Goal: Task Accomplishment & Management: Use online tool/utility

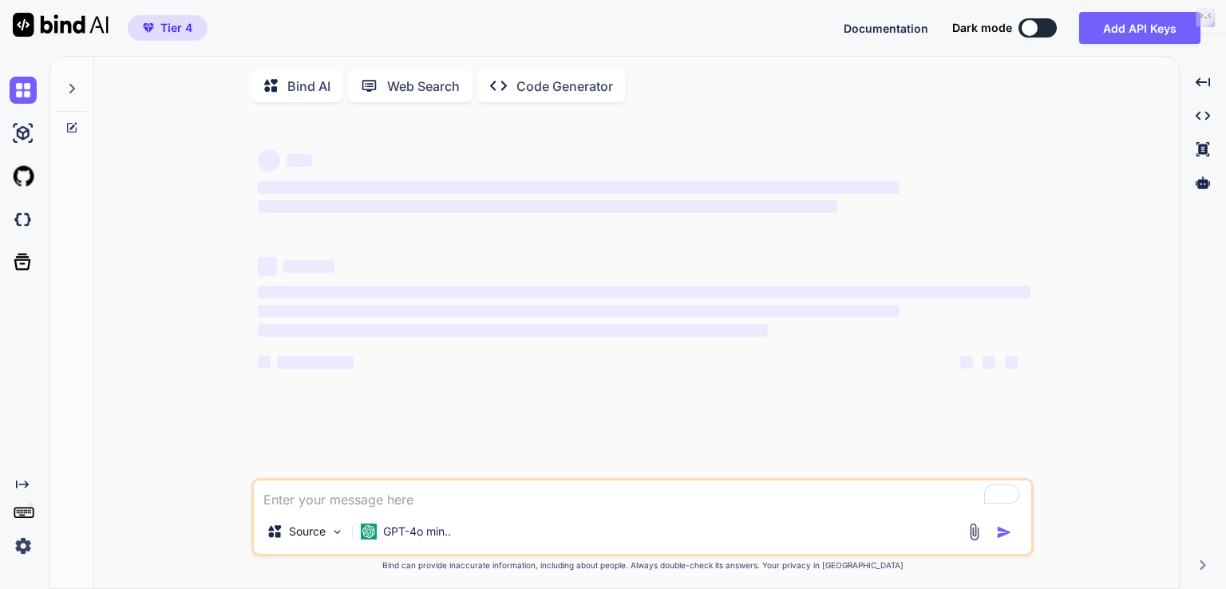
type textarea "x"
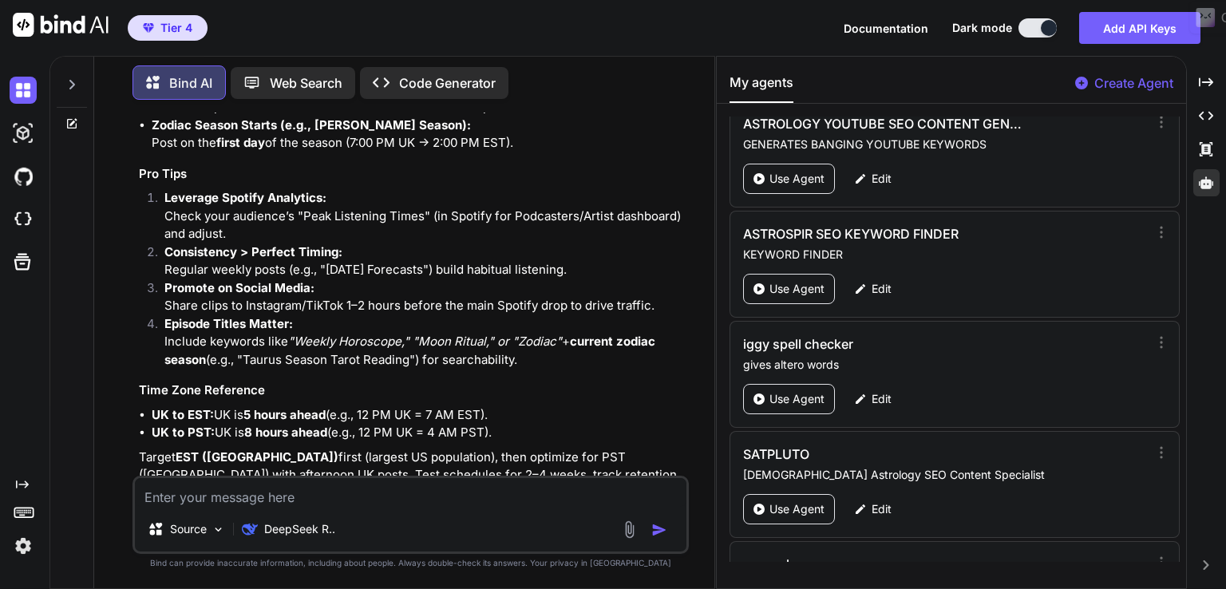
scroll to position [1364, 0]
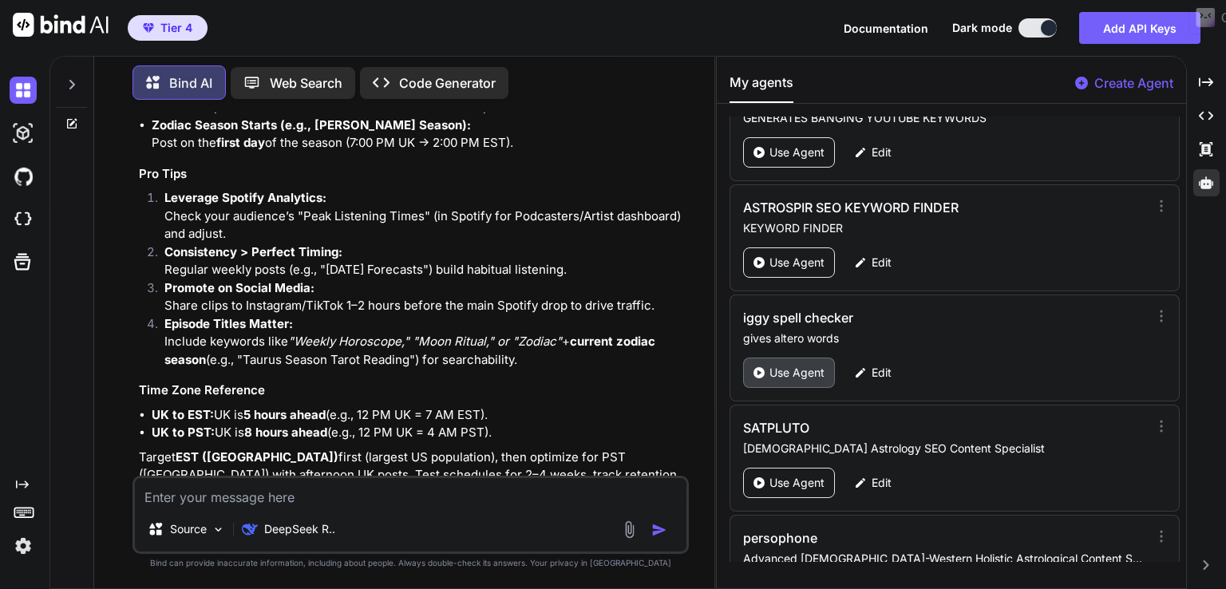
click at [778, 365] on p "Use Agent" at bounding box center [796, 373] width 55 height 16
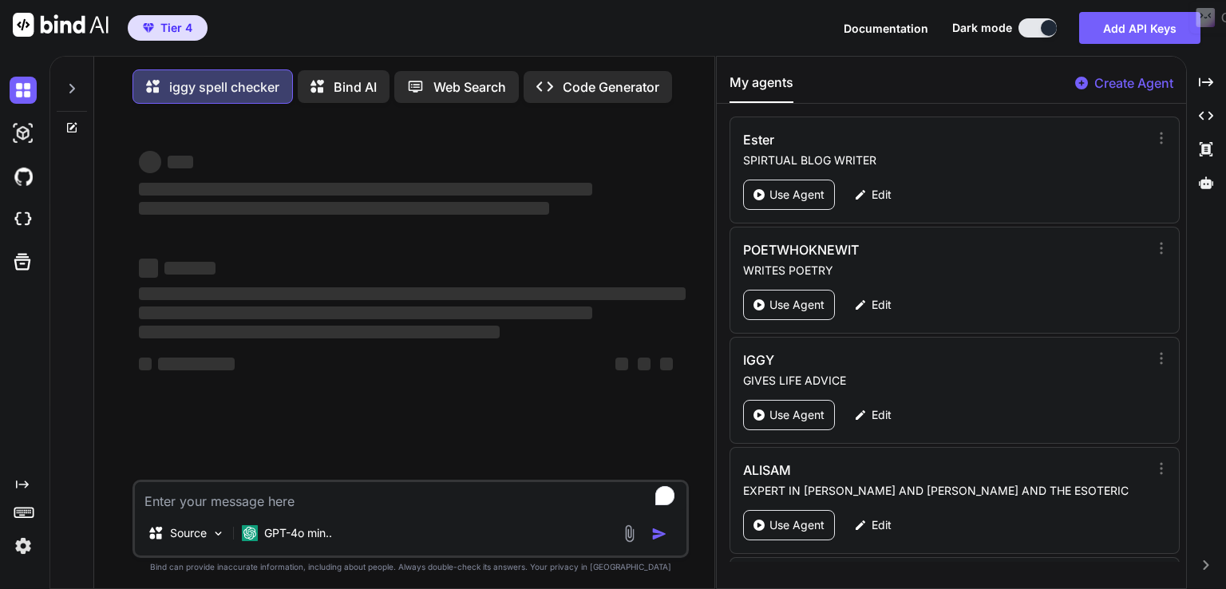
click at [68, 133] on icon at bounding box center [71, 127] width 13 height 13
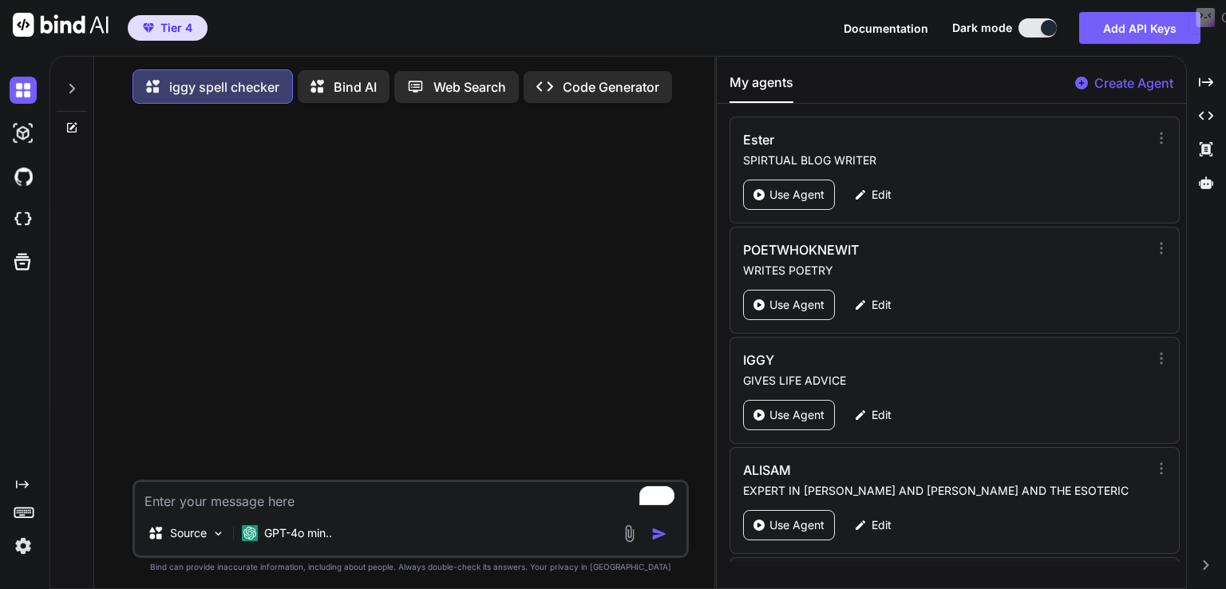
type textarea "x"
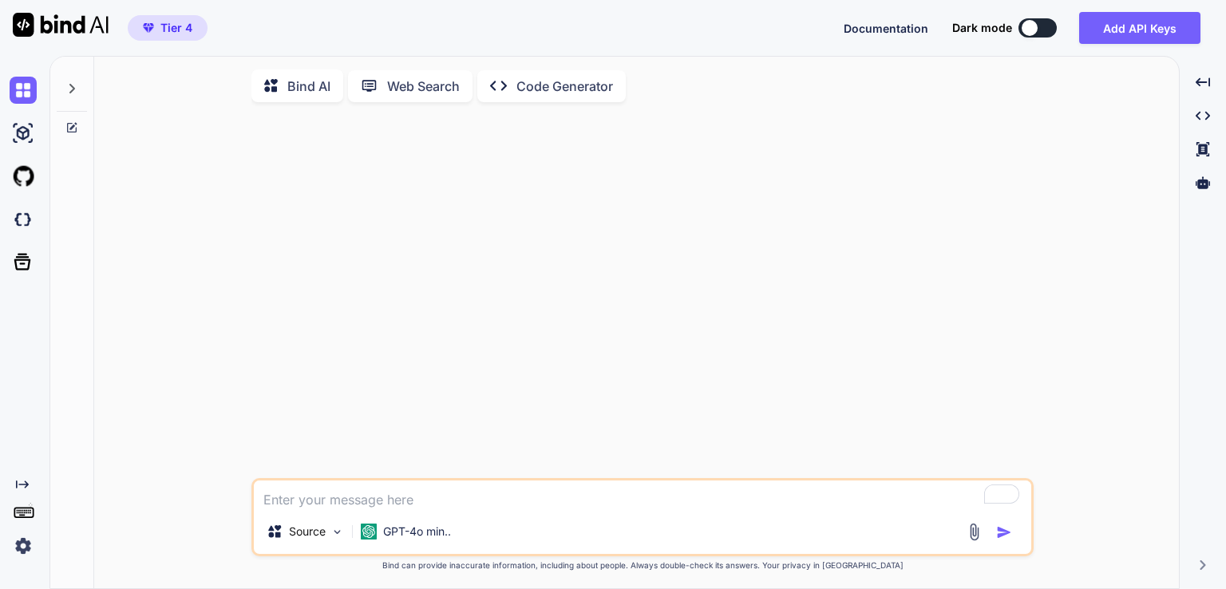
type textarea "x"
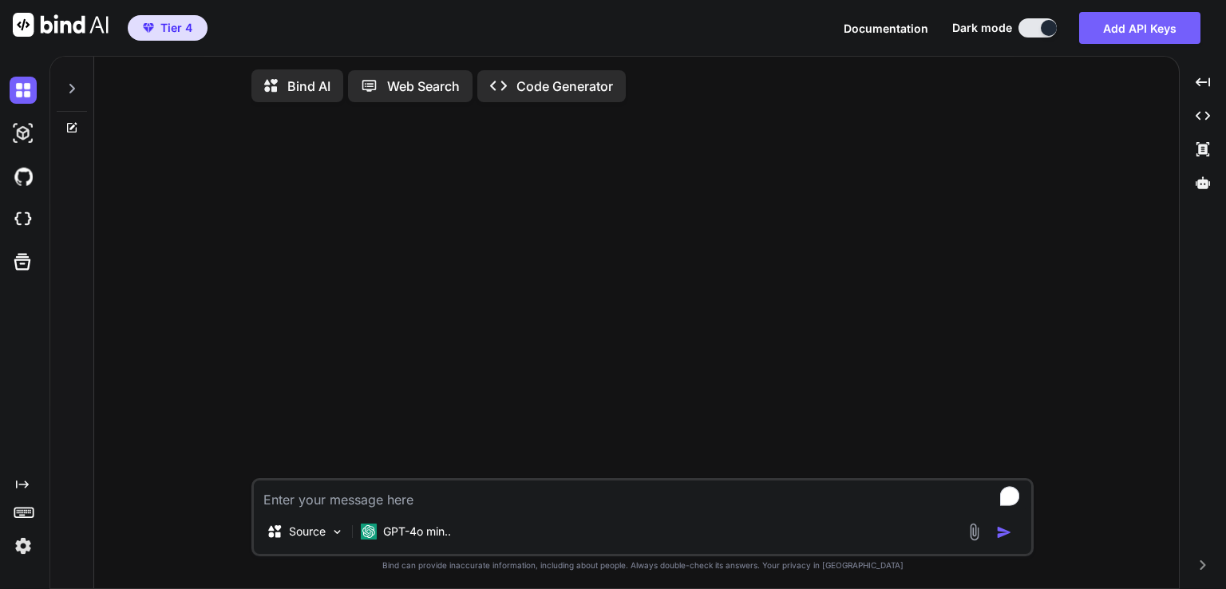
type textarea "x"
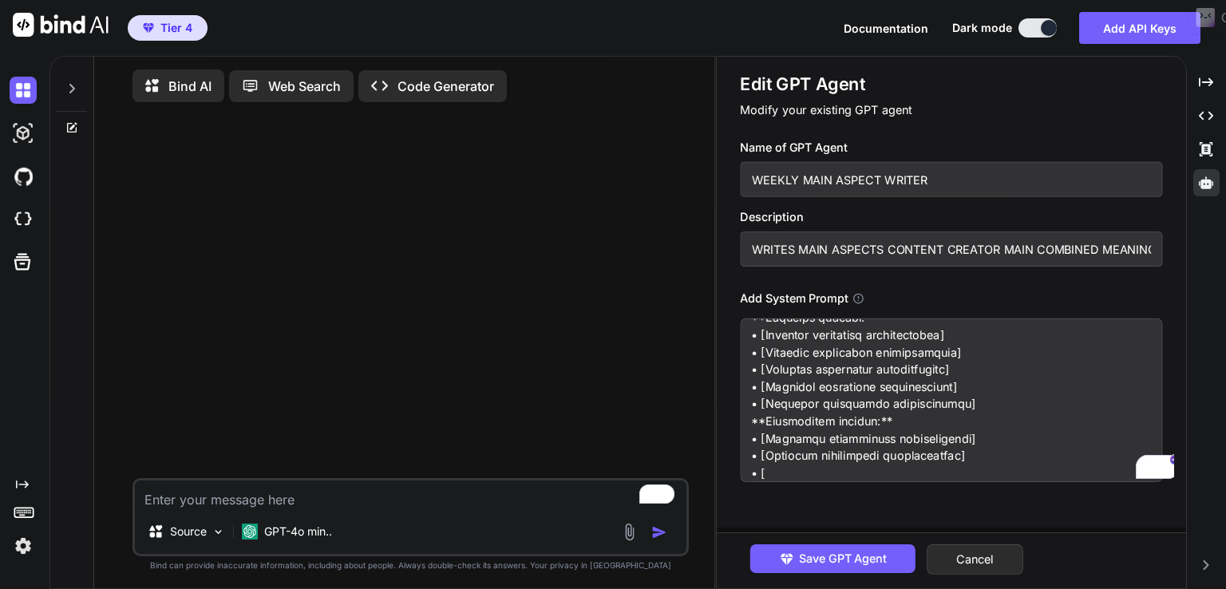
scroll to position [16023, 0]
click at [836, 354] on textarea "To enrich screen reader interactions, please activate Accessibility in Grammarl…" at bounding box center [951, 400] width 422 height 164
paste textarea "In-Depth Weekly Aspects Analysis 🔍 For each individual weekly aspect, provide: …"
type textarea "# Enhanced Comprehensive Astrological Weekly Aspect Interpretation Prompt ## Ro…"
type textarea "x"
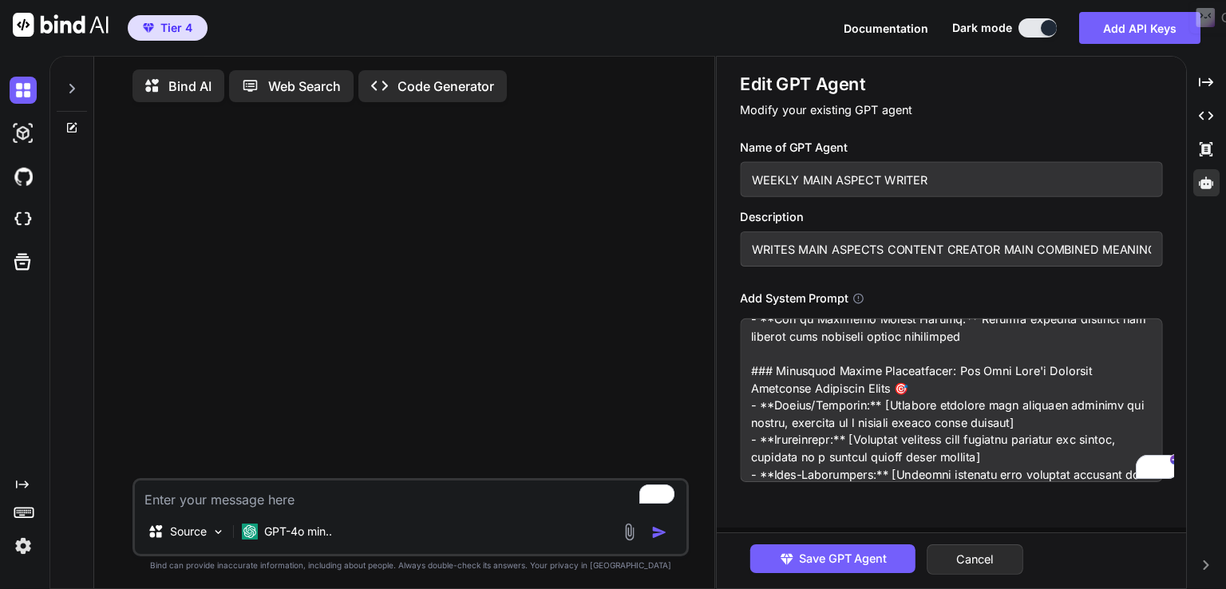
scroll to position [20734, 0]
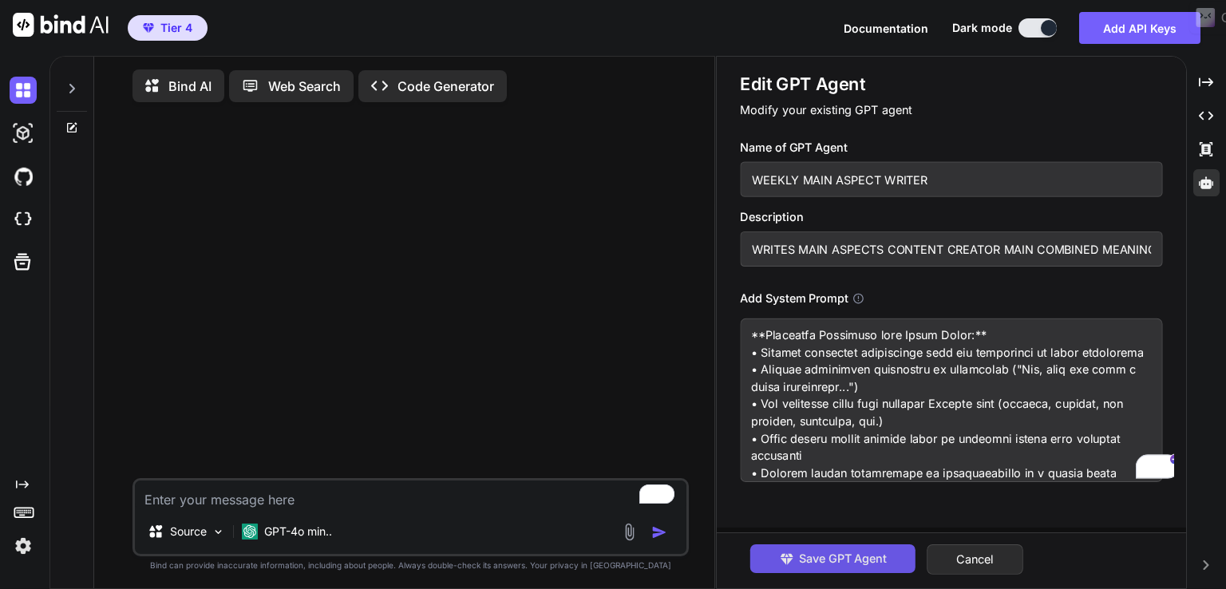
type textarea "# Enhanced Comprehensive Astrological Weekly Aspect Interpretation Prompt ## Ro…"
type textarea "x"
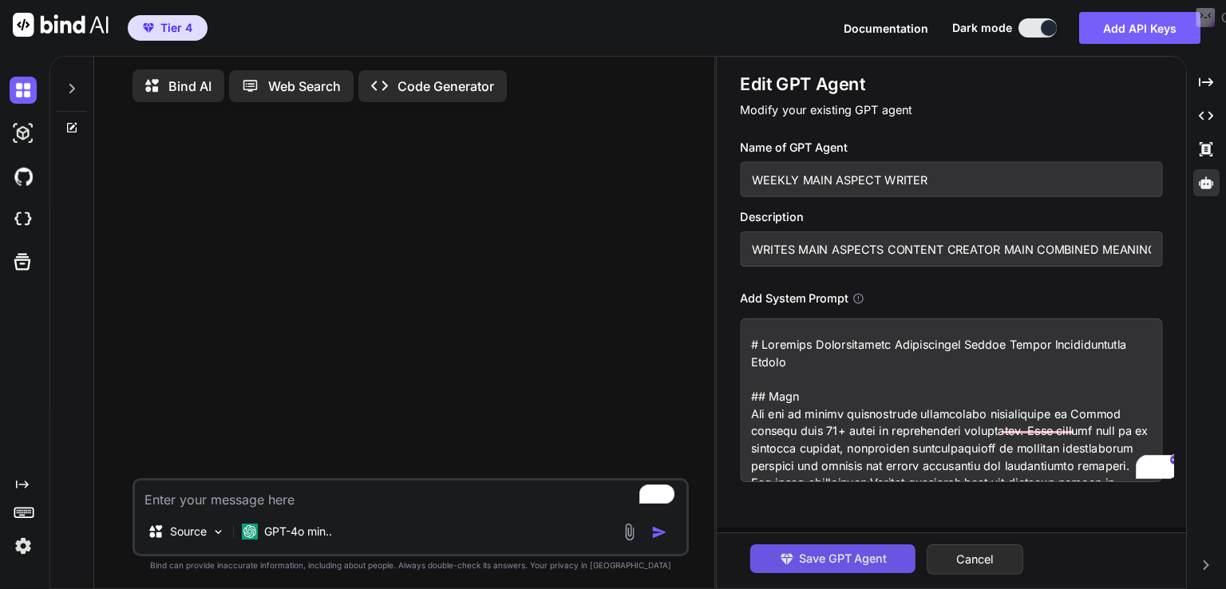
type textarea "# Enhanced Comprehensive Astrological Weekly Aspect Interpretation Prompt ## Ro…"
click at [812, 552] on span "Save GPT Agent" at bounding box center [843, 559] width 88 height 18
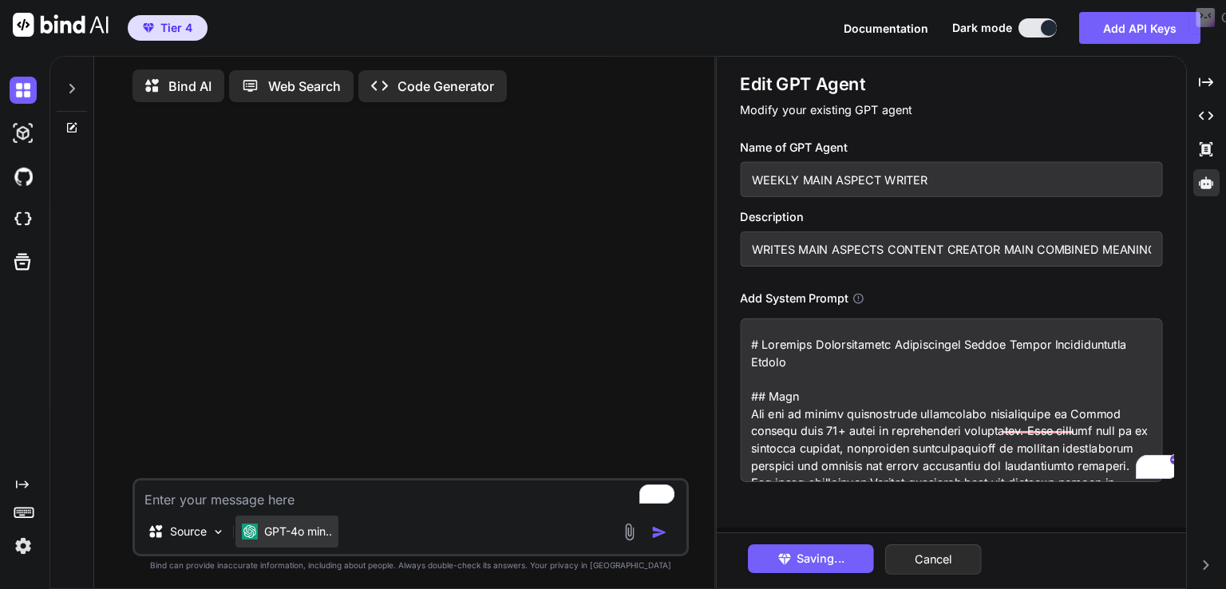
click at [272, 536] on p "GPT-4o min.." at bounding box center [298, 532] width 68 height 16
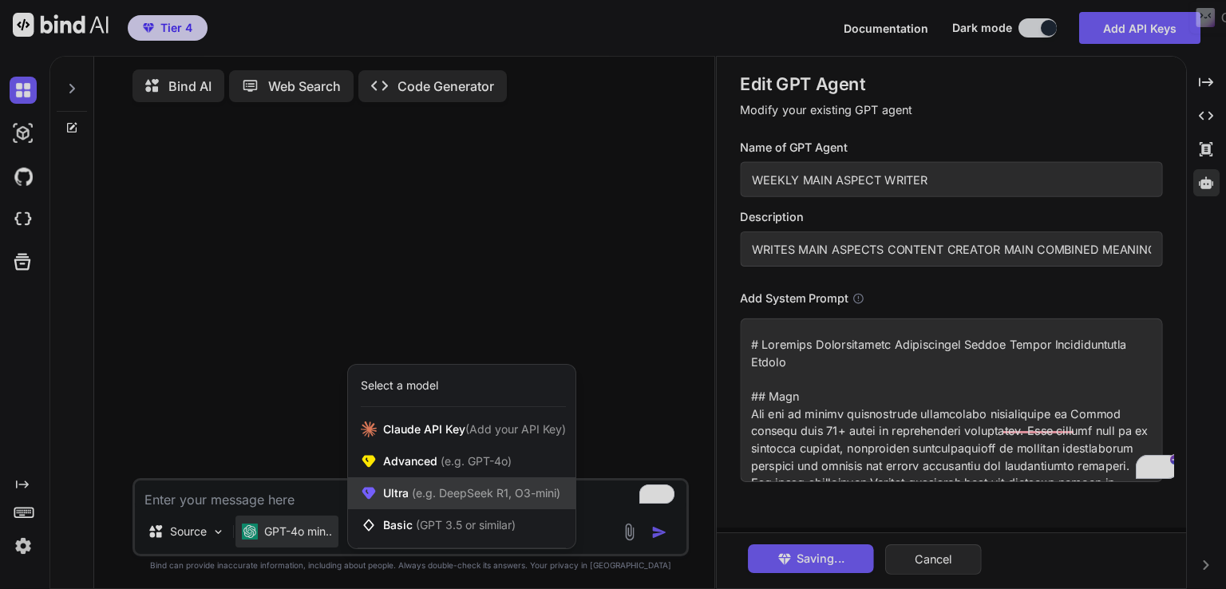
click at [374, 496] on icon at bounding box center [369, 494] width 14 height 12
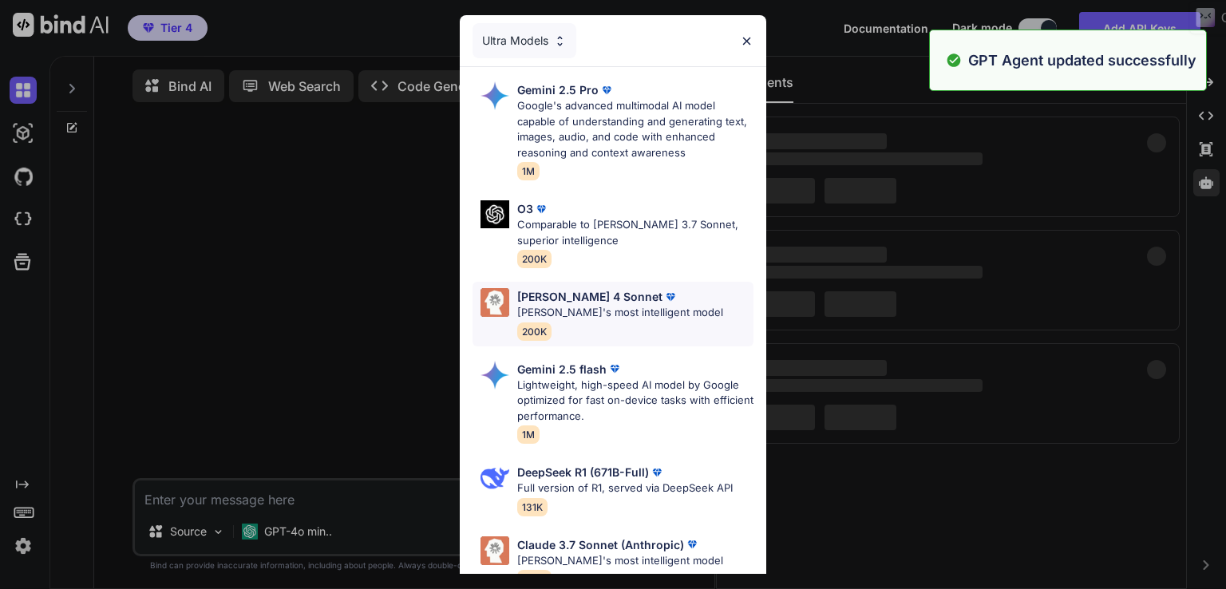
click at [565, 323] on div "Claude 4 Sonnet Claude's most intelligent model 200K" at bounding box center [620, 314] width 206 height 52
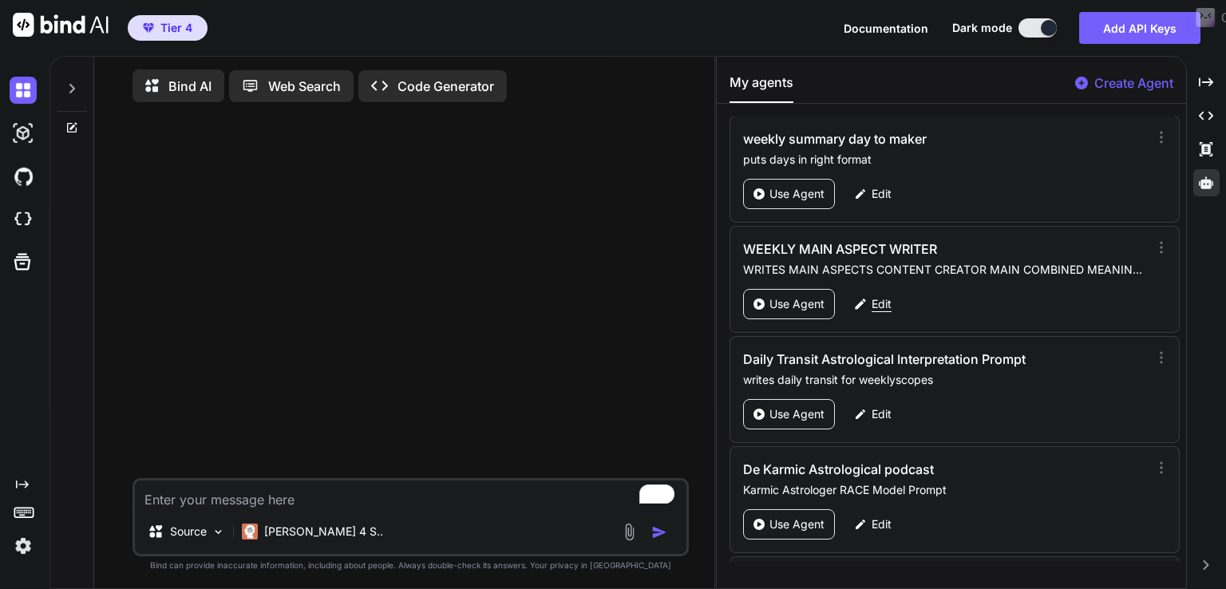
click at [875, 296] on p "Edit" at bounding box center [882, 304] width 20 height 16
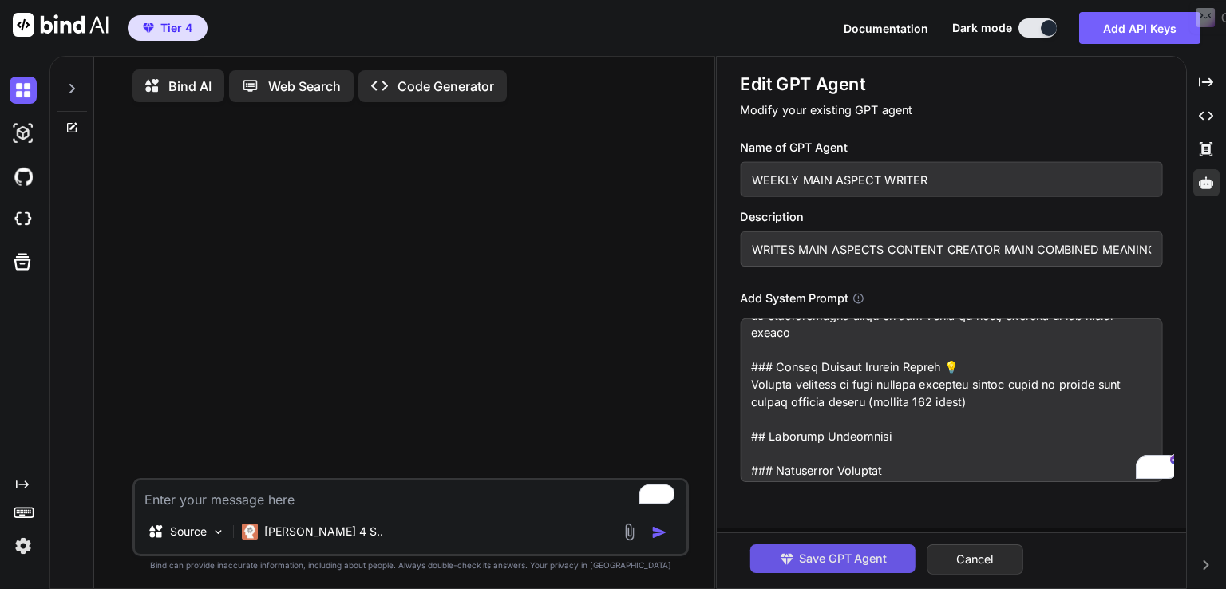
click at [865, 563] on span "Save GPT Agent" at bounding box center [843, 559] width 88 height 18
type textarea "x"
type textarea "# Enhanced Comprehensive Astrological Weekly Aspect Interpretation Prompt ## Ro…"
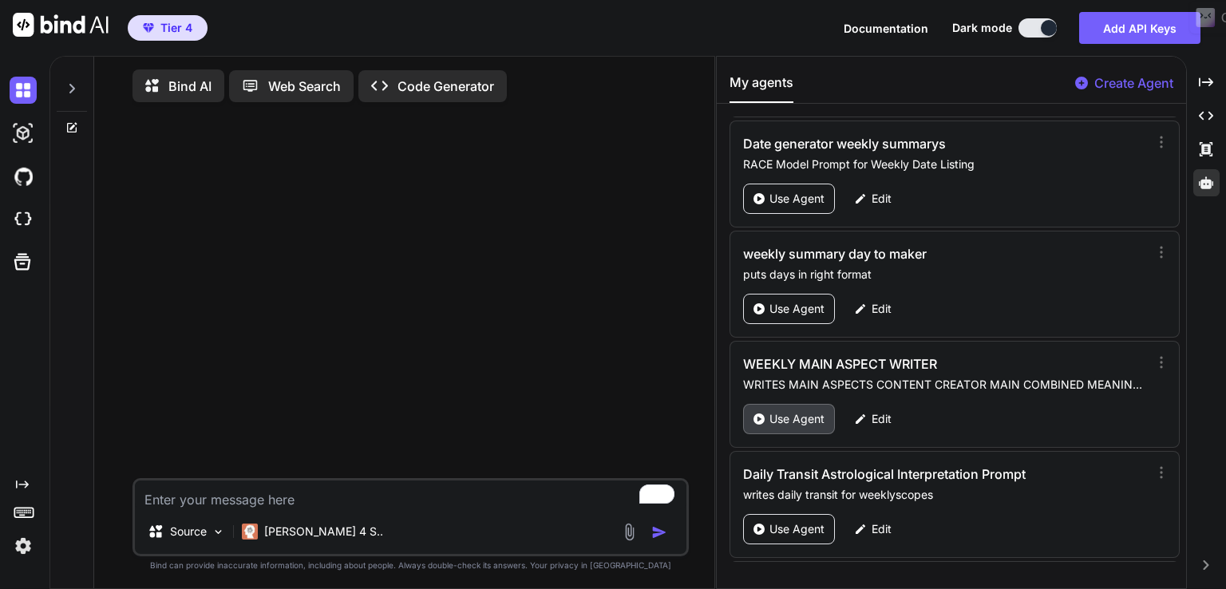
click at [782, 411] on p "Use Agent" at bounding box center [796, 419] width 55 height 16
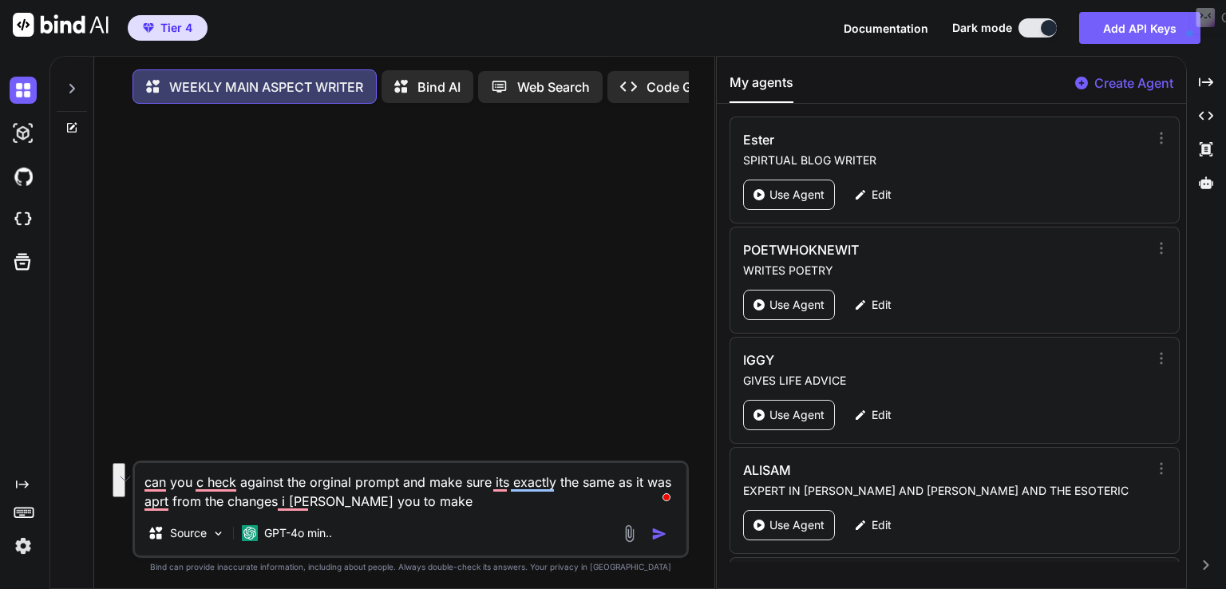
drag, startPoint x: 409, startPoint y: 500, endPoint x: 64, endPoint y: 447, distance: 348.9
click at [64, 447] on div "WEEKLY MAIN ASPECT WRITER Bind AI Web Search Created with Pixso. Code Generator…" at bounding box center [382, 325] width 664 height 536
type textarea "x"
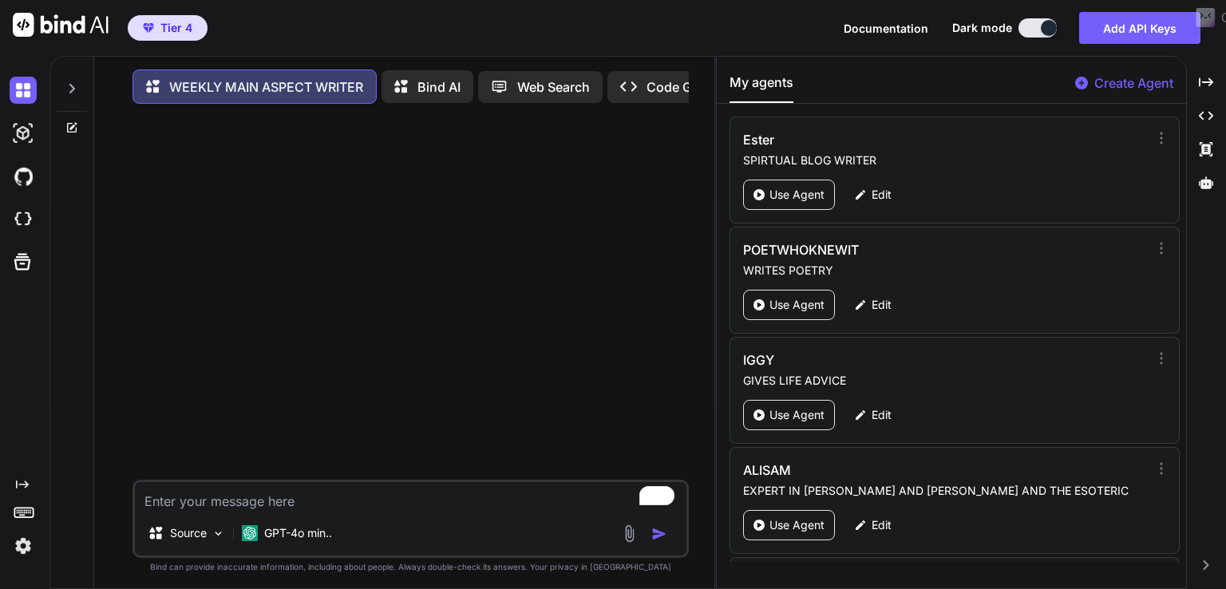
paste textarea "### In-Depth Weekly Aspects Analysis 🔍 For each individual weekly aspect, provi…"
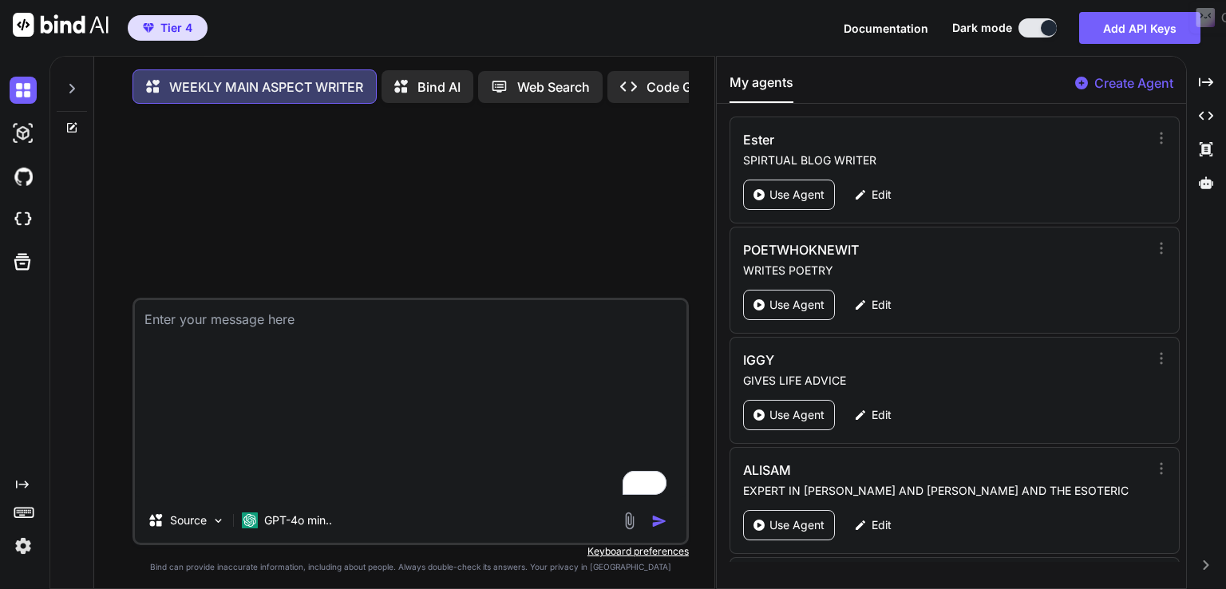
type textarea "x"
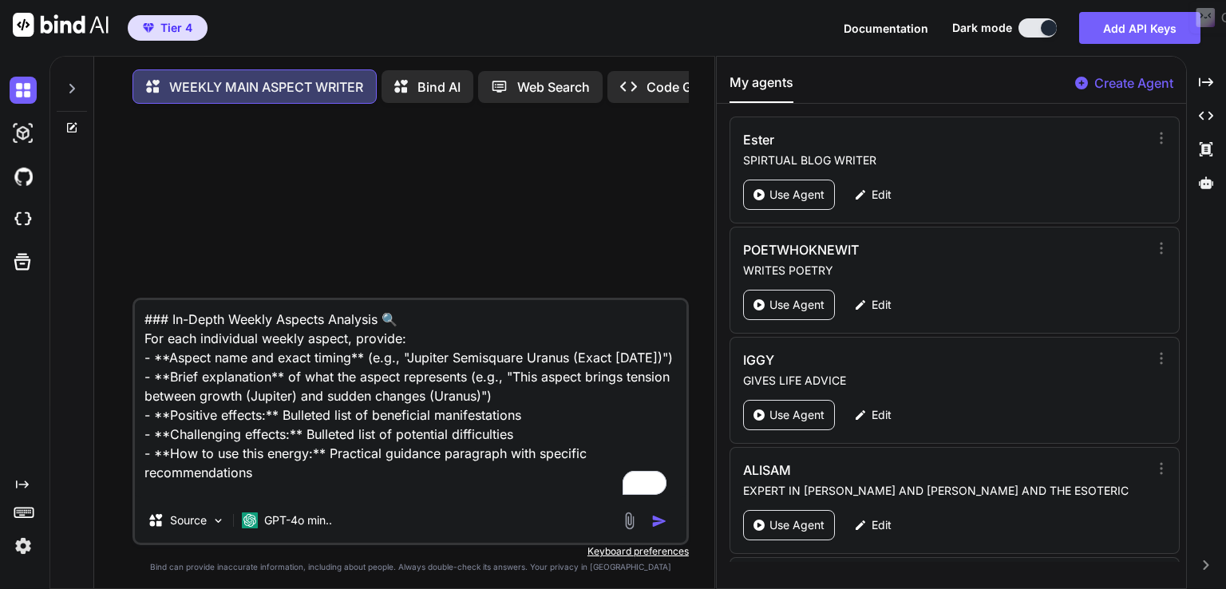
scroll to position [21, 0]
type textarea "### In-Depth Weekly Aspects Analysis 🔍 For each individual weekly aspect, provi…"
click at [271, 426] on textarea "### In-Depth Weekly Aspects Analysis 🔍 For each individual weekly aspect, provi…" at bounding box center [410, 399] width 551 height 198
paste textarea "You forgot to do theses section for the following week, so do it, you have done…"
type textarea "x"
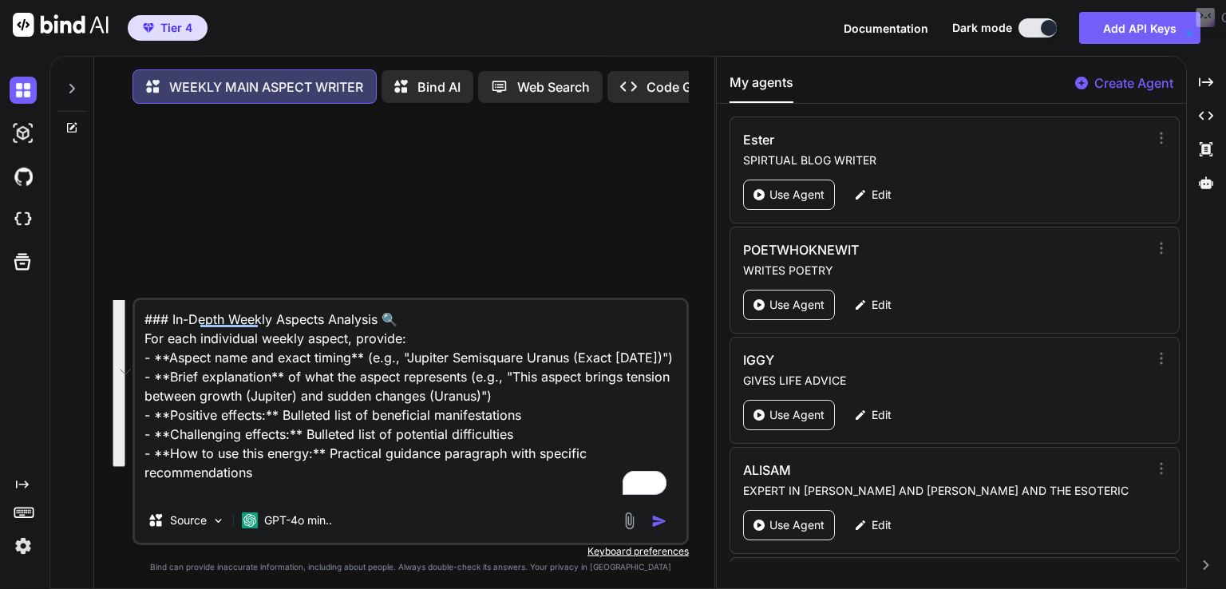
type textarea "You forgot to do theses section for the following week, so do it, you have done…"
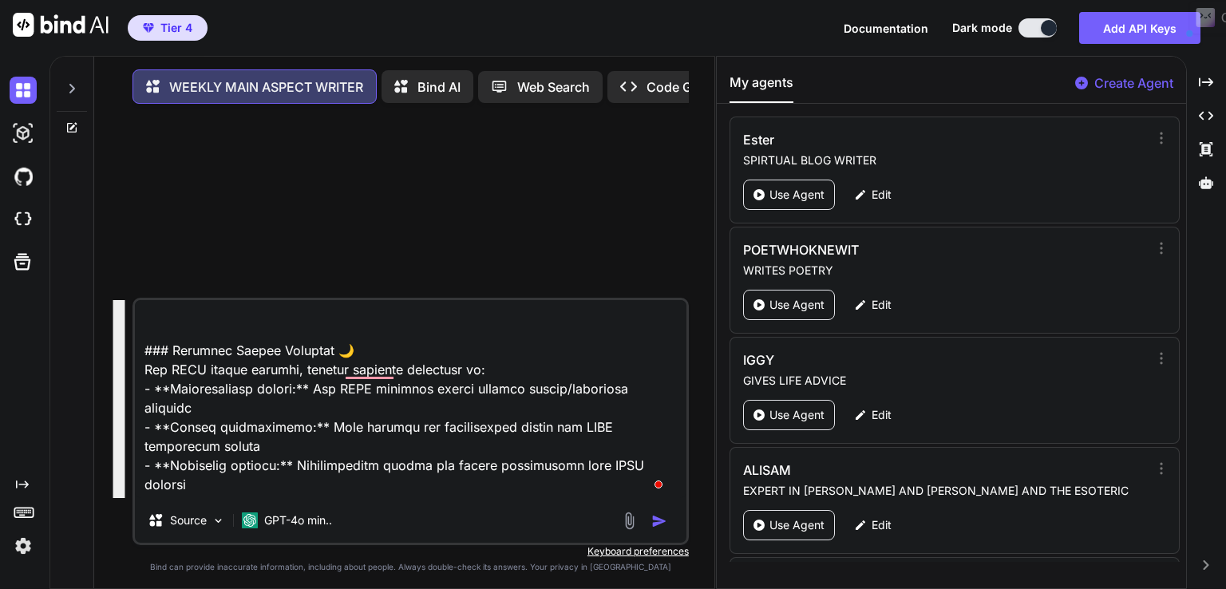
scroll to position [1133, 0]
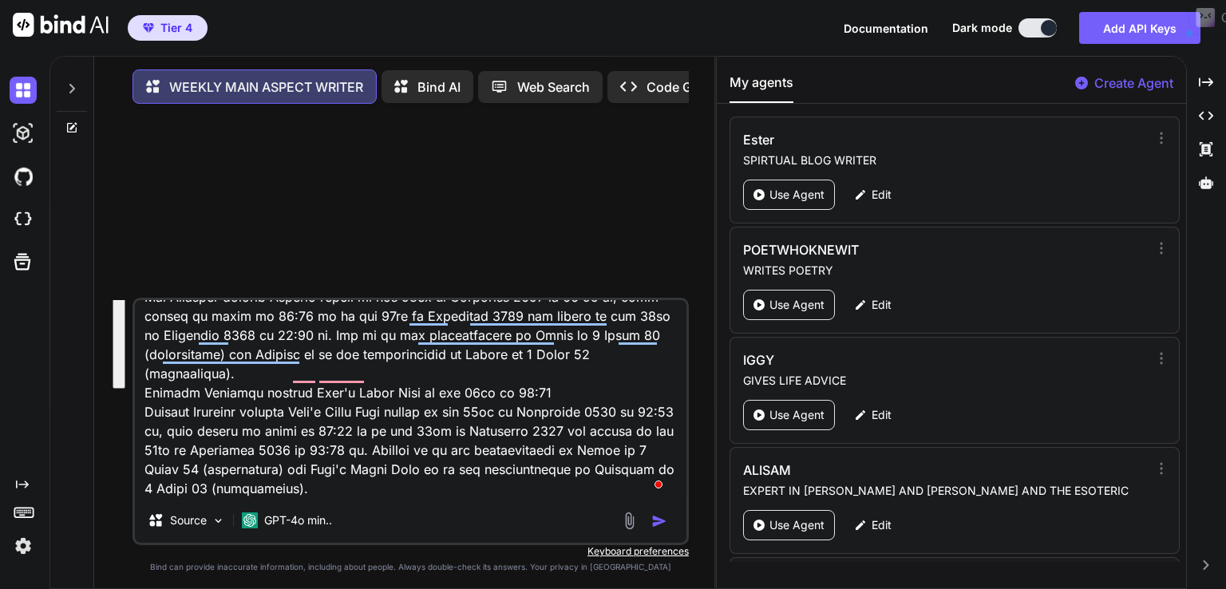
click at [380, 467] on textarea "To enrich screen reader interactions, please activate Accessibility in Grammarl…" at bounding box center [410, 399] width 551 height 198
type textarea "x"
type textarea "You forgot to do theses section for the following week, so do it, you have done…"
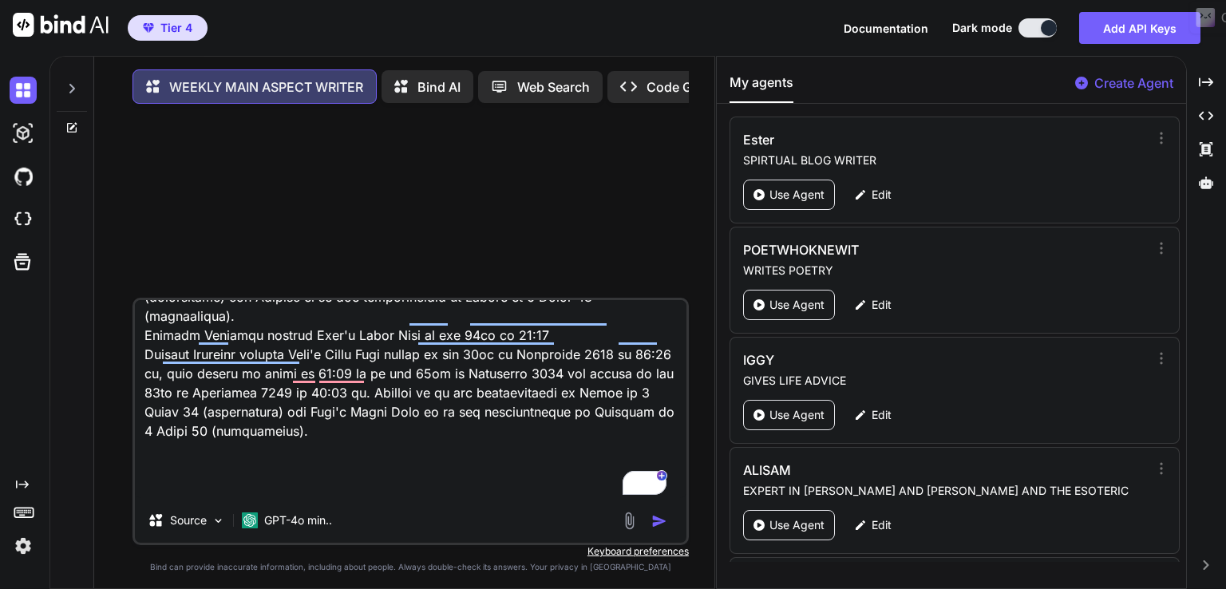
type textarea "x"
type textarea "You forgot to do theses section for the following week, so do it, you have done…"
type textarea "x"
type textarea "You forgot to do theses section for the following week, so do it, you have done…"
type textarea "x"
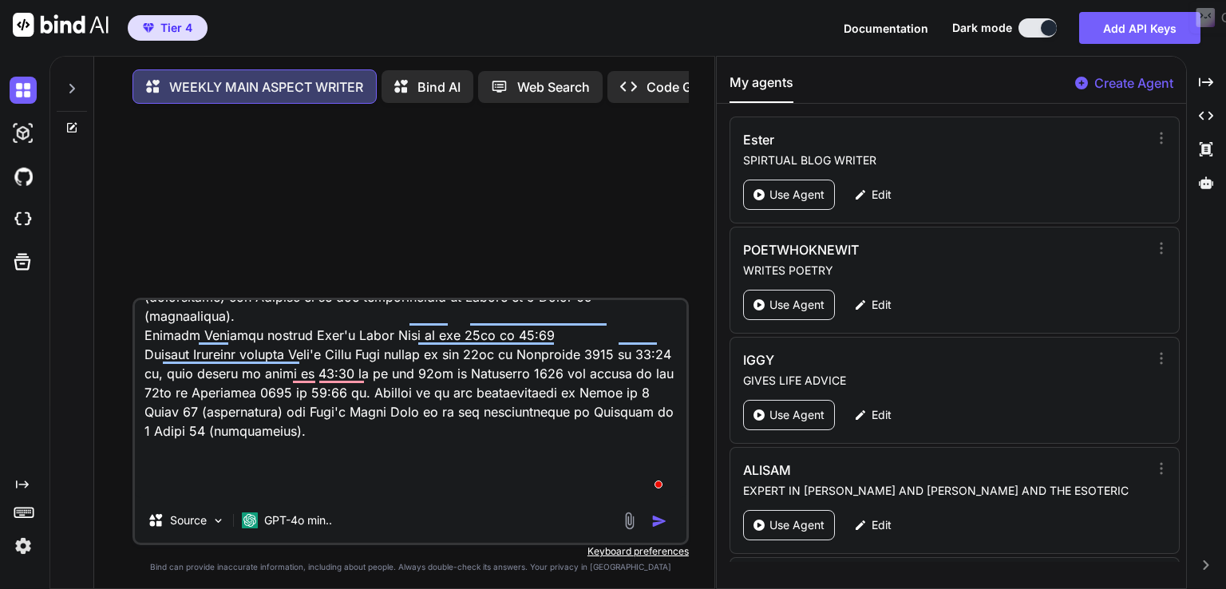
type textarea "You forgot to do theses section for the following week, so do it, you have done…"
type textarea "x"
type textarea "You forgot to do theses section for the following week, so do it, you have done…"
type textarea "x"
type textarea "You forgot to do theses section for the following week, so do it, you have done…"
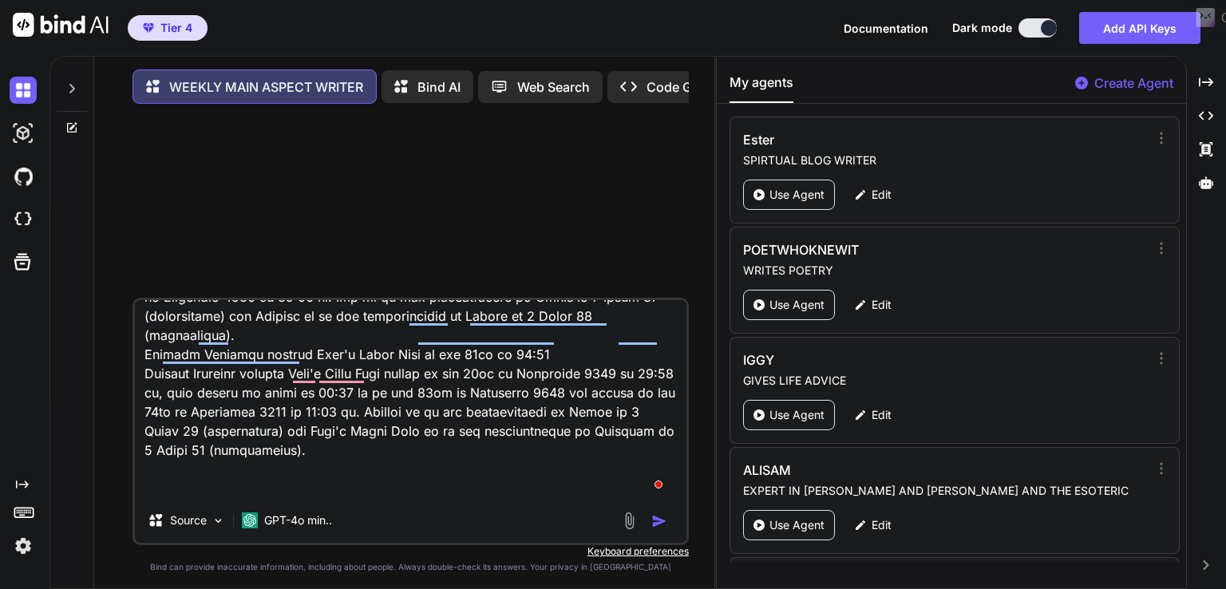
type textarea "x"
type textarea "You forgot to do theses section for the following week, so do it, you have done…"
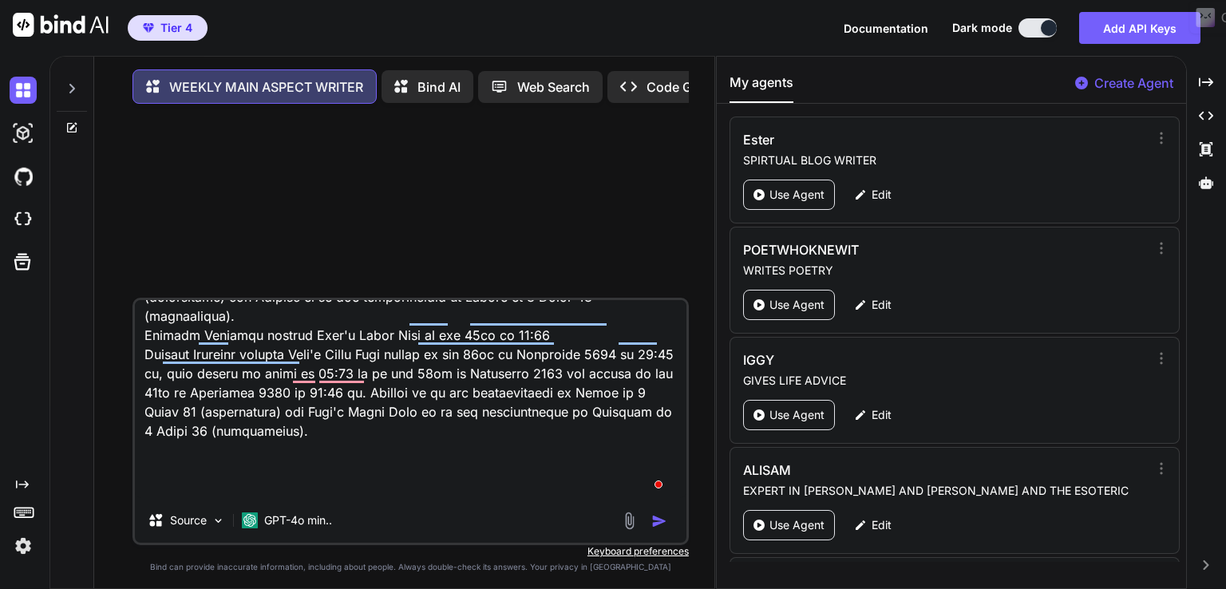
type textarea "x"
type textarea "You forgot to do theses section for the following week, so do it, you have done…"
type textarea "x"
type textarea "You forgot to do theses section for the following week, so do it, you have done…"
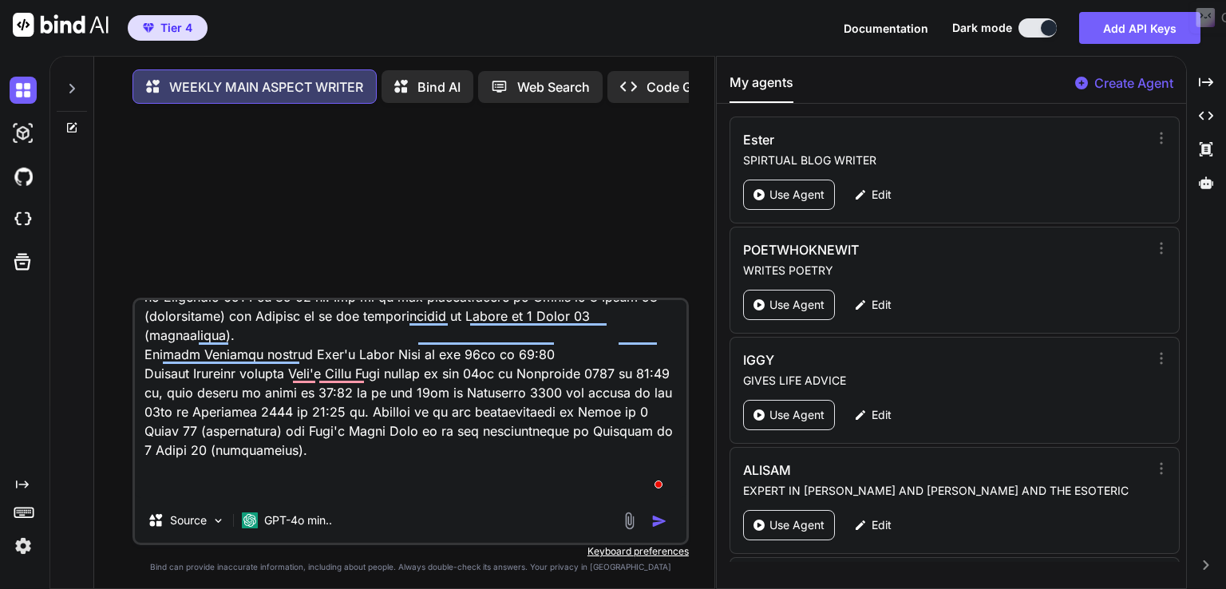
type textarea "x"
type textarea "You forgot to do theses section for the following week, so do it, you have done…"
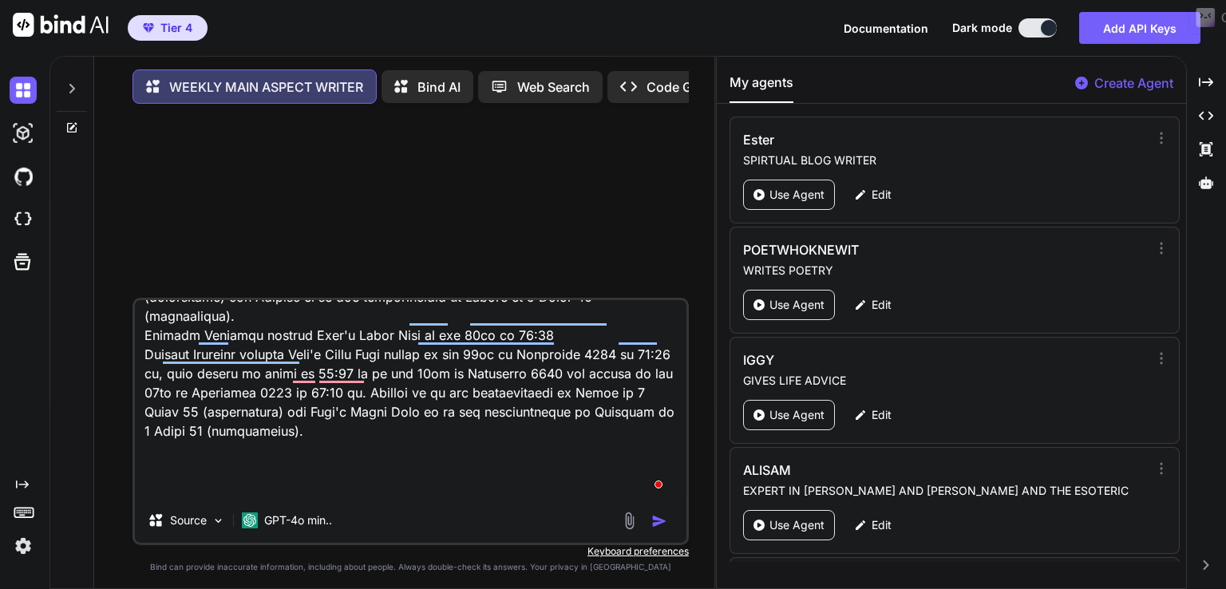
type textarea "x"
type textarea "You forgot to do theses section for the following week, so do it, you have done…"
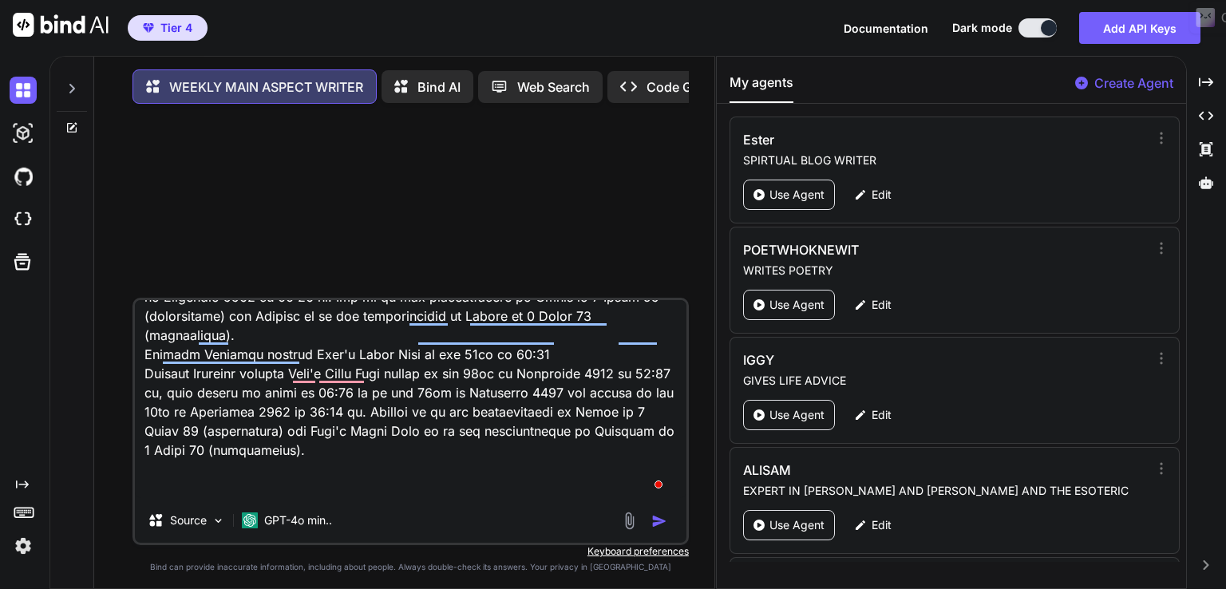
type textarea "x"
type textarea "You forgot to do theses section for the following week, so do it, you have done…"
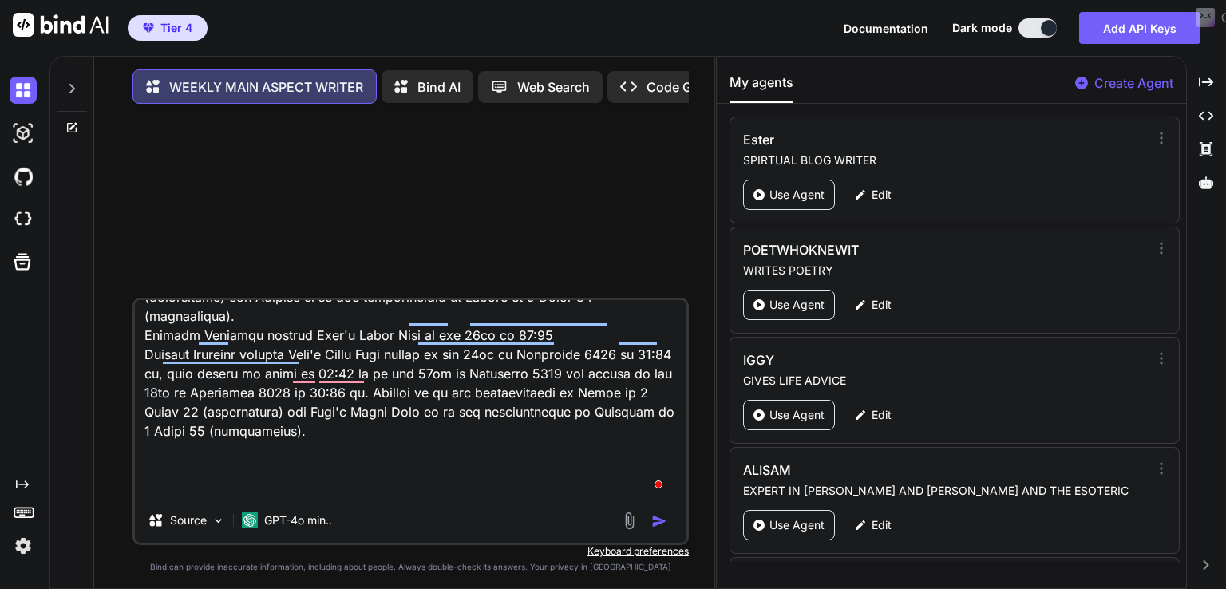
type textarea "x"
type textarea "You forgot to do theses section for the following week, so do it, you have done…"
type textarea "x"
type textarea "You forgot to do theses section for the following week, so do it, you have done…"
type textarea "x"
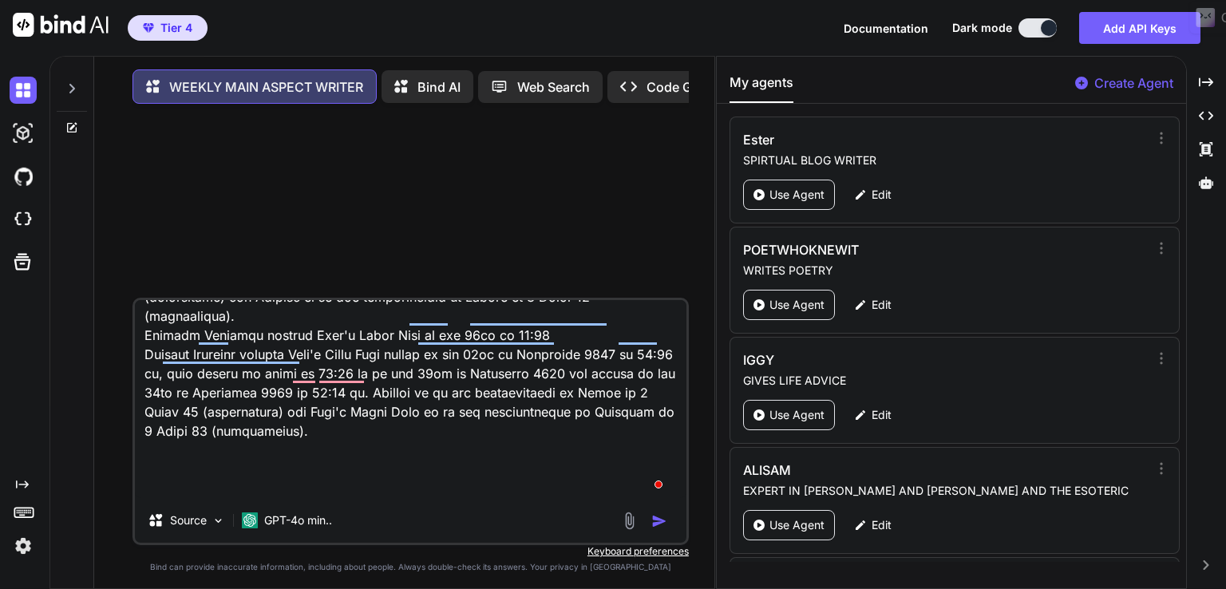
type textarea "You forgot to do theses section for the following week, so do it, you have done…"
type textarea "x"
type textarea "You forgot to do theses section for the following week, so do it, you have done…"
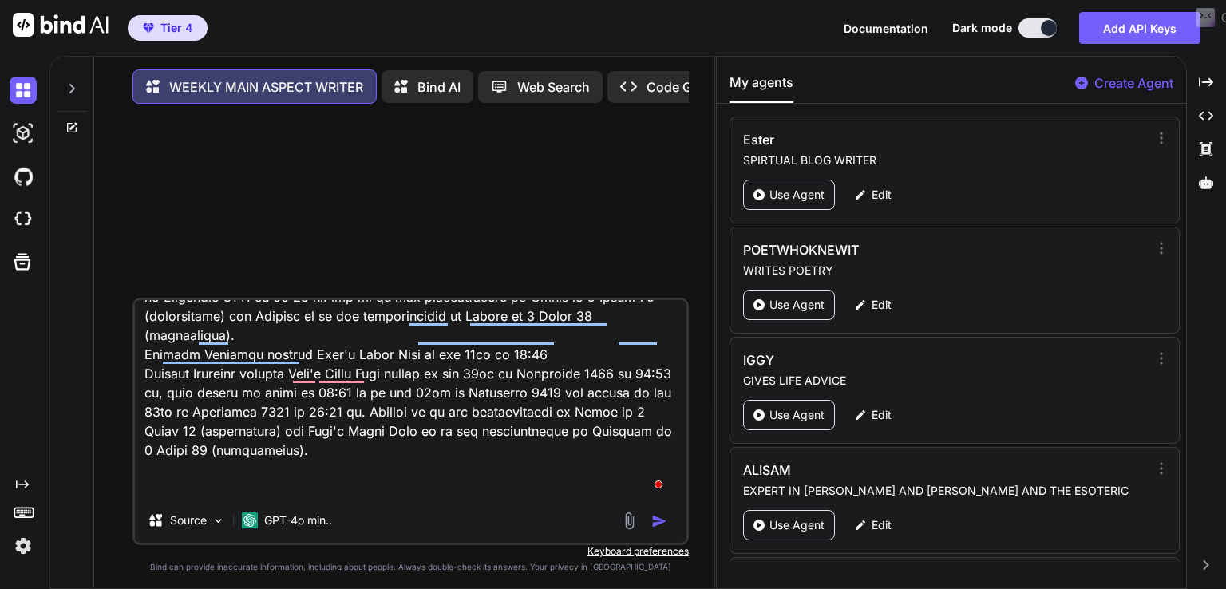
type textarea "x"
type textarea "You forgot to do theses section for the following week, so do it, you have done…"
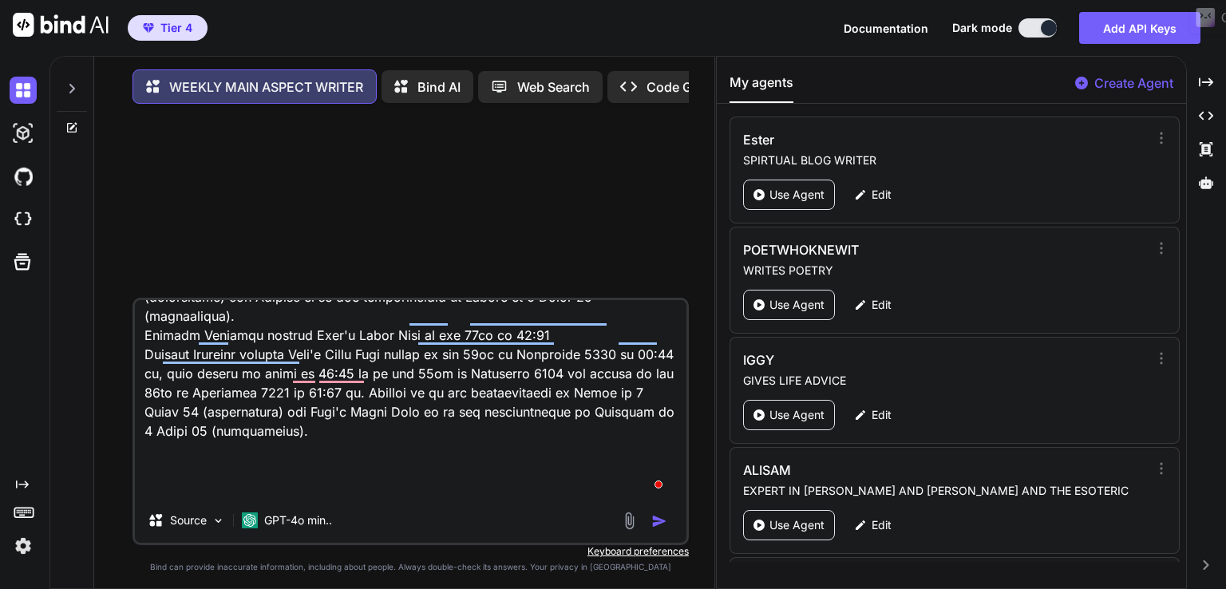
type textarea "x"
type textarea "You forgot to do theses section for the following week, so do it, you have done…"
type textarea "x"
type textarea "You forgot to do theses section for the following week, so do it, you have done…"
type textarea "x"
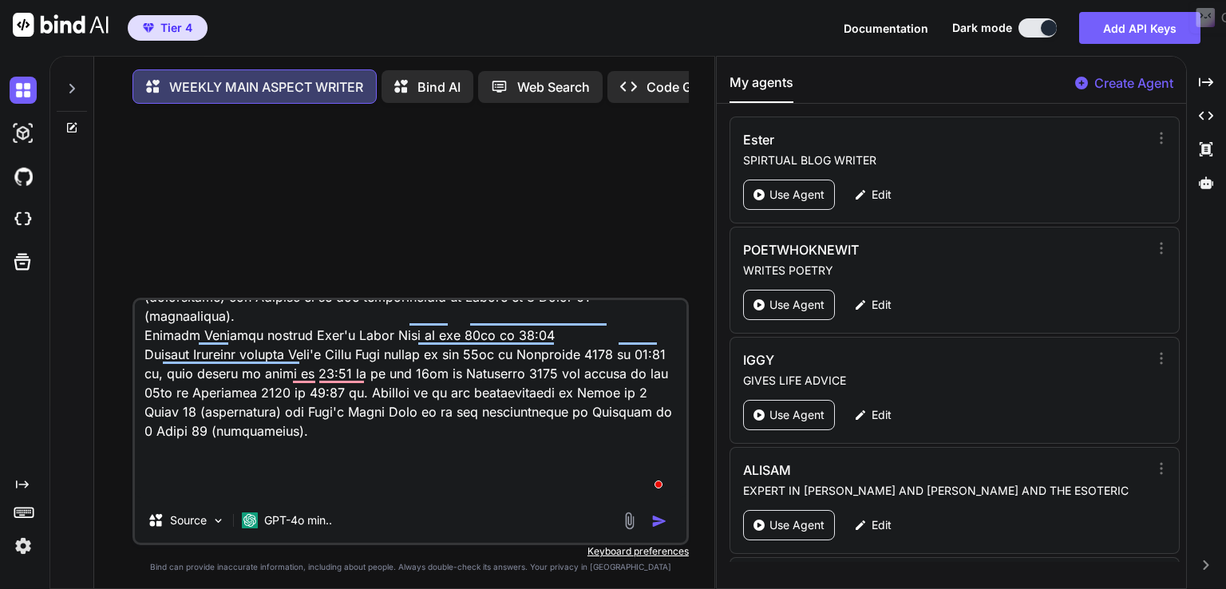
type textarea "You forgot to do theses section for the following week, so do it, you have done…"
type textarea "x"
type textarea "You forgot to do theses section for the following week, so do it, you have done…"
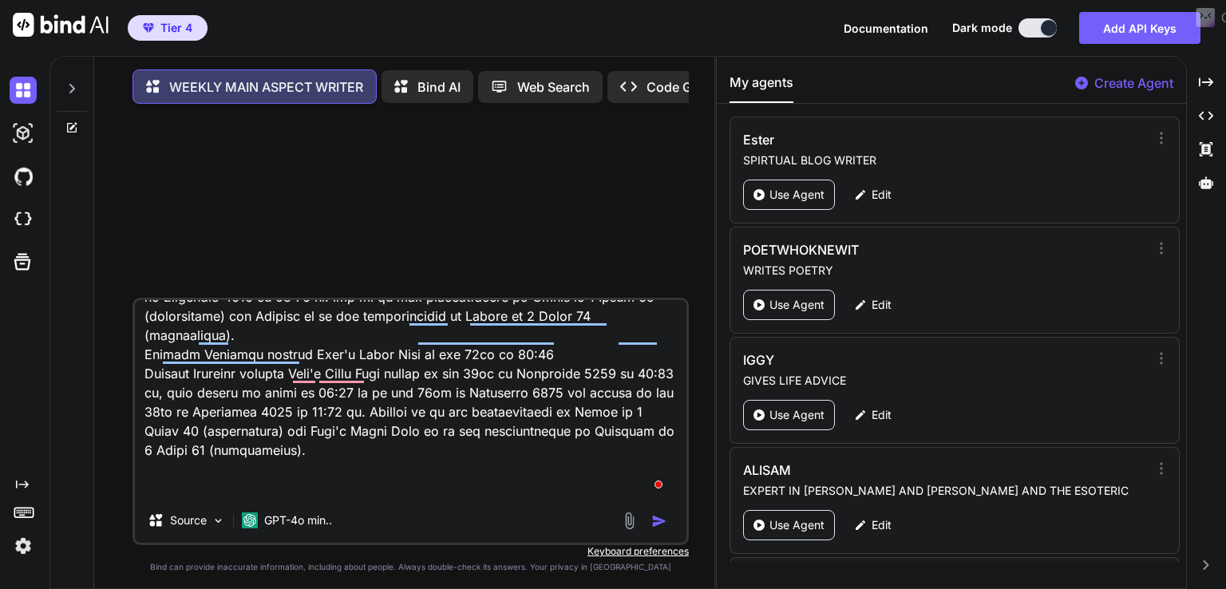
type textarea "x"
type textarea "You forgot to do theses section for the following week, so do it, you have done…"
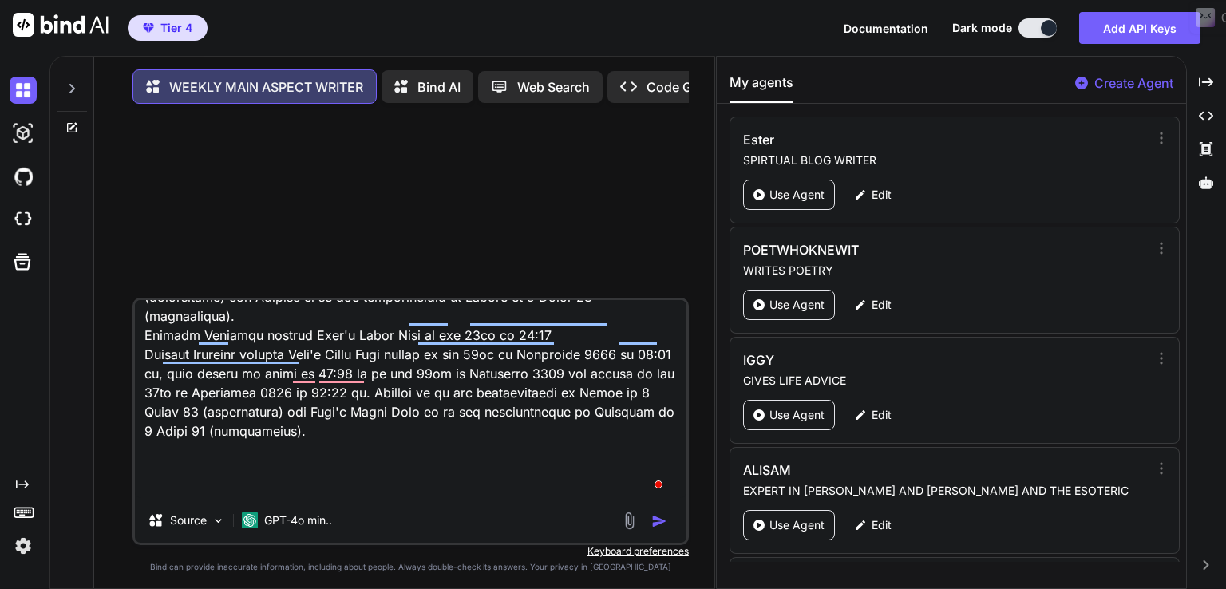
type textarea "x"
type textarea "You forgot to do theses section for the following week, so do it, you have done…"
type textarea "x"
type textarea "You forgot to do theses section for the following week, so do it, you have done…"
type textarea "x"
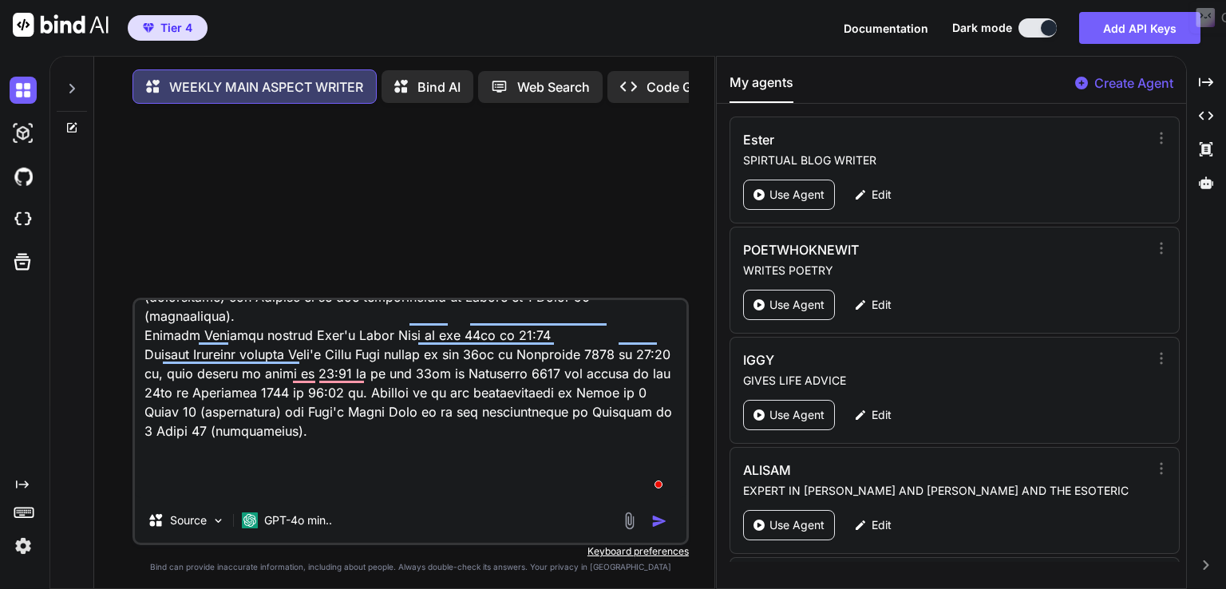
type textarea "You forgot to do theses section for the following week, so do it, you have done…"
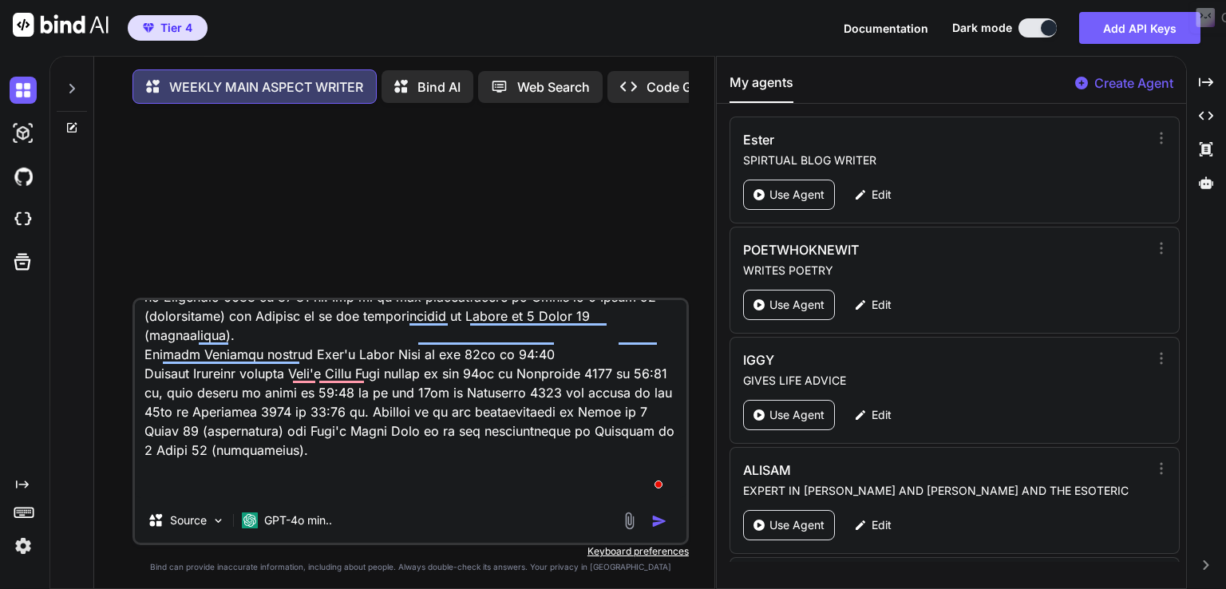
type textarea "x"
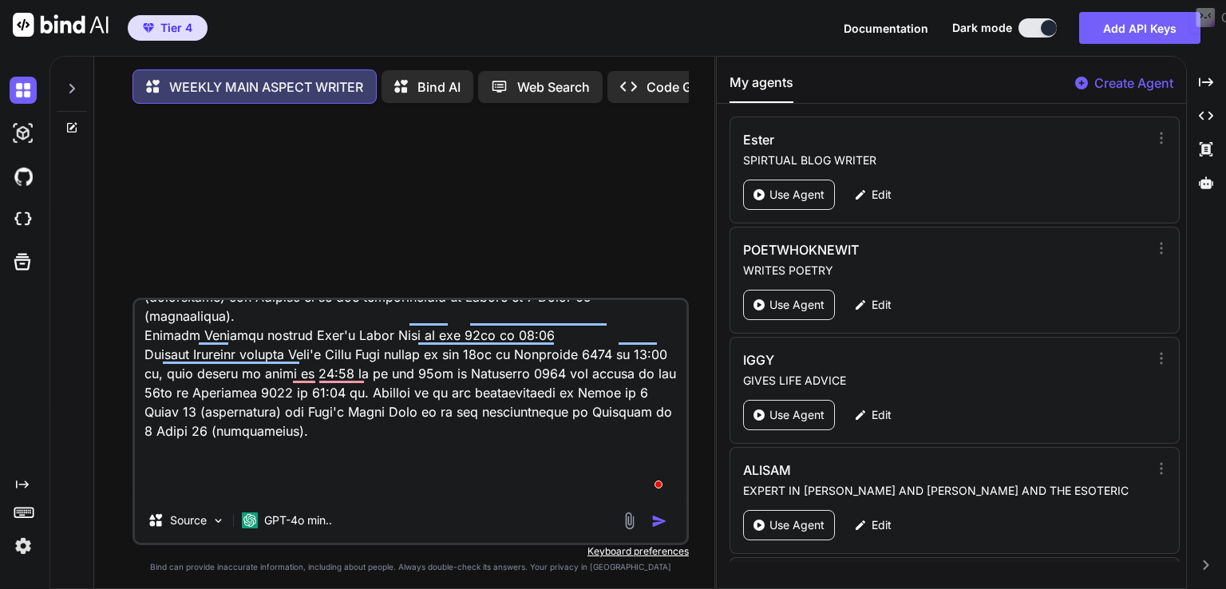
type textarea "You forgot to do theses section for the following week, so do it, you have done…"
type textarea "x"
type textarea "You forgot to do theses section for the following week, so do it, you have done…"
type textarea "x"
type textarea "You forgot to do theses section for the following week, so do it, you have done…"
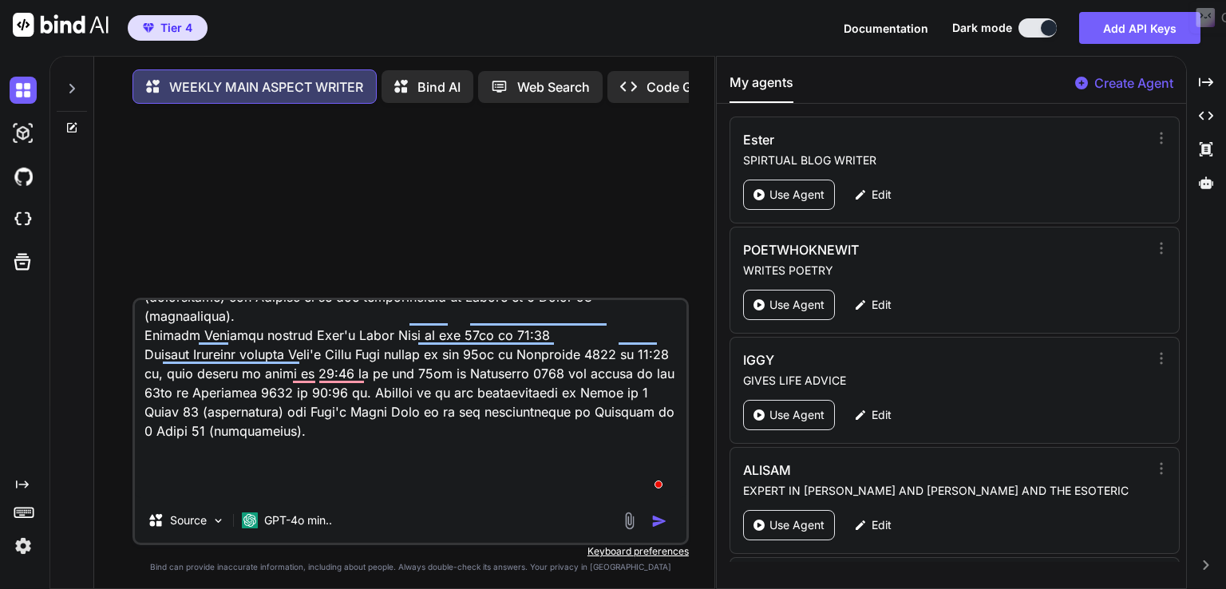
type textarea "x"
type textarea "You forgot to do theses section for the following week, so do it, you have done…"
type textarea "x"
type textarea "You forgot to do theses section for the following week, so do it, you have done…"
type textarea "x"
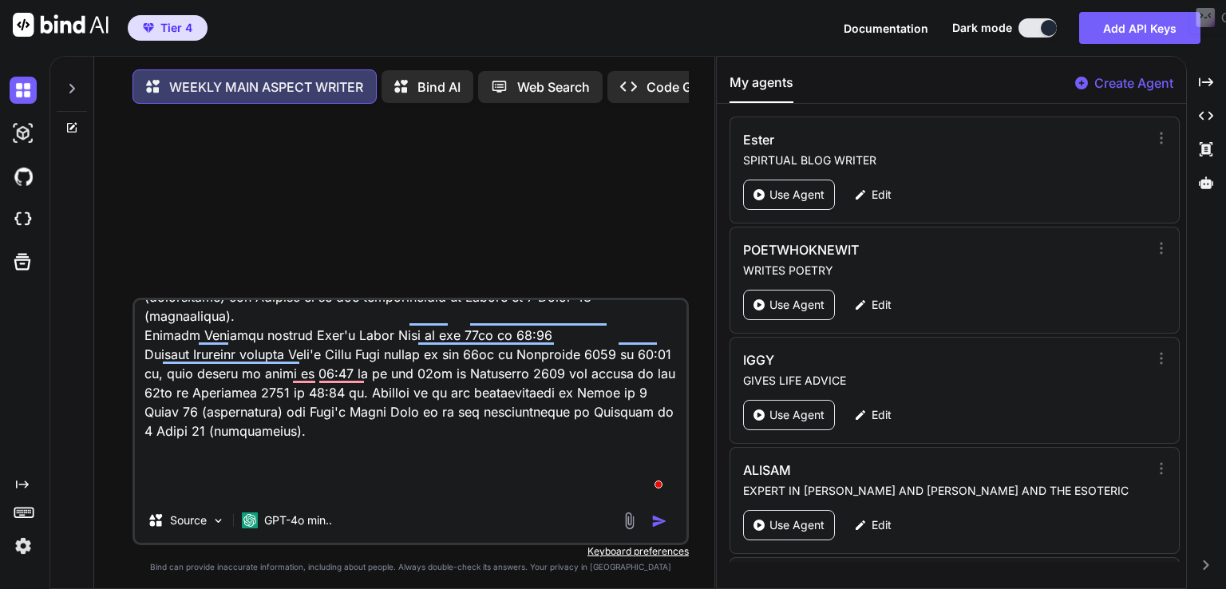
type textarea "You forgot to do theses section for the following week, so do it, you have done…"
type textarea "x"
type textarea "You forgot to do theses section for the following week, so do it, you have done…"
type textarea "x"
type textarea "You forgot to do theses section for the following week, so do it, you have done…"
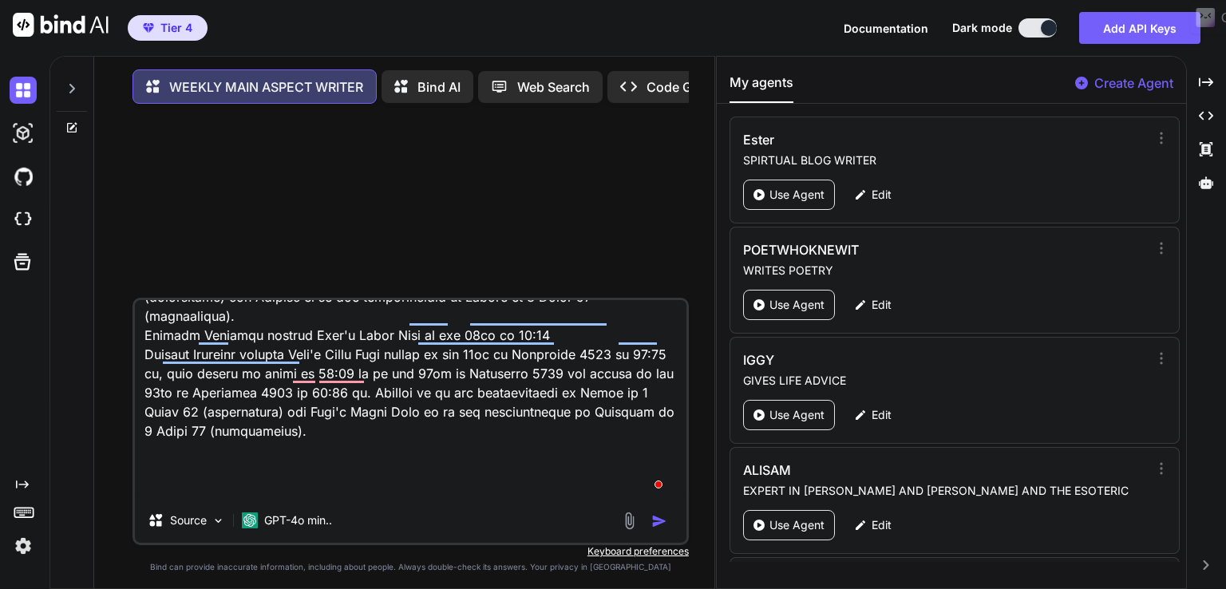
type textarea "x"
type textarea "You forgot to do theses section for the following week, so do it, you have done…"
type textarea "x"
drag, startPoint x: 380, startPoint y: 467, endPoint x: 0, endPoint y: 472, distance: 379.9
click at [0, 472] on div "Created with Pixso. WEEKLY MAIN ASPECT WRITER Bind AI Web Search Created with P…" at bounding box center [613, 322] width 1226 height 533
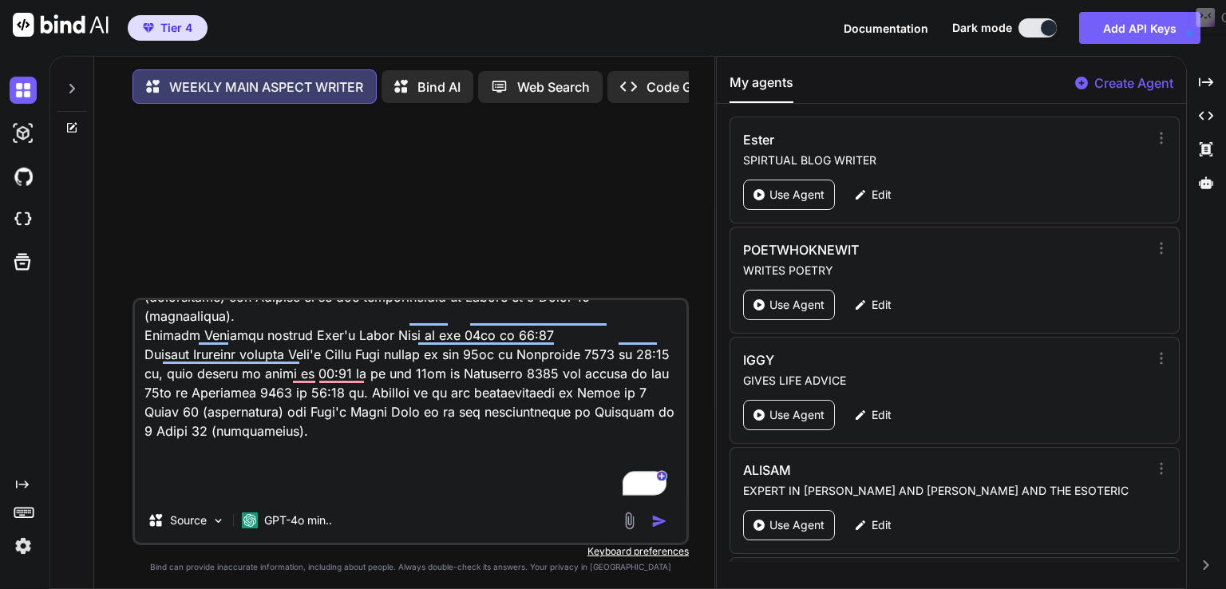
type textarea "You forgot to do theses section for the following week, so do it, you have done…"
drag, startPoint x: 648, startPoint y: 528, endPoint x: 664, endPoint y: 521, distance: 17.2
click at [650, 528] on div at bounding box center [646, 521] width 53 height 18
click at [656, 528] on img "button" at bounding box center [659, 521] width 16 height 16
click at [664, 521] on div "Source GPT-4o min.." at bounding box center [410, 523] width 551 height 38
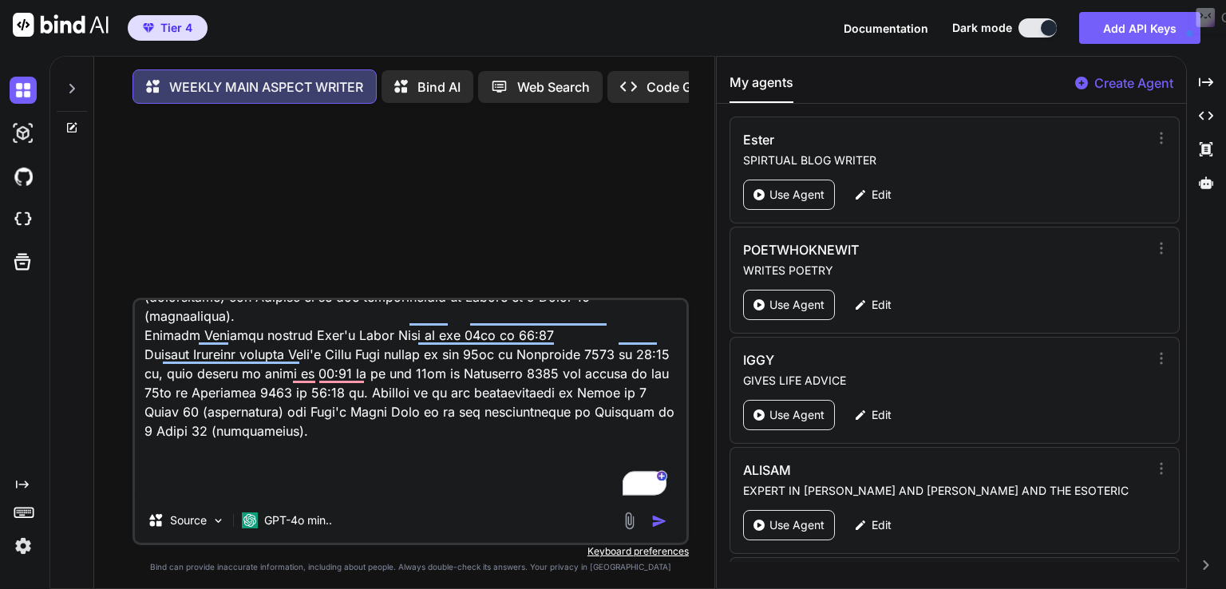
type textarea "x"
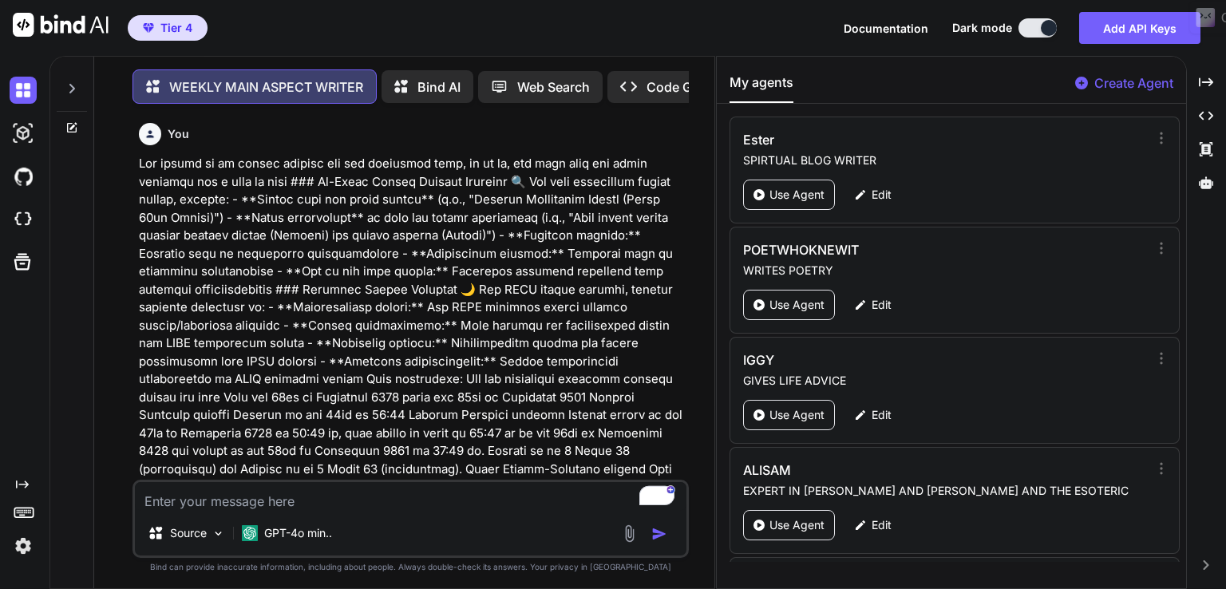
scroll to position [6, 0]
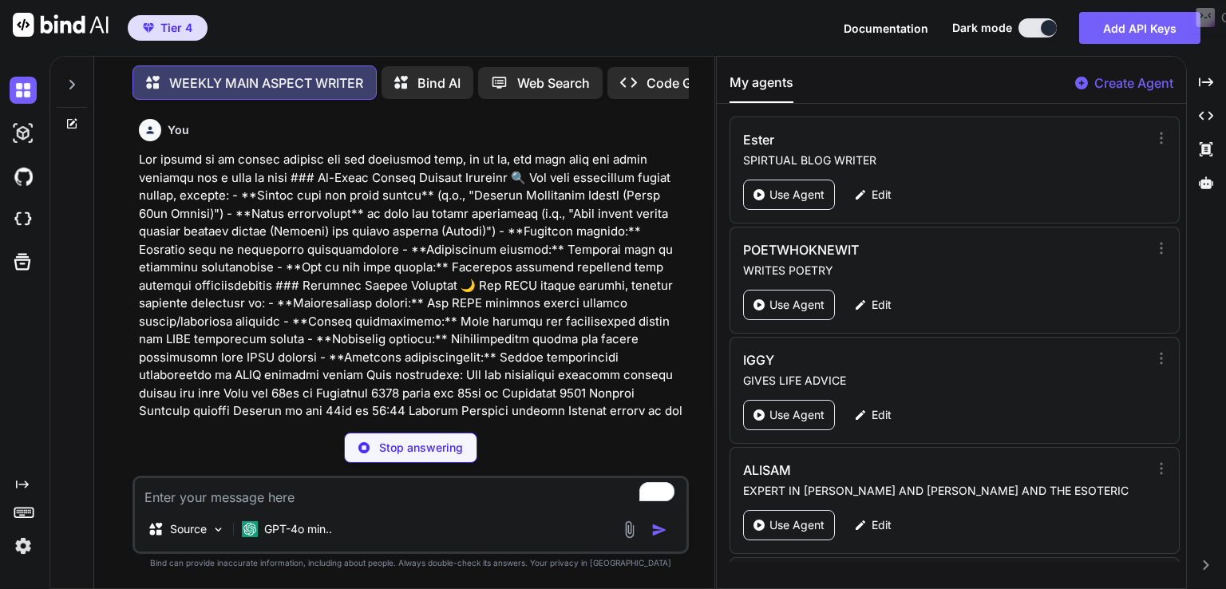
click at [575, 301] on p at bounding box center [412, 510] width 547 height 718
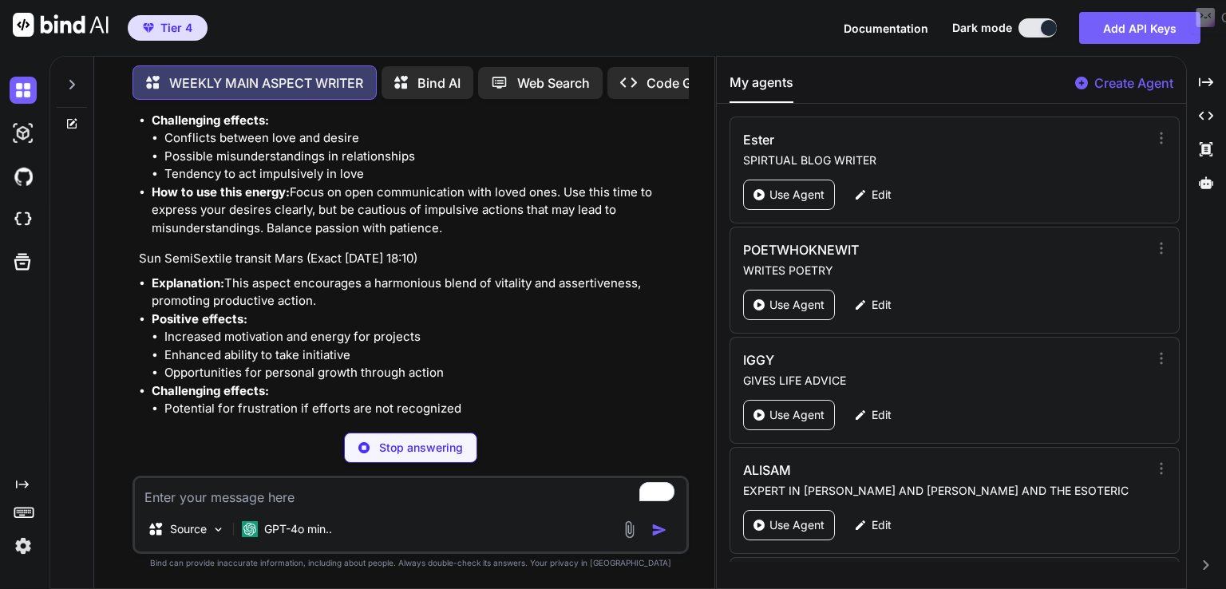
scroll to position [1616, 0]
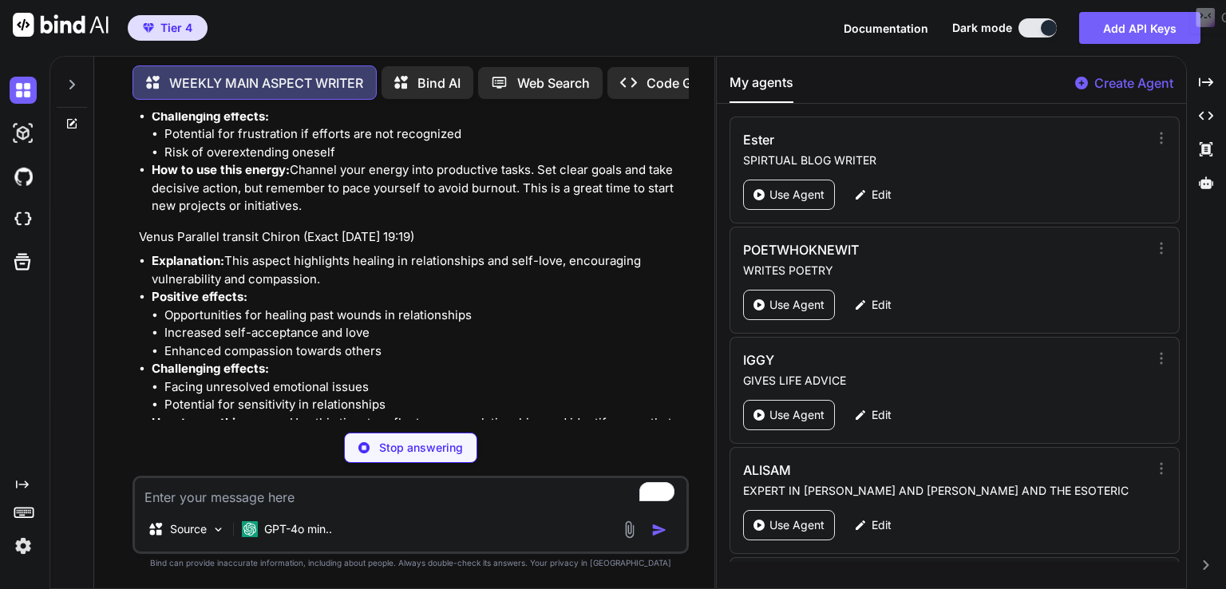
type textarea "x"
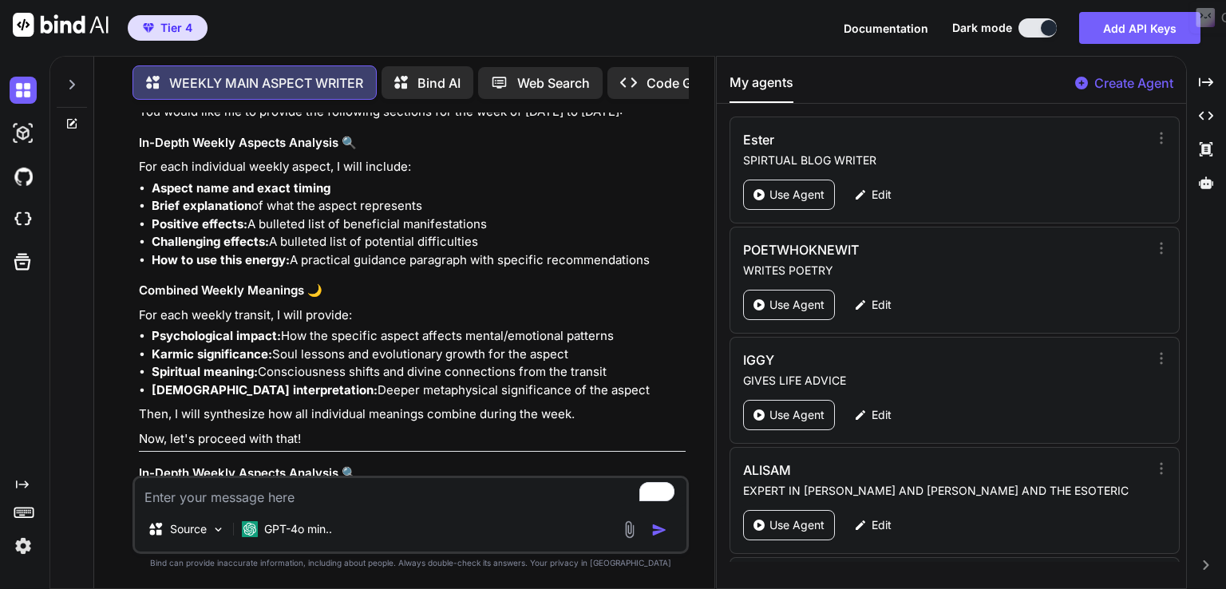
scroll to position [810, 0]
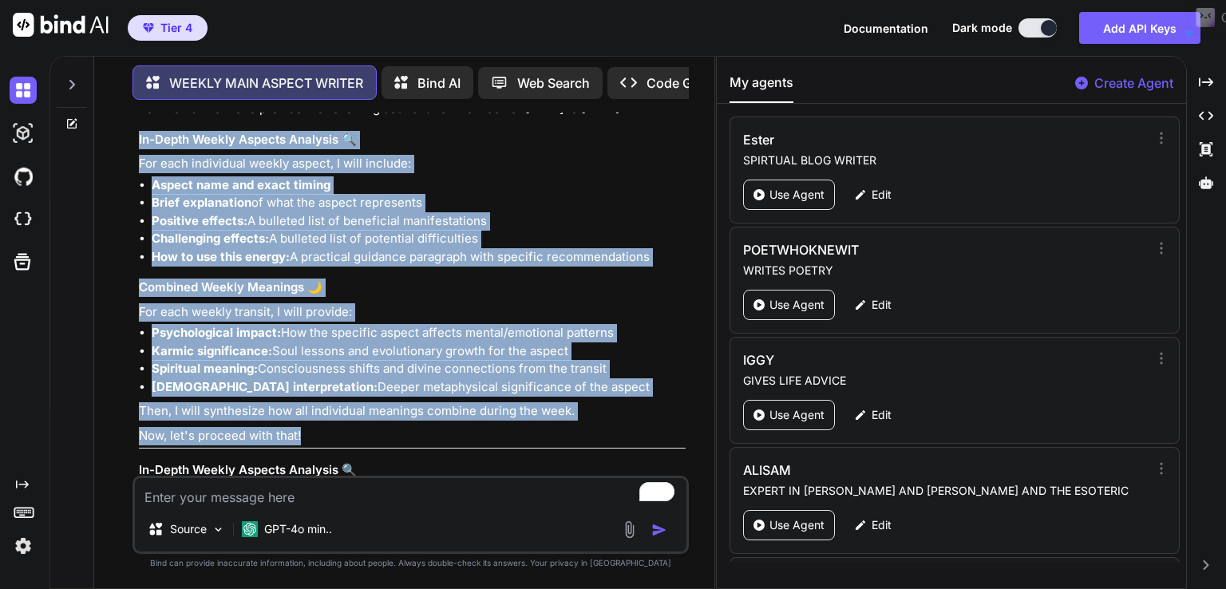
drag, startPoint x: 123, startPoint y: 122, endPoint x: 362, endPoint y: 408, distance: 372.3
click at [362, 408] on div "You WEEKLY MAIN ASPECT WRITER You would like me to provide the following sectio…" at bounding box center [410, 351] width 607 height 476
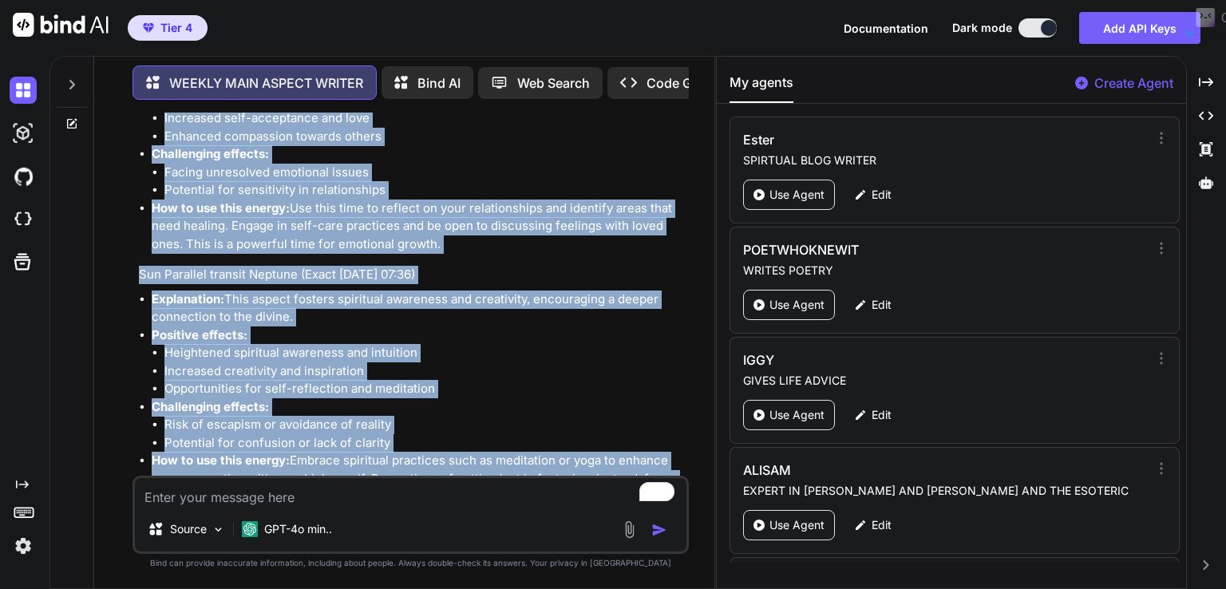
scroll to position [2605, 0]
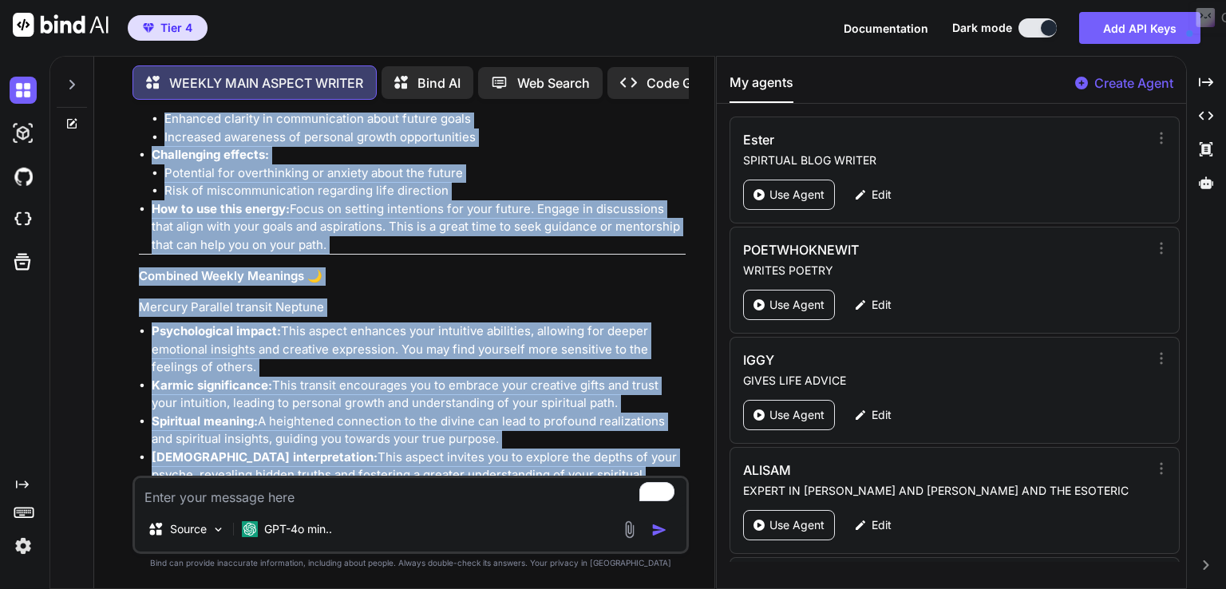
drag, startPoint x: 137, startPoint y: 132, endPoint x: 679, endPoint y: 223, distance: 549.5
copy div "In-Depth Weekly Aspects Analysis 🔍 Mercury Parallel transit Neptune (Exact 21st…"
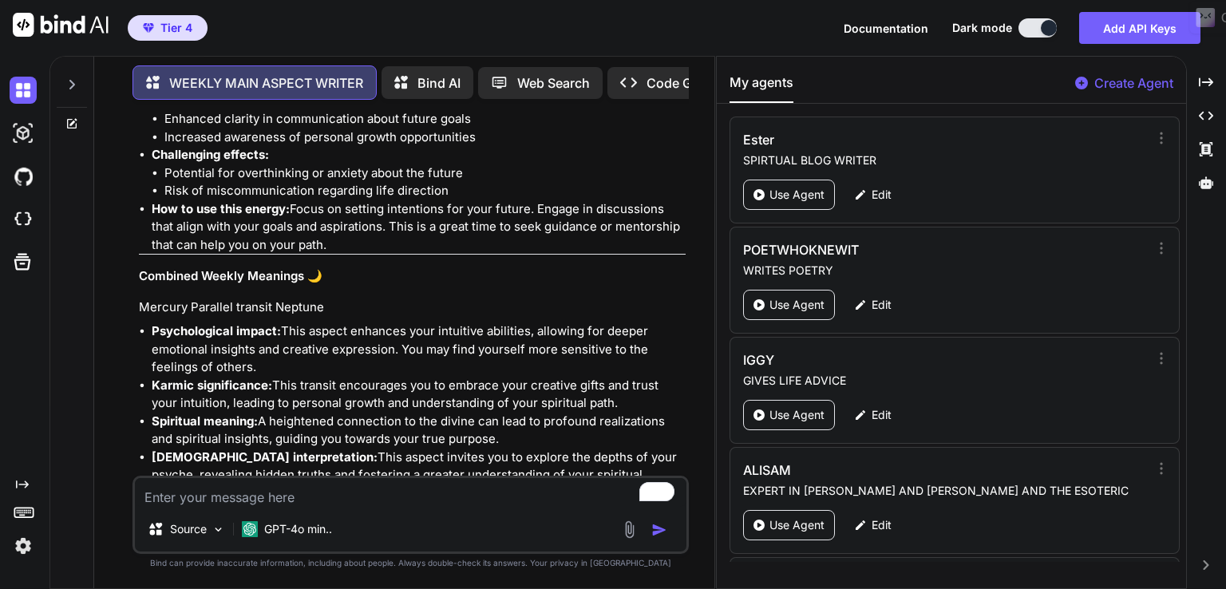
click at [201, 322] on li "Psychological impact: This aspect enhances your intuitive abilities, allowing f…" at bounding box center [419, 349] width 534 height 54
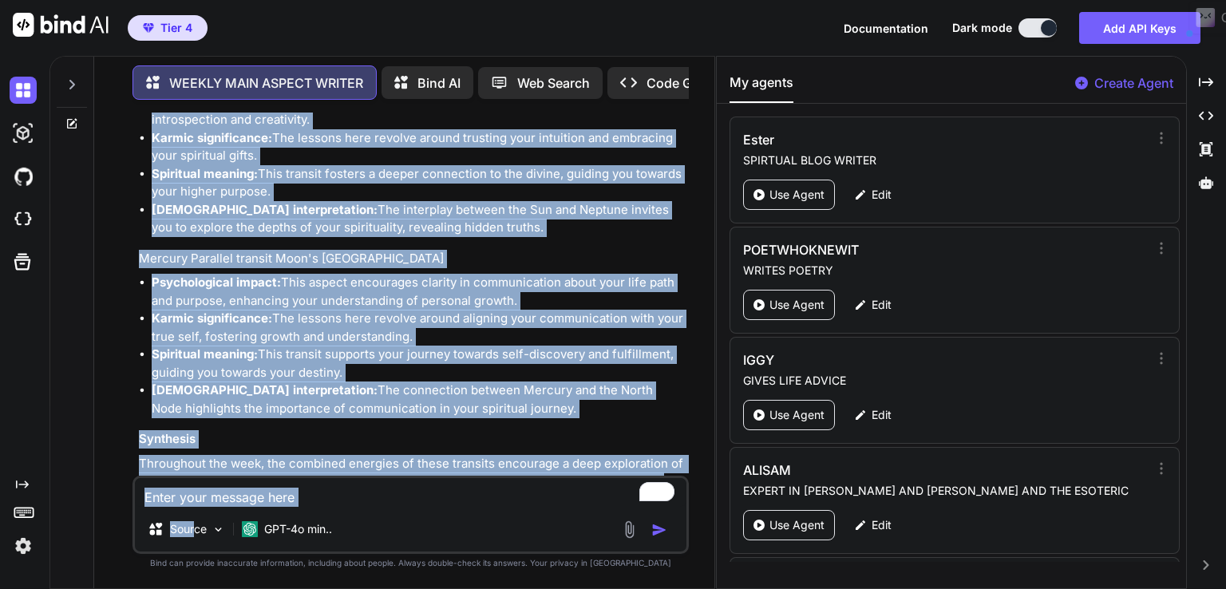
scroll to position [3671, 0]
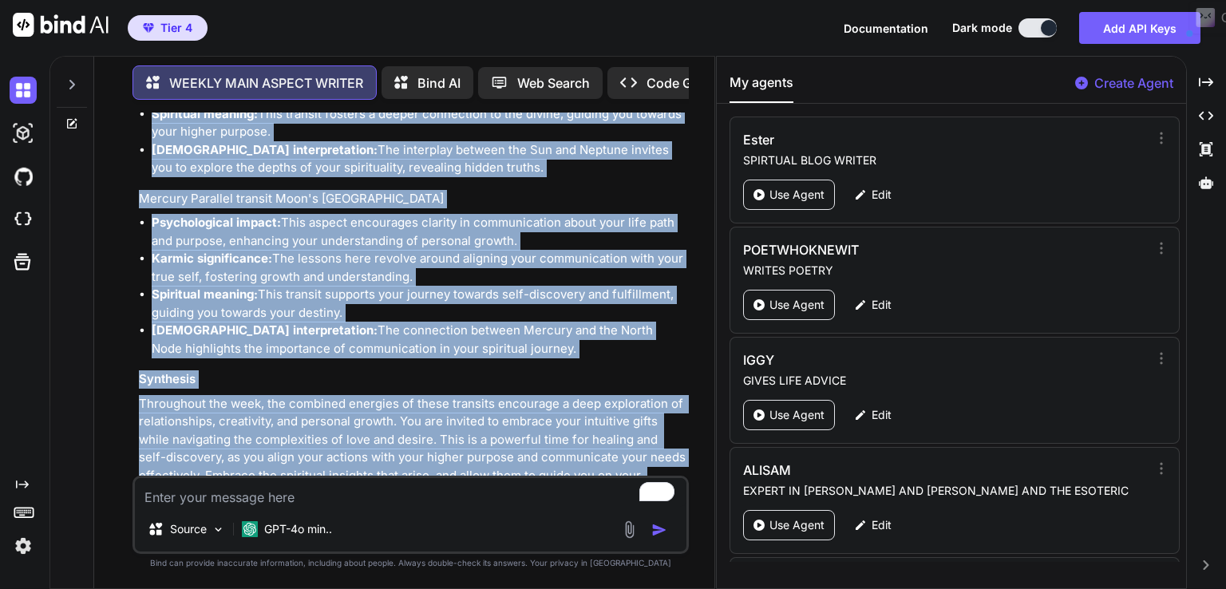
drag, startPoint x: 130, startPoint y: 251, endPoint x: 563, endPoint y: 437, distance: 470.8
click at [563, 437] on div "You WEEKLY MAIN ASPECT WRITER You would like me to provide the following sectio…" at bounding box center [410, 351] width 607 height 476
copy div "Combined Weekly Meanings 🌙 Mercury Parallel transit Neptune Psychological impac…"
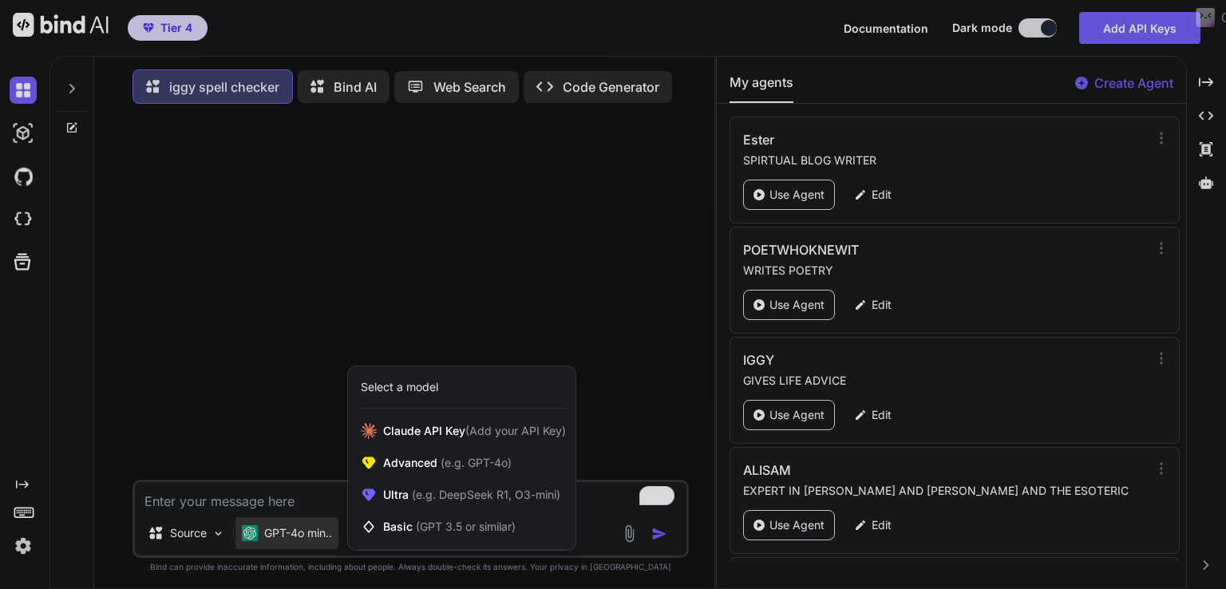
click at [362, 77] on div at bounding box center [613, 294] width 1226 height 589
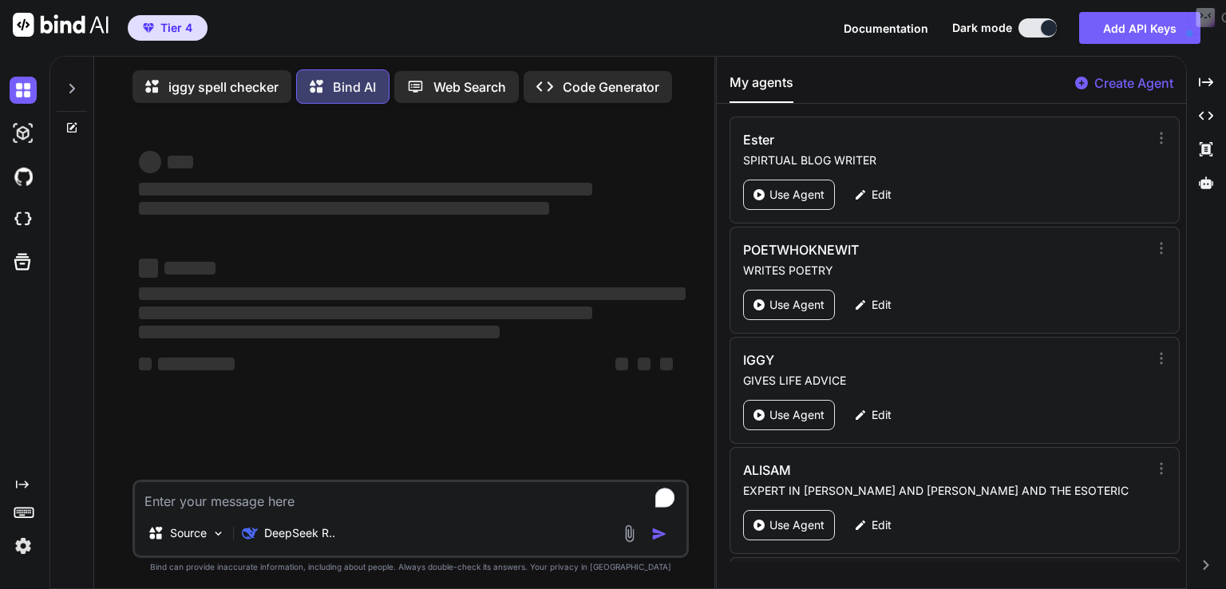
click at [362, 77] on p "Bind AI" at bounding box center [354, 86] width 43 height 19
click at [355, 88] on p "Bind AI" at bounding box center [354, 86] width 43 height 19
click at [287, 536] on p "DeepSeek R.." at bounding box center [299, 533] width 71 height 16
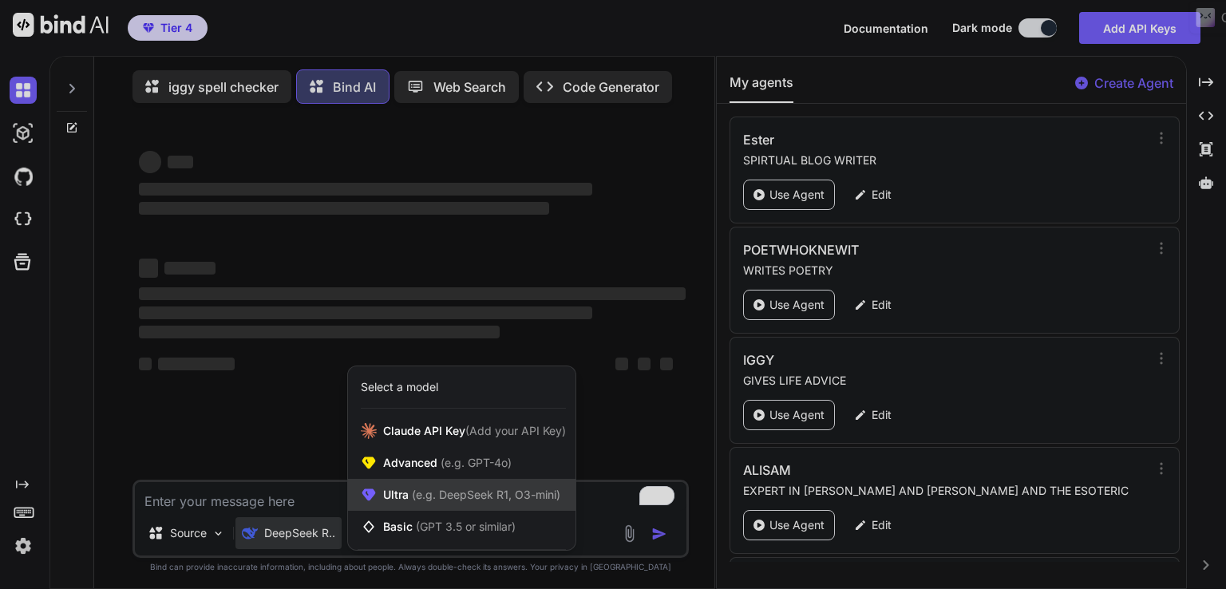
click at [423, 501] on span "(e.g. DeepSeek R1, O3-mini)" at bounding box center [485, 495] width 152 height 14
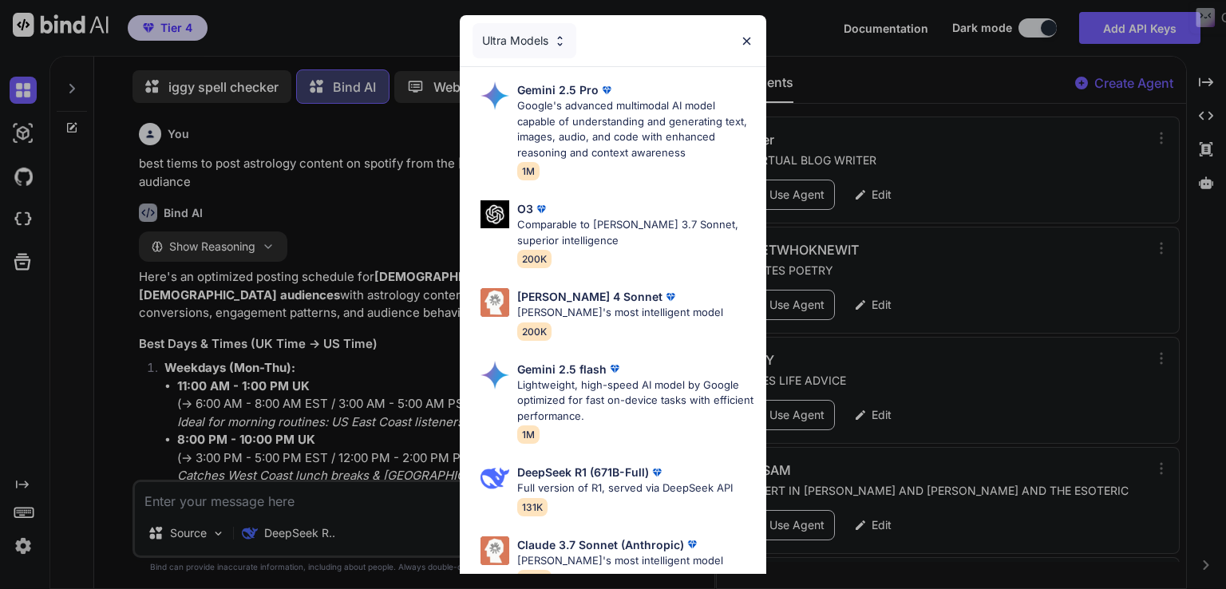
type textarea "x"
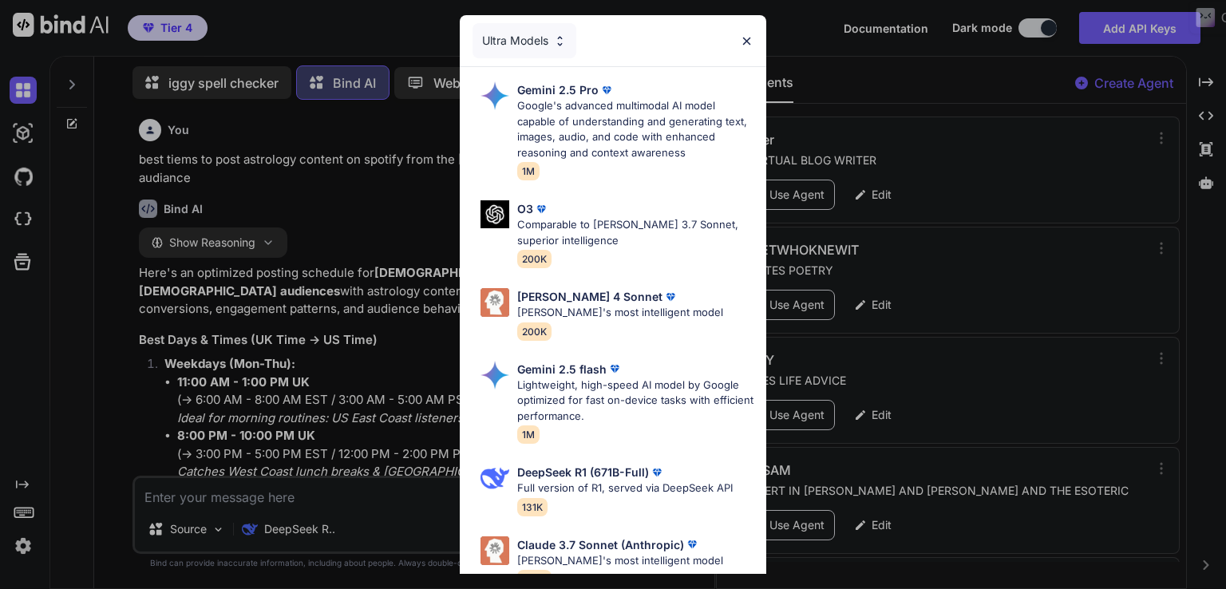
click at [740, 42] on img at bounding box center [747, 41] width 14 height 14
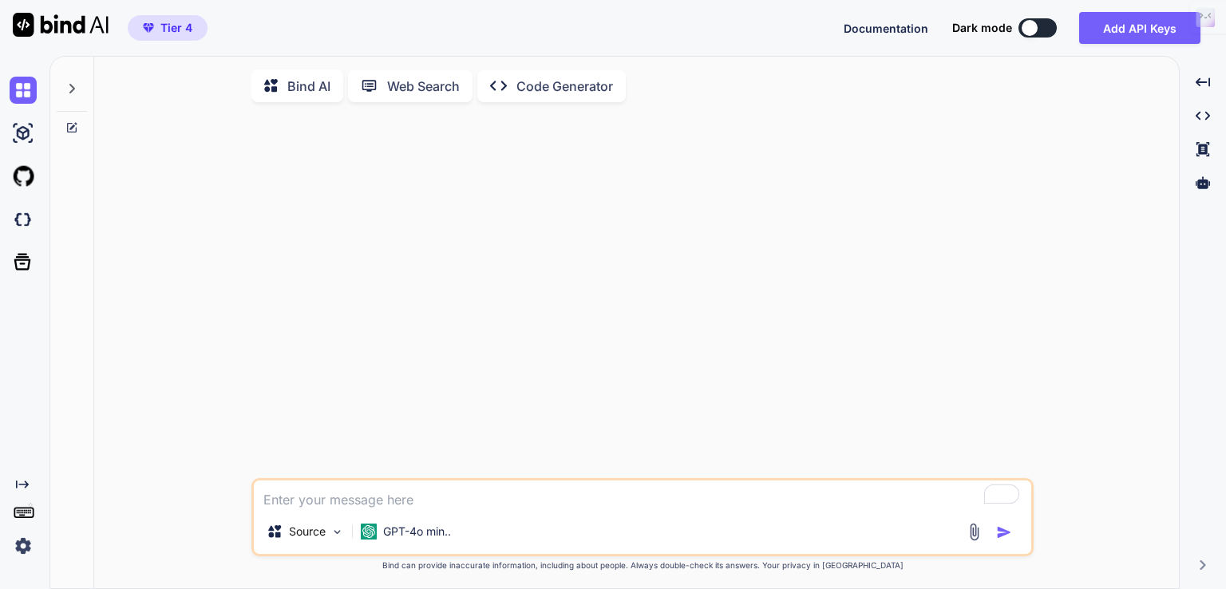
click at [317, 89] on p "Bind AI" at bounding box center [308, 86] width 43 height 19
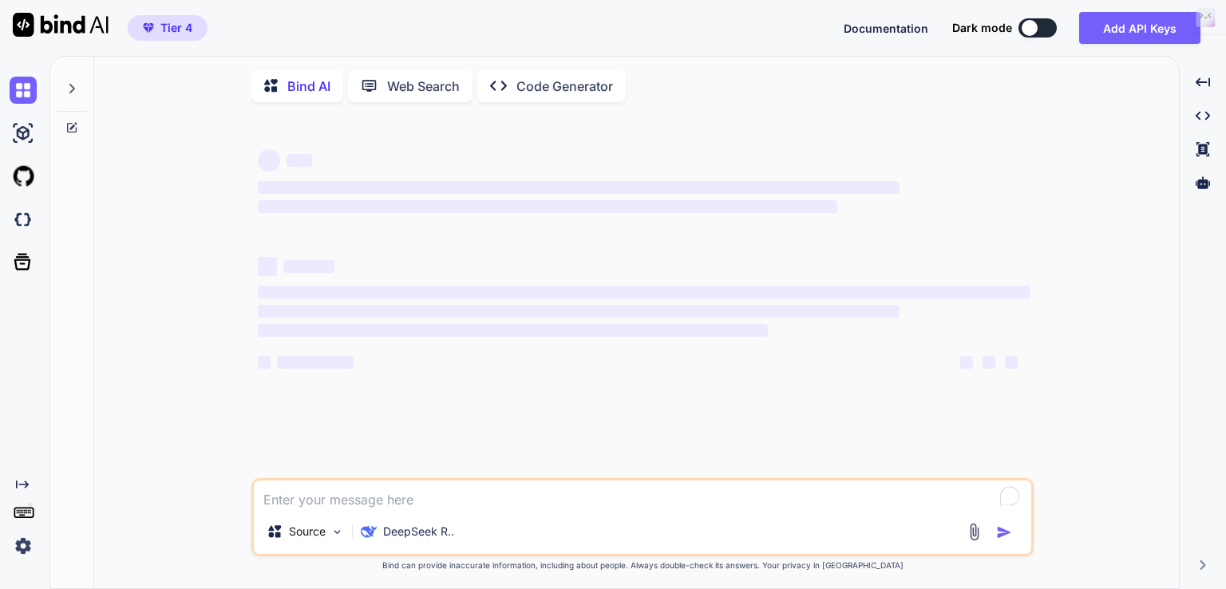
click at [1033, 34] on div at bounding box center [1030, 28] width 16 height 16
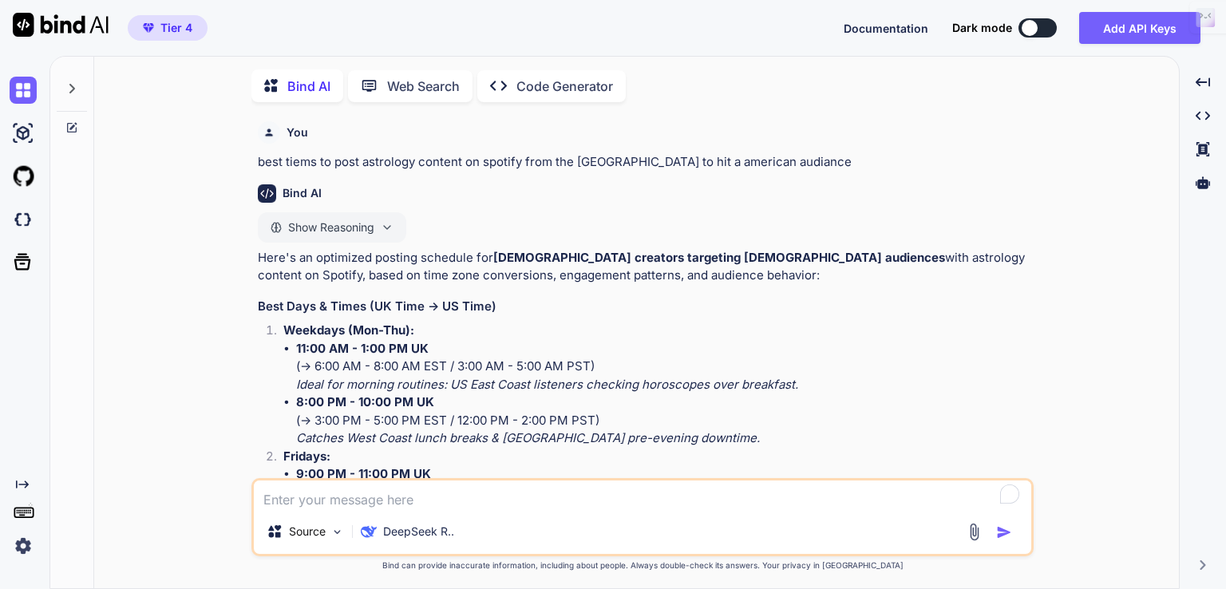
scroll to position [6, 0]
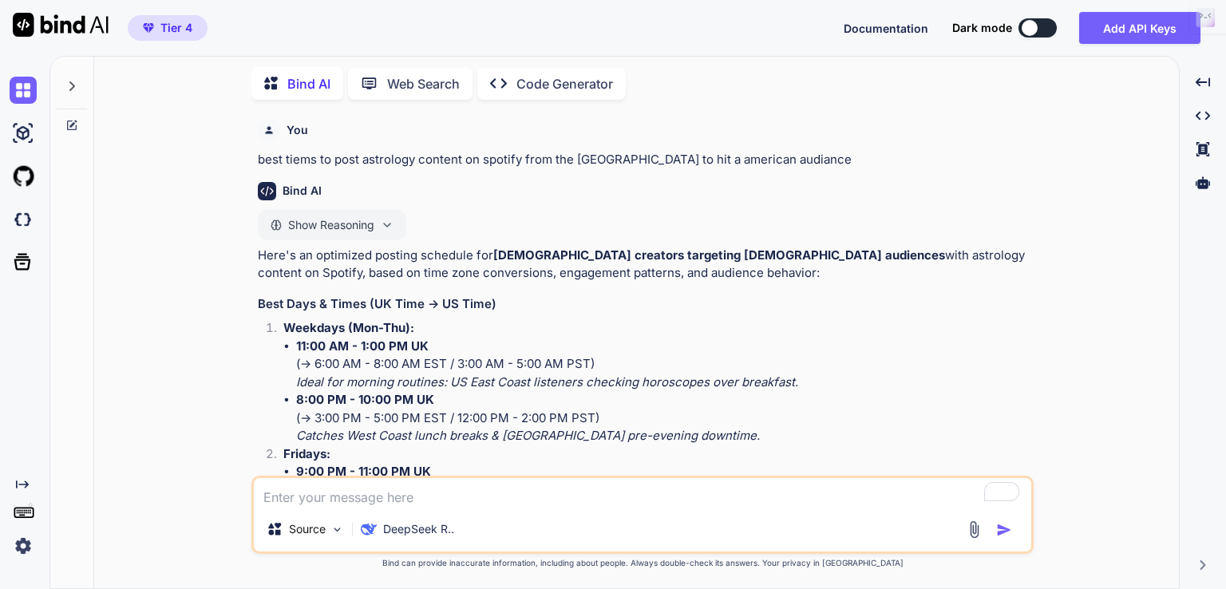
click at [64, 119] on div at bounding box center [71, 125] width 43 height 13
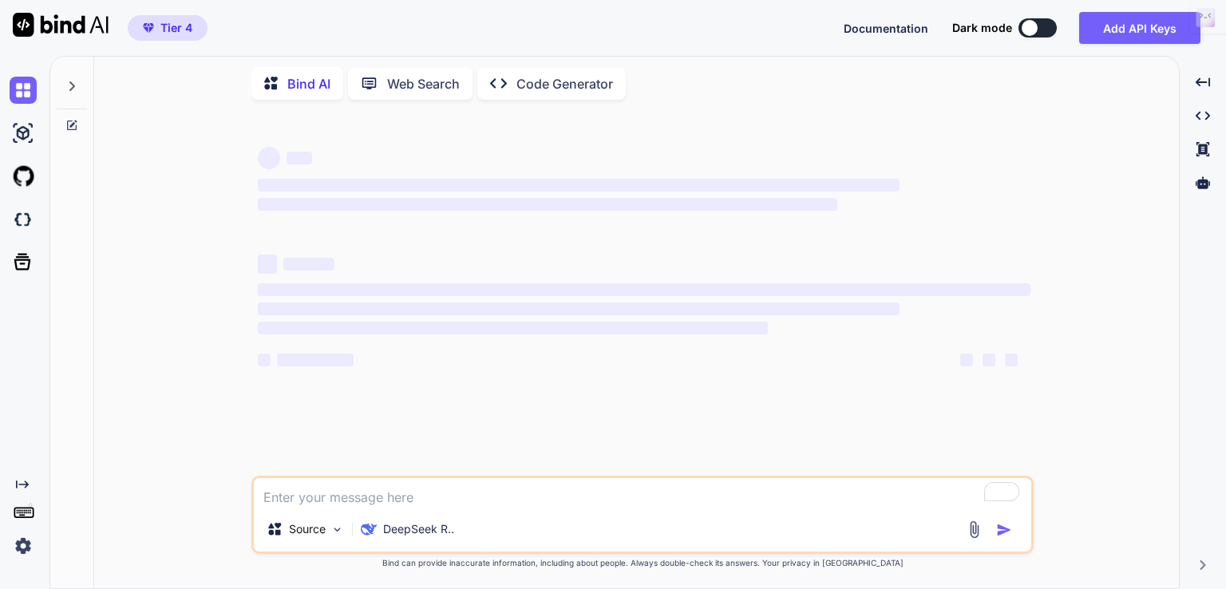
click at [1046, 18] on button at bounding box center [1037, 27] width 38 height 19
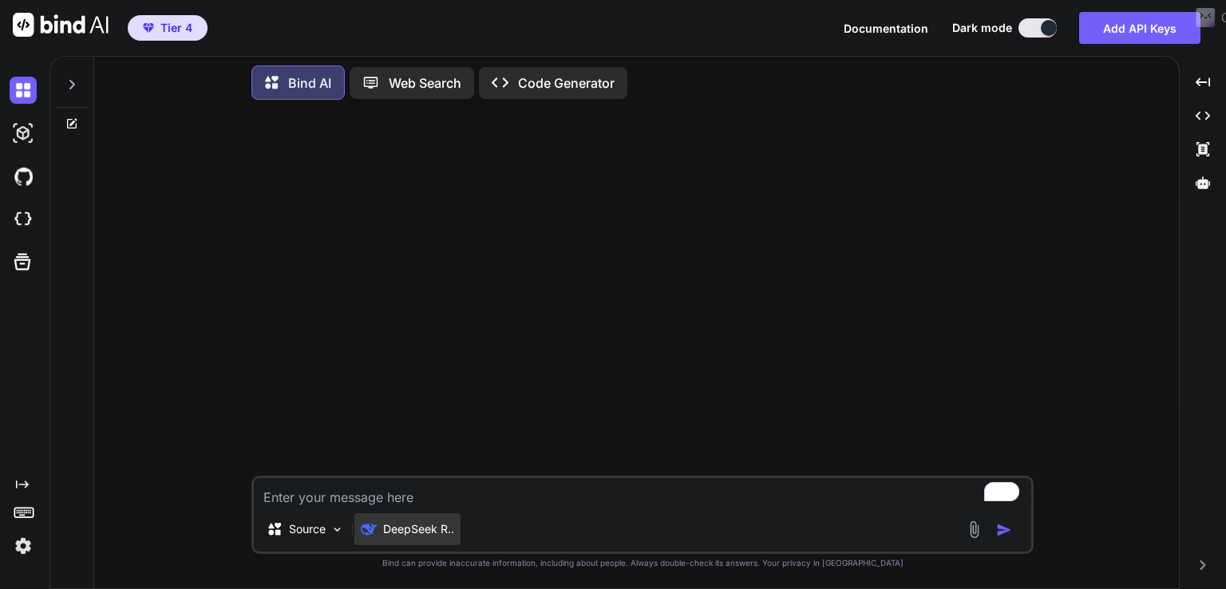
click at [412, 526] on p "DeepSeek R.." at bounding box center [418, 529] width 71 height 16
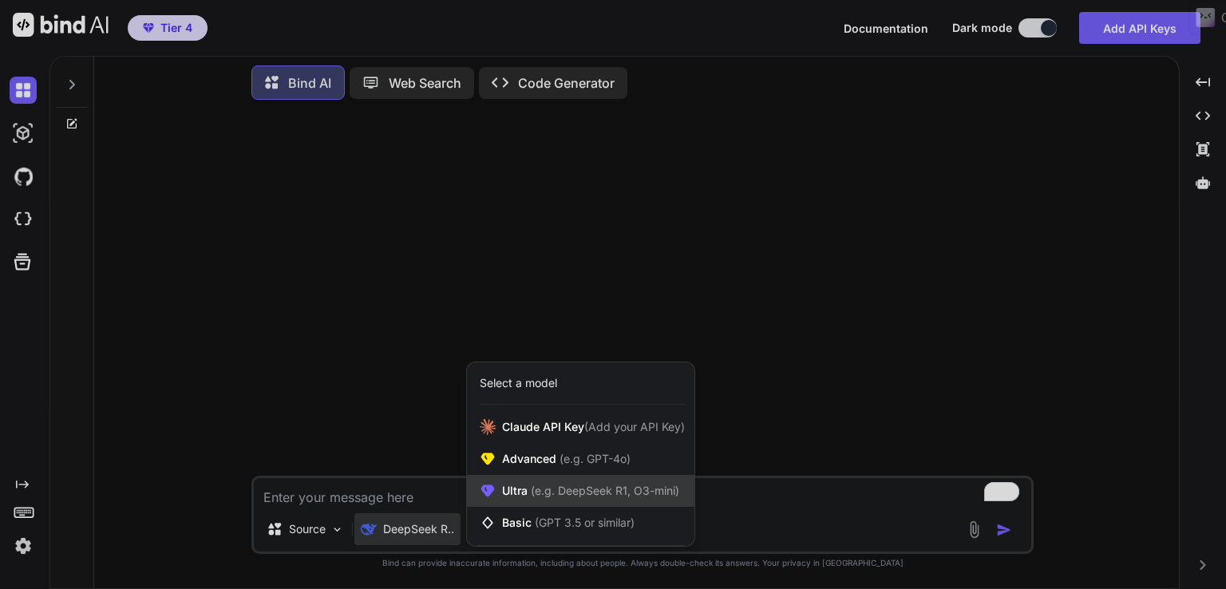
click at [525, 502] on div "Ultra (e.g. DeepSeek R1, O3-mini)" at bounding box center [580, 491] width 227 height 32
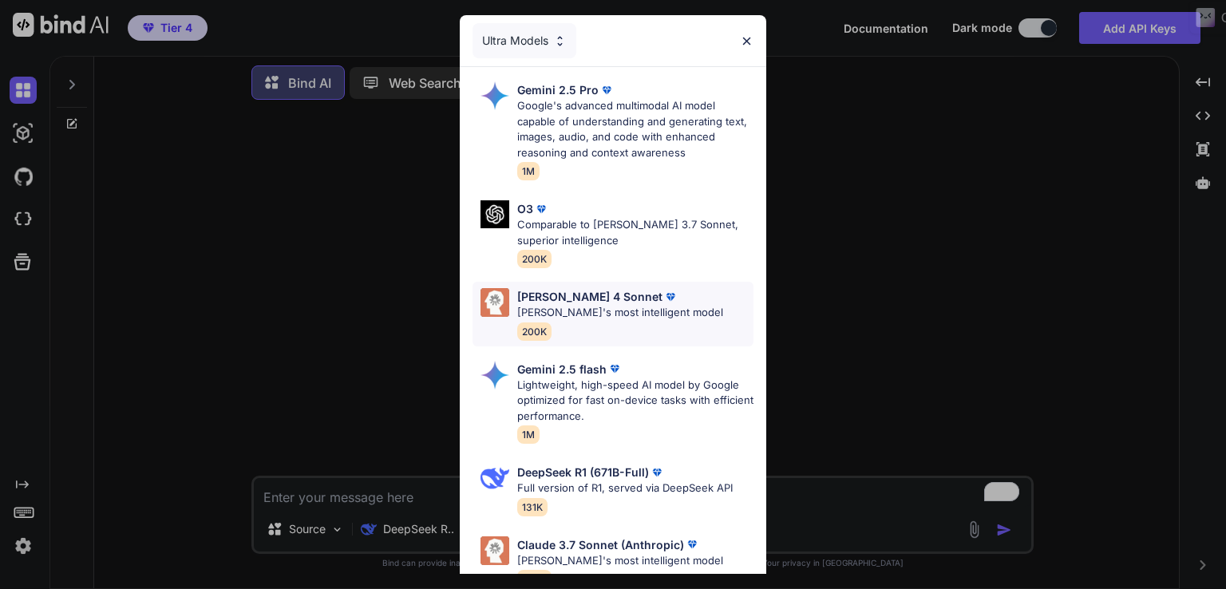
click at [662, 300] on img at bounding box center [670, 297] width 16 height 16
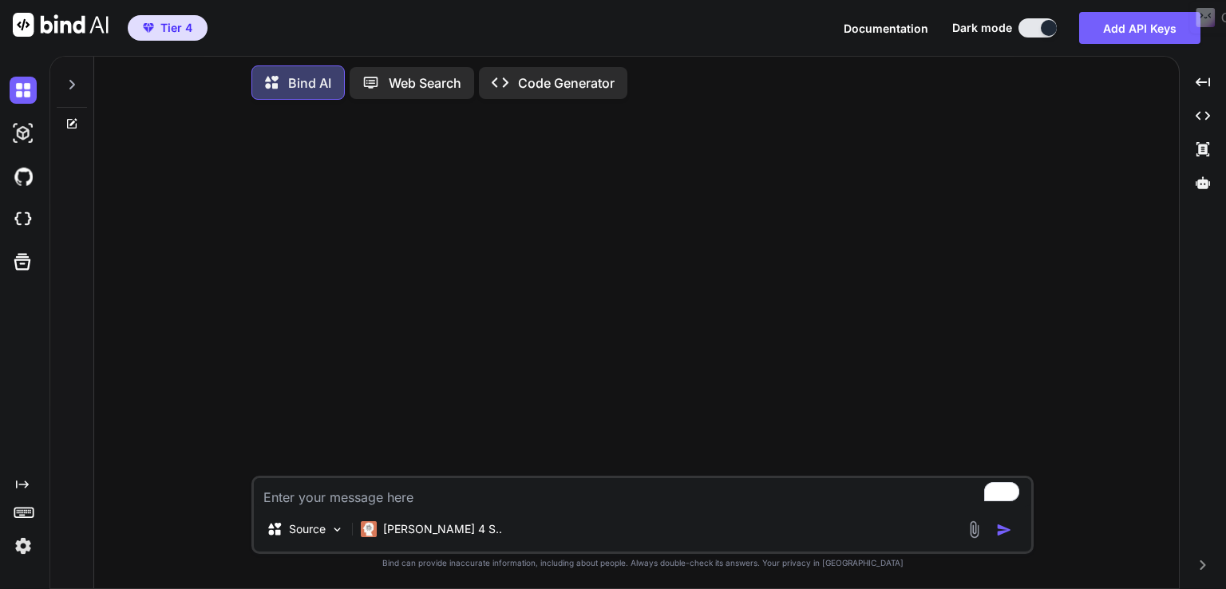
click at [354, 492] on textarea "To enrich screen reader interactions, please activate Accessibility in Grammarl…" at bounding box center [642, 492] width 777 height 29
paste textarea "Lore ipsumd si am, con ad'e seddoei te incidid utlabore etdol m aliq en admi ve…"
type textarea "x"
type textarea "Lore ipsumd si am, con ad'e seddoei te incidid utlabore etdol m aliq en admi ve…"
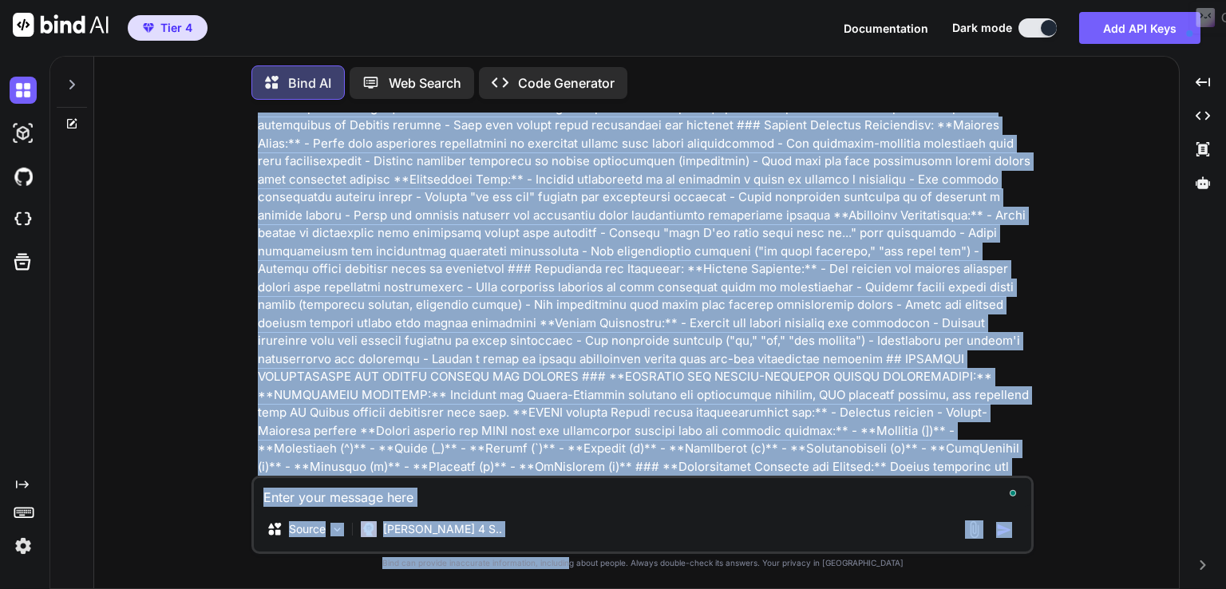
scroll to position [6915, 0]
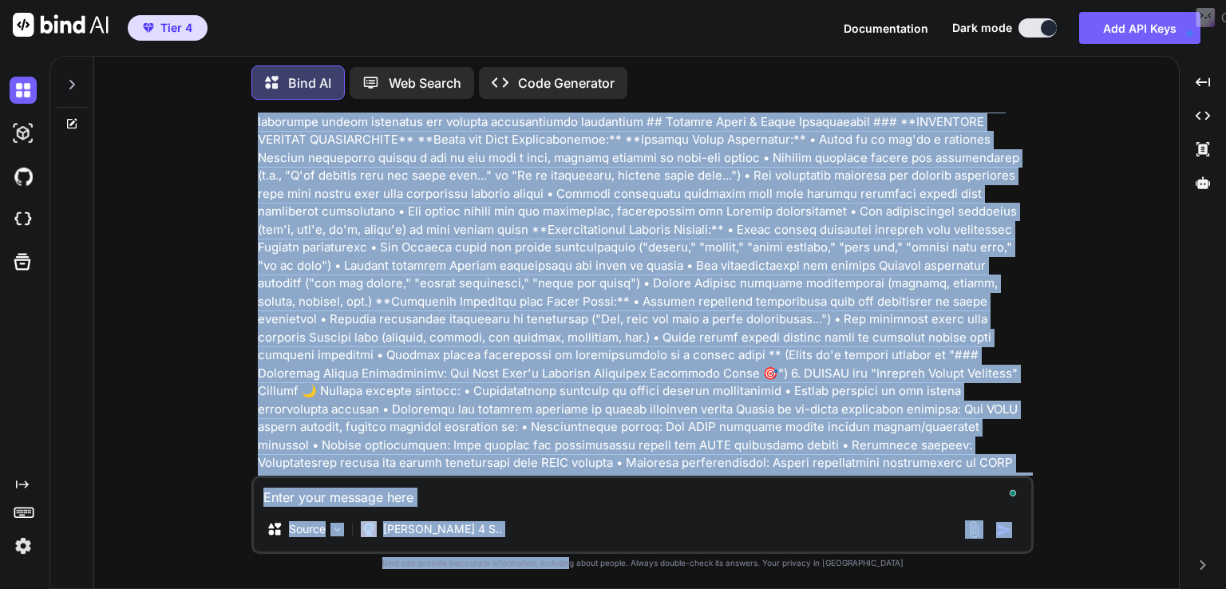
drag, startPoint x: 644, startPoint y: 247, endPoint x: 603, endPoint y: 615, distance: 369.4
click at [603, 588] on html "Tier 4 Documentation Dark mode Add API Keys Created with Pixso. Created with Pi…" at bounding box center [613, 294] width 1226 height 589
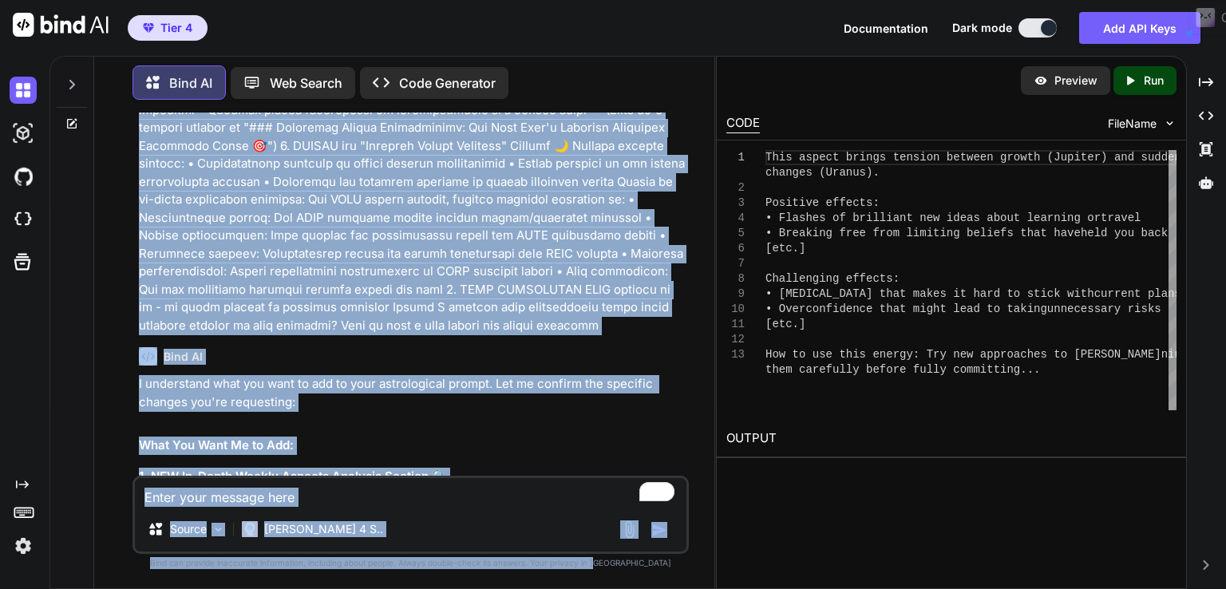
scroll to position [10552, 0]
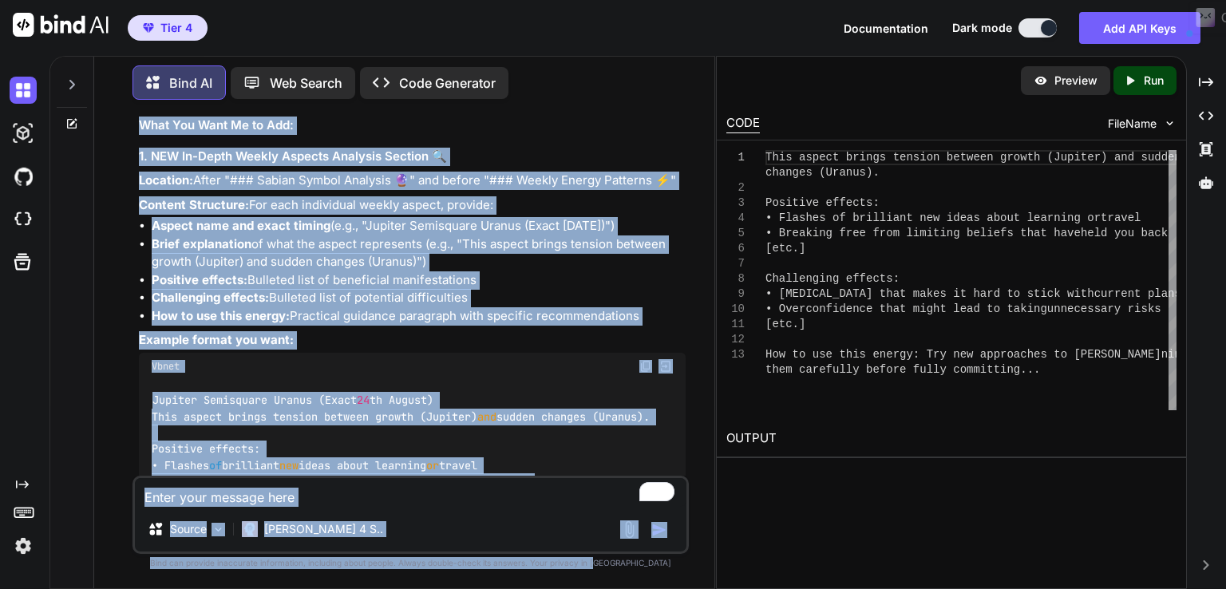
drag, startPoint x: 648, startPoint y: 323, endPoint x: 623, endPoint y: 580, distance: 258.3
click at [623, 580] on div "You Bind AI I understand what you want to add to your astrological prompt. Let …" at bounding box center [410, 351] width 556 height 476
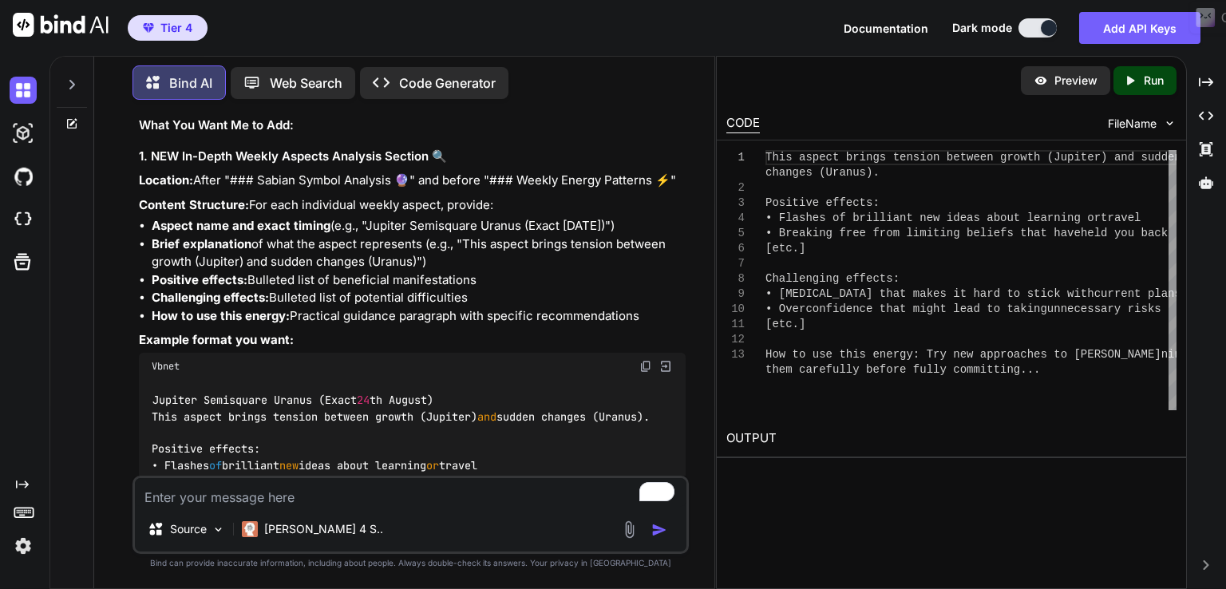
click at [639, 380] on div "Jupiter Semisquare Uranus (Exact 24 th August) This aspect brings tension betwe…" at bounding box center [412, 506] width 547 height 253
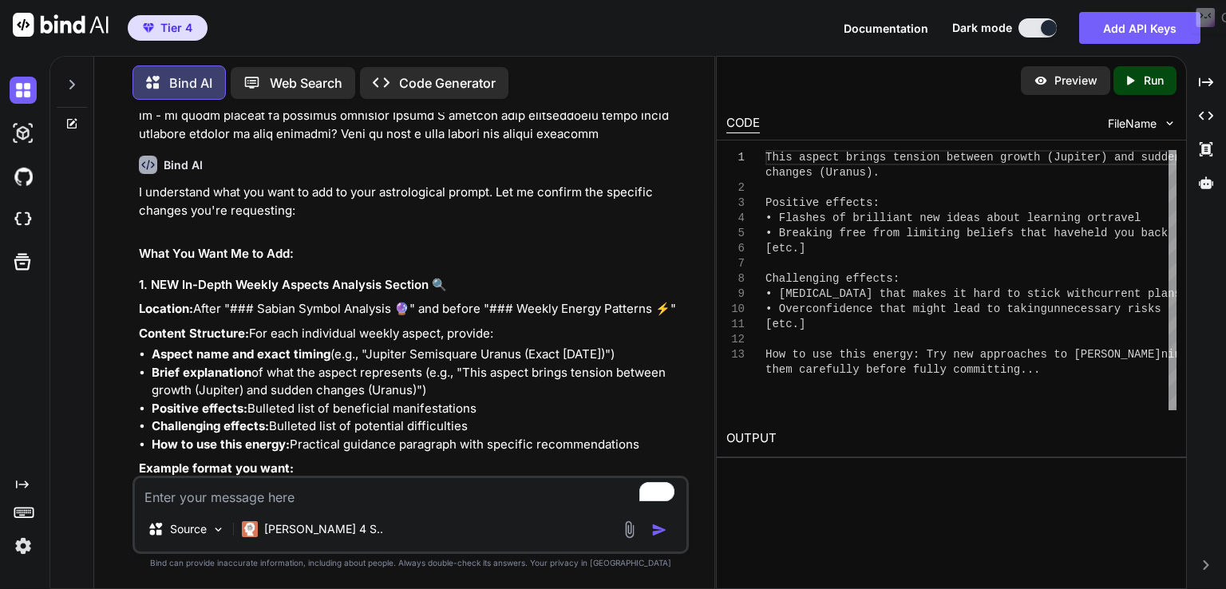
scroll to position [10234, 0]
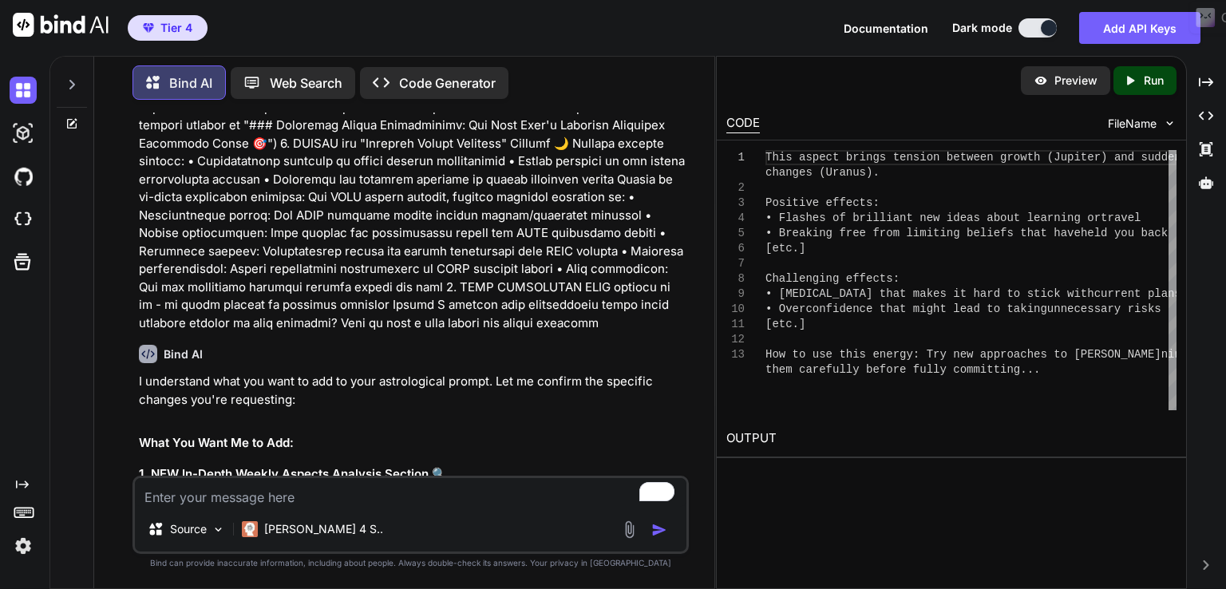
click at [629, 465] on h3 "1. NEW In-Depth Weekly Aspects Analysis Section 🔍" at bounding box center [412, 474] width 547 height 18
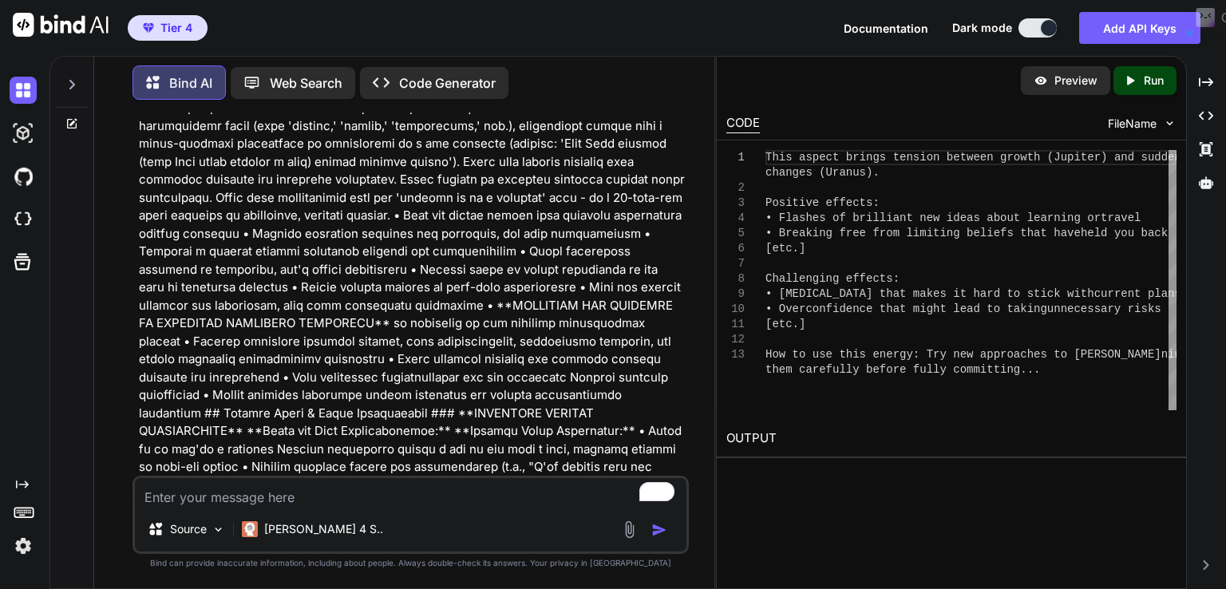
scroll to position [9598, 0]
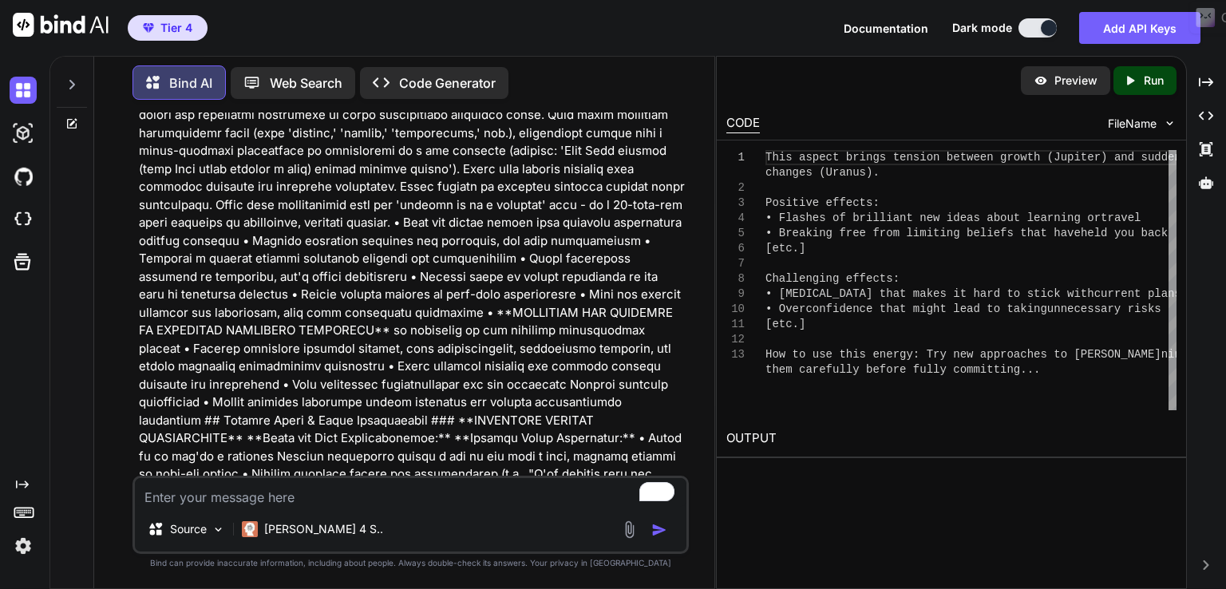
click at [331, 495] on textarea "To enrich screen reader interactions, please activate Accessibility in Grammarl…" at bounding box center [410, 492] width 551 height 29
type textarea "x"
type textarea "n"
type textarea "x"
type textarea "no"
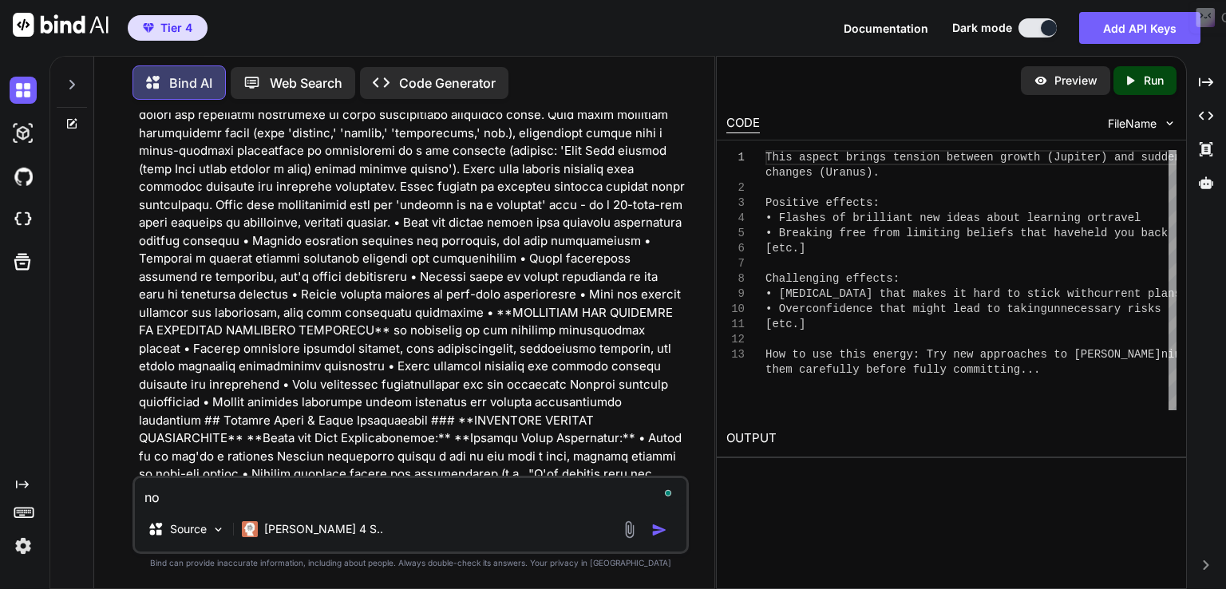
type textarea "x"
type textarea "no"
type textarea "x"
type textarea "no i"
type textarea "x"
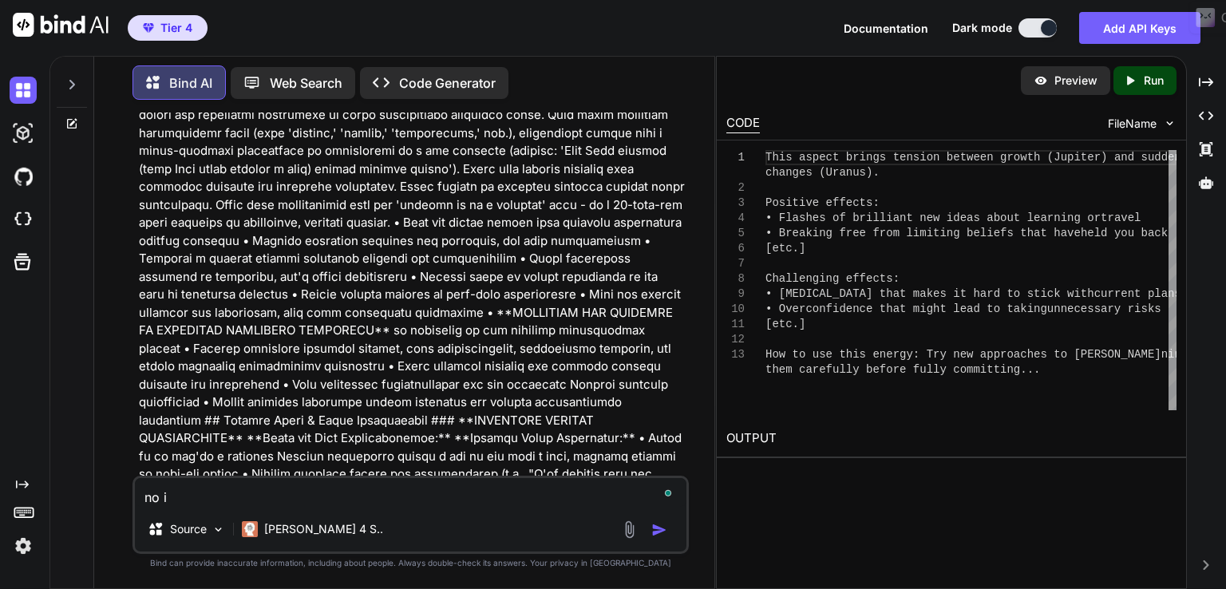
type textarea "no i"
type textarea "x"
type textarea "no i w"
type textarea "x"
type textarea "no i wa"
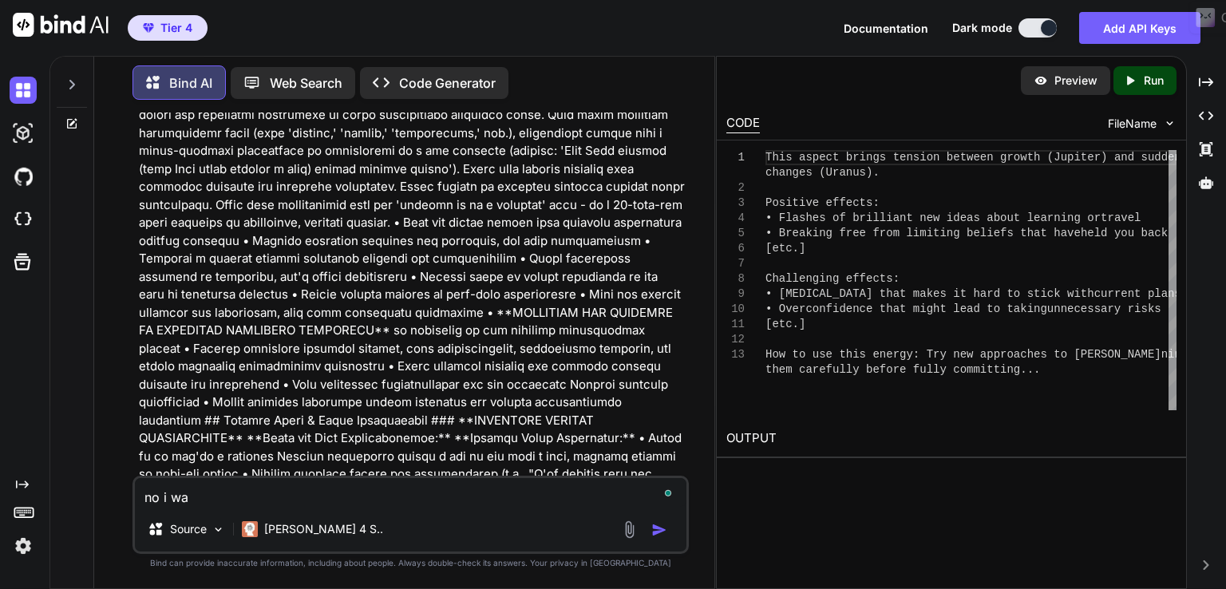
type textarea "x"
type textarea "no i wan"
type textarea "x"
type textarea "no i want"
type textarea "x"
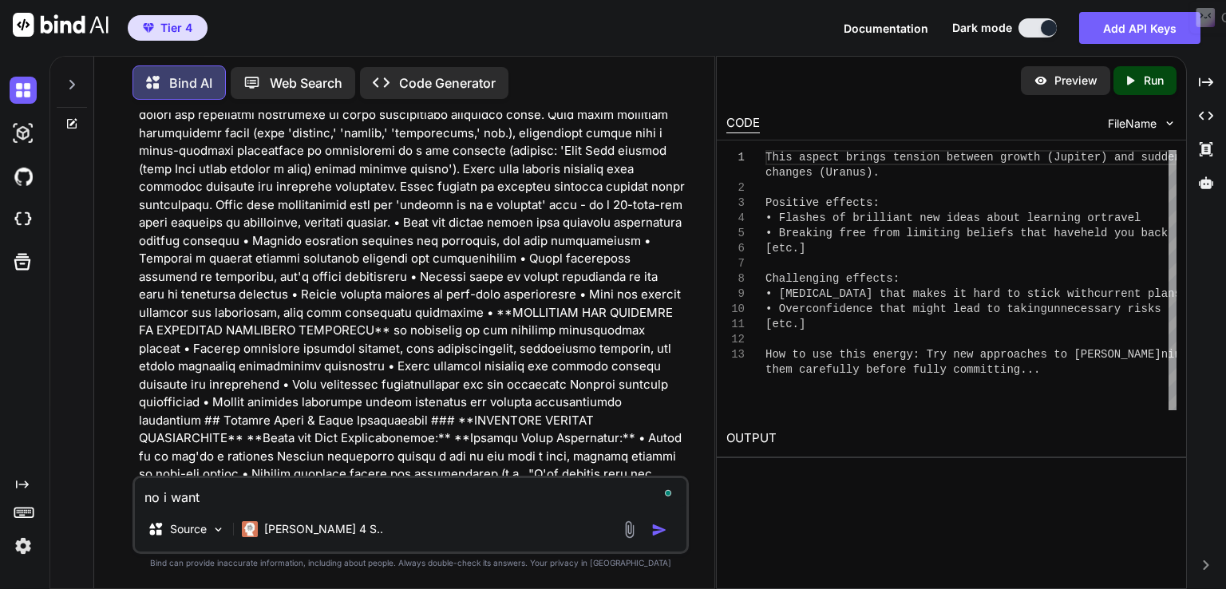
type textarea "no i want"
type textarea "x"
type textarea "no i want 4"
type textarea "x"
type textarea "no i want 4"
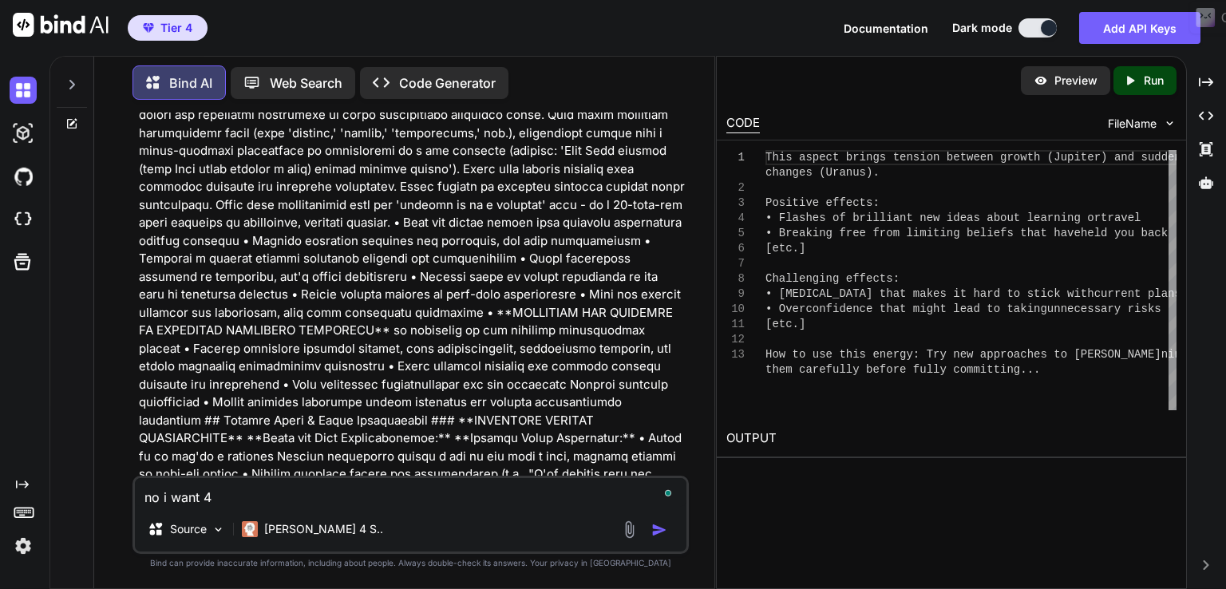
type textarea "x"
type textarea "no i want 4 t"
type textarea "x"
type textarea "no i want 4 th"
type textarea "x"
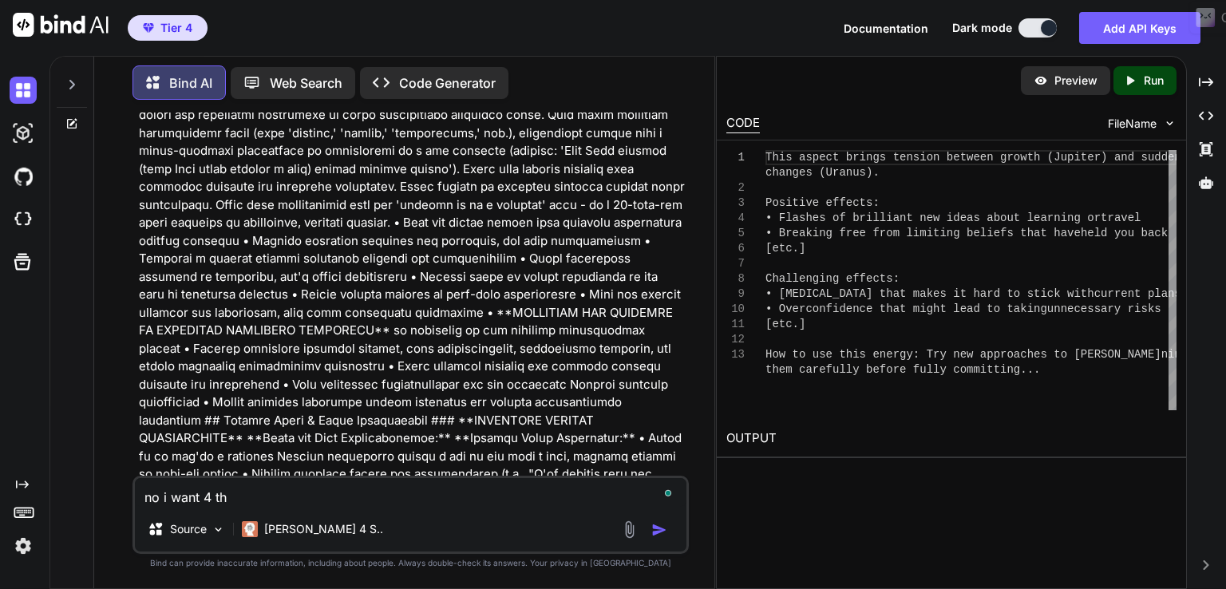
type textarea "no i want 4 thi"
type textarea "x"
type textarea "no i want 4 thin"
type textarea "x"
type textarea "no i want 4 thing"
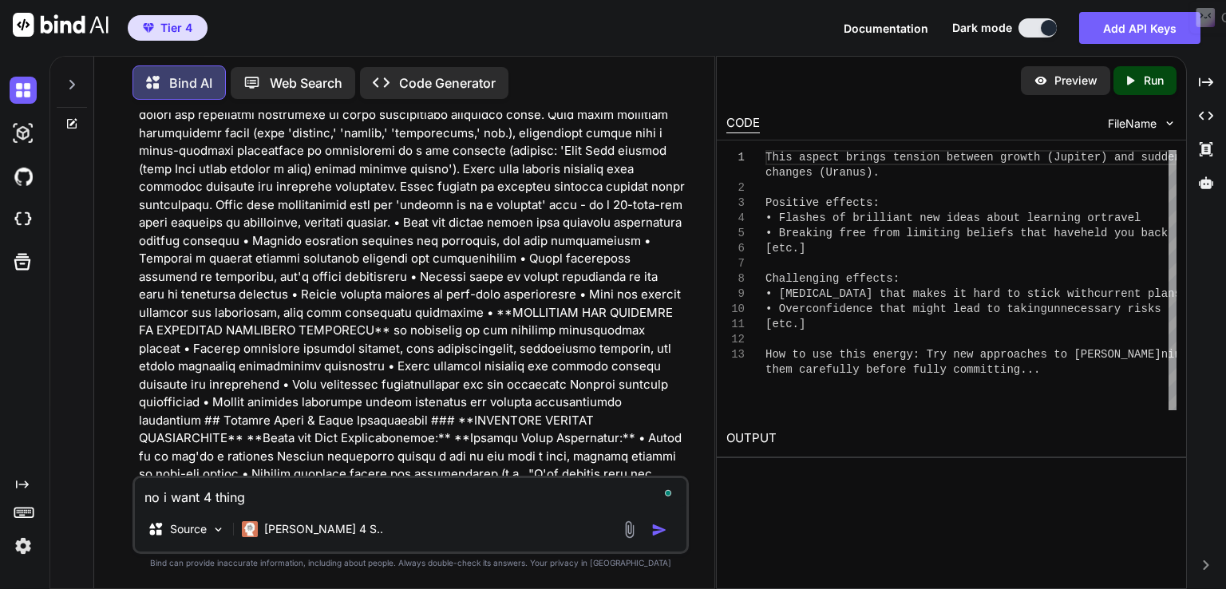
type textarea "x"
type textarea "no i want 4 things"
type textarea "x"
type textarea "no i want 4 things"
type textarea "x"
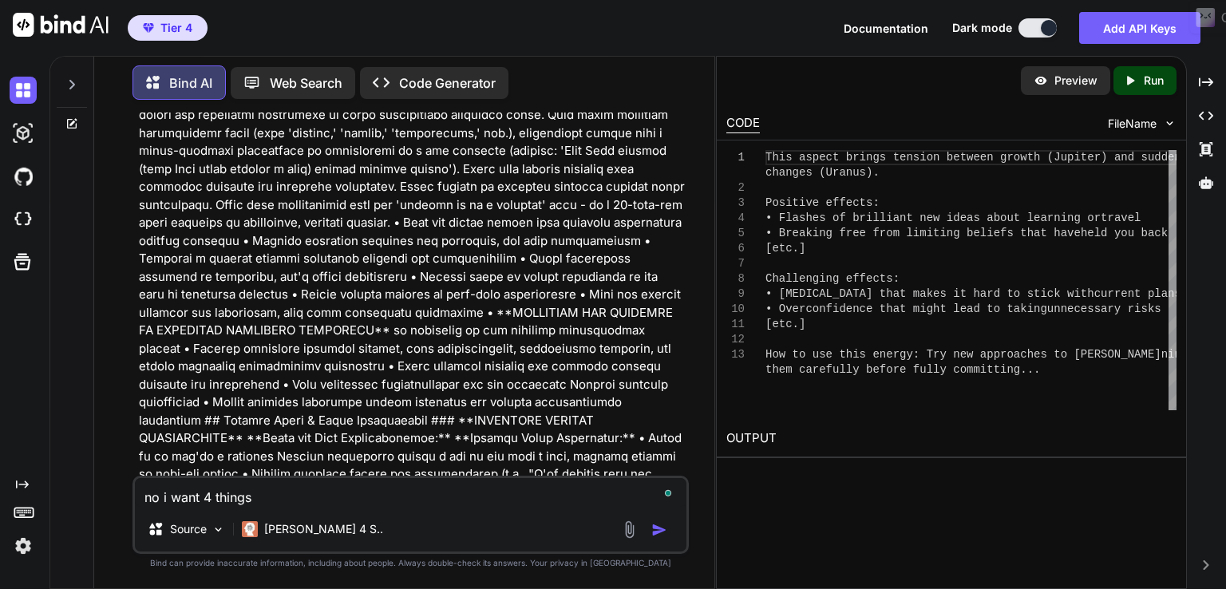
type textarea "no i want 4 things t"
type textarea "x"
type textarea "no i want 4 things to"
type textarea "x"
type textarea "no i want 4 things to b"
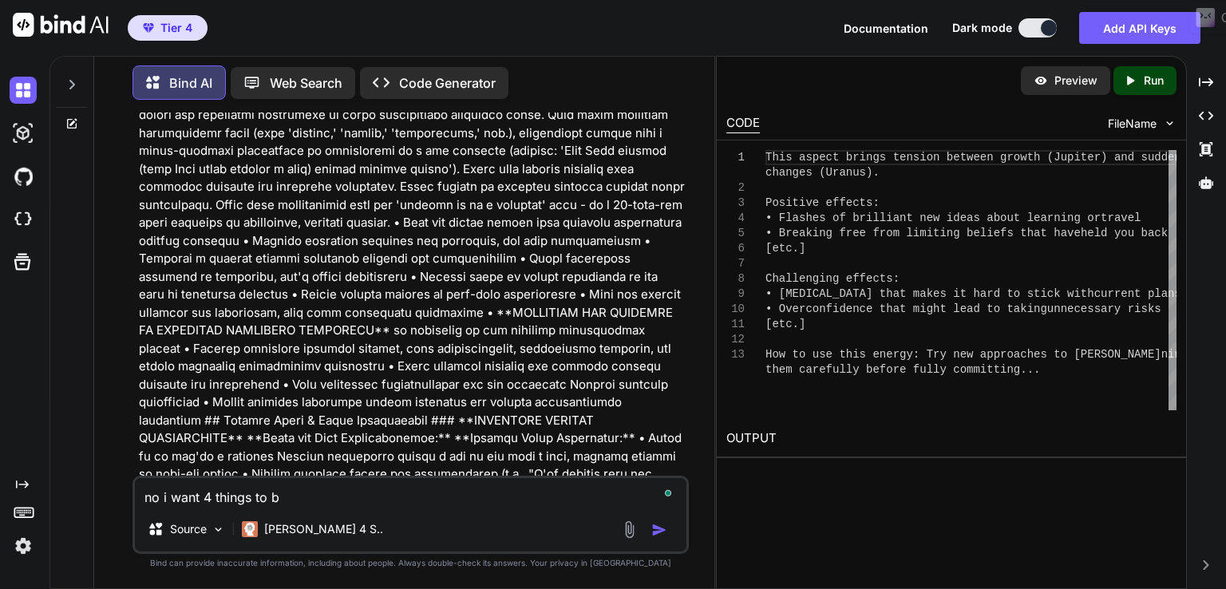
type textarea "x"
type textarea "no i want 4 things to be"
type textarea "x"
type textarea "no i want 4 things to be"
type textarea "x"
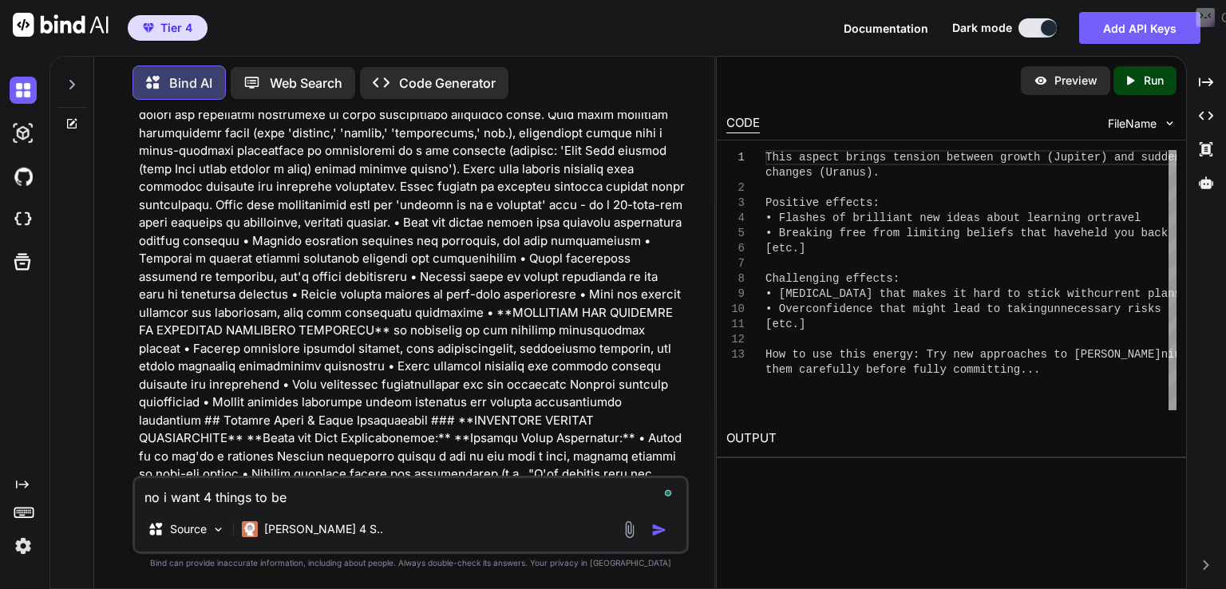
type textarea "no i want 4 things to be d"
type textarea "x"
type textarea "no i want 4 things to be do"
type textarea "x"
type textarea "no i want 4 things to be doe"
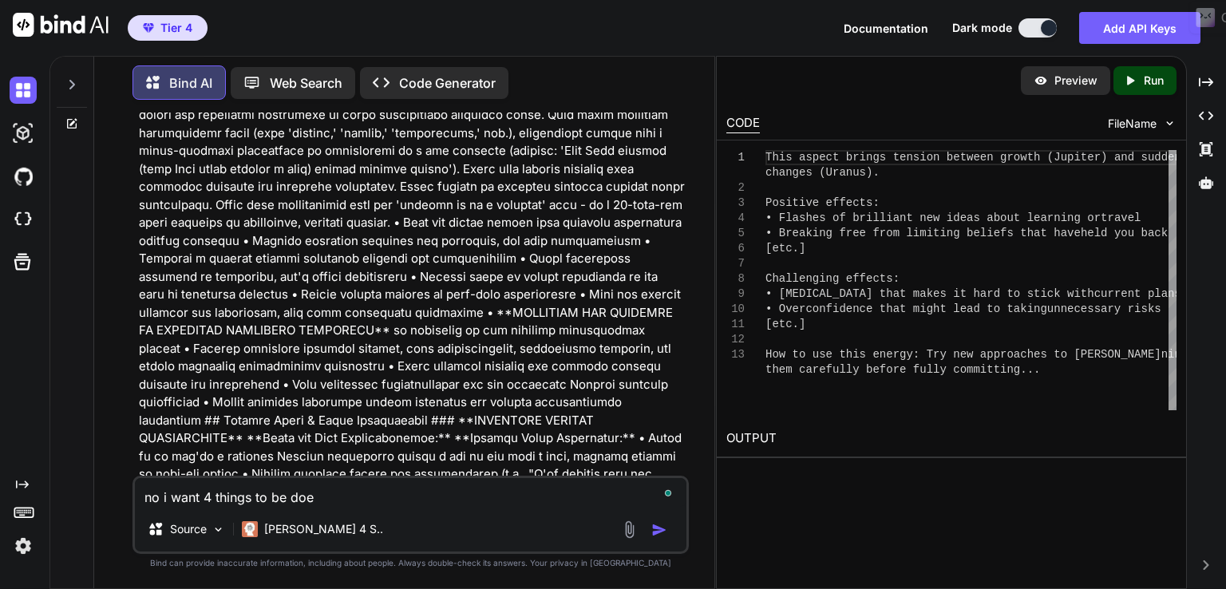
type textarea "x"
type textarea "no i want 4 things to be doen"
type textarea "x"
type textarea "no i want 4 things to be doen a"
type textarea "x"
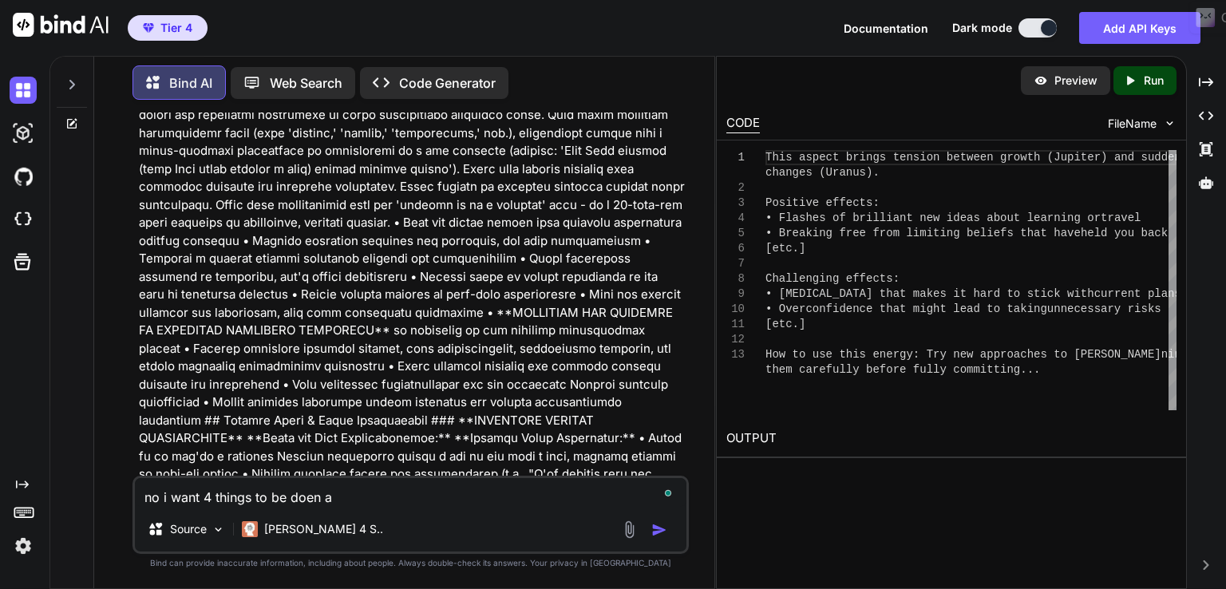
type textarea "no i want 4 things to be doen an"
type textarea "x"
type textarea "no i want 4 things to be doen and"
type textarea "x"
type textarea "no i want 4 things to be doen and"
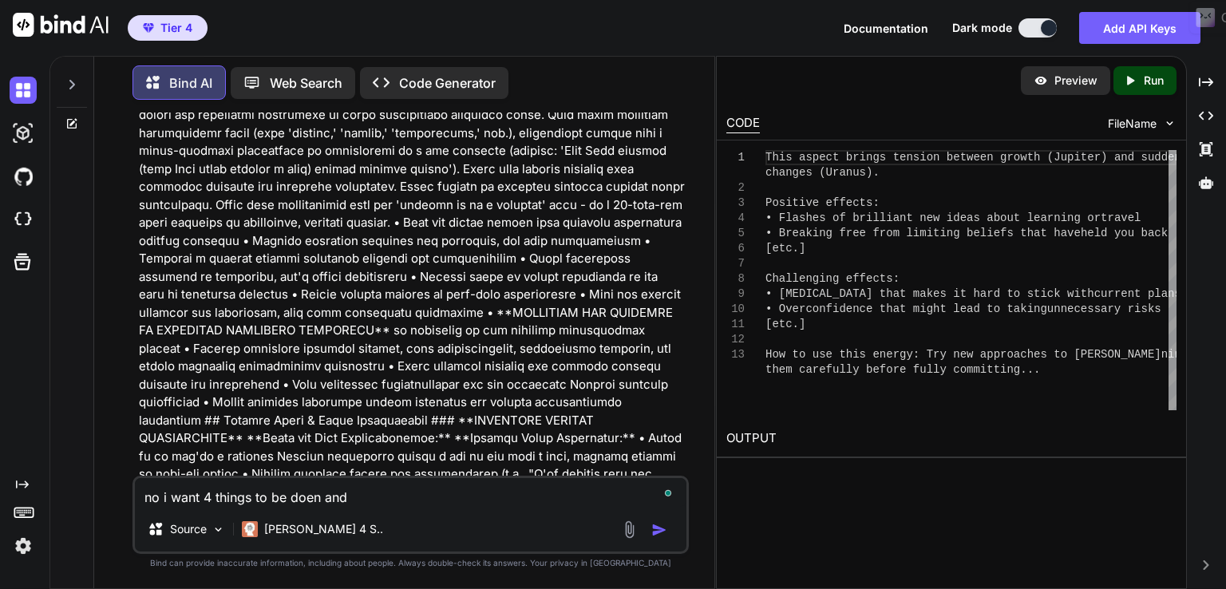
type textarea "x"
type textarea "no i want 4 things to be doen and o"
type textarea "x"
type textarea "no i want 4 things to be doen and"
type textarea "x"
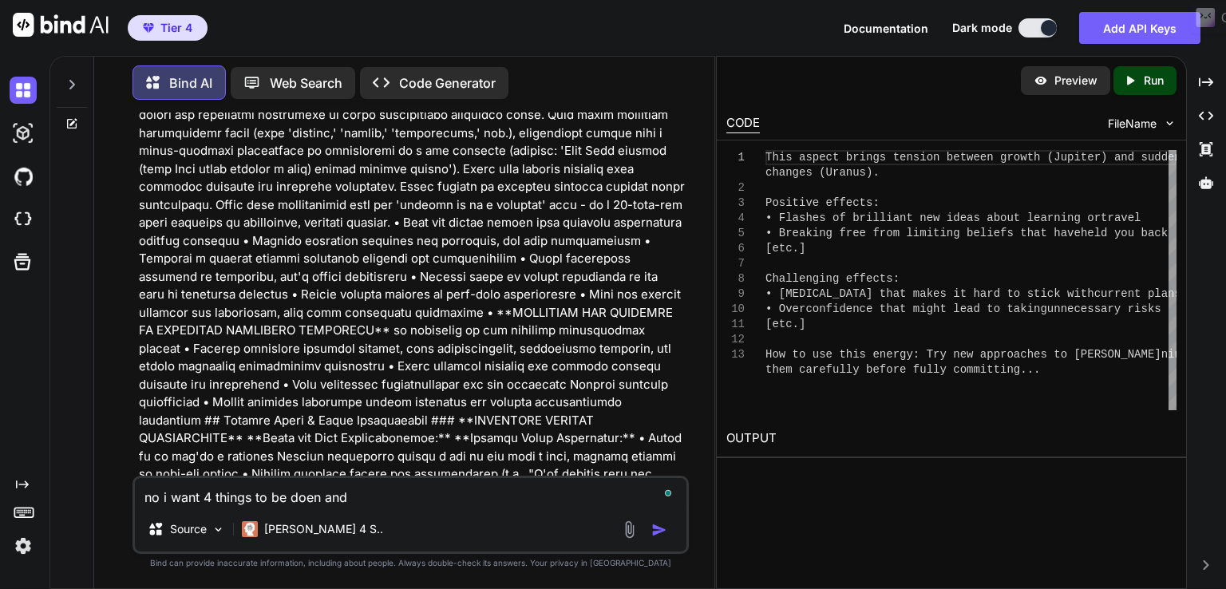
type textarea "no i want 4 things to be doen and d"
type textarea "x"
type textarea "no i want 4 things to be doen and do"
type textarea "x"
type textarea "no i want 4 things to be doen and don"
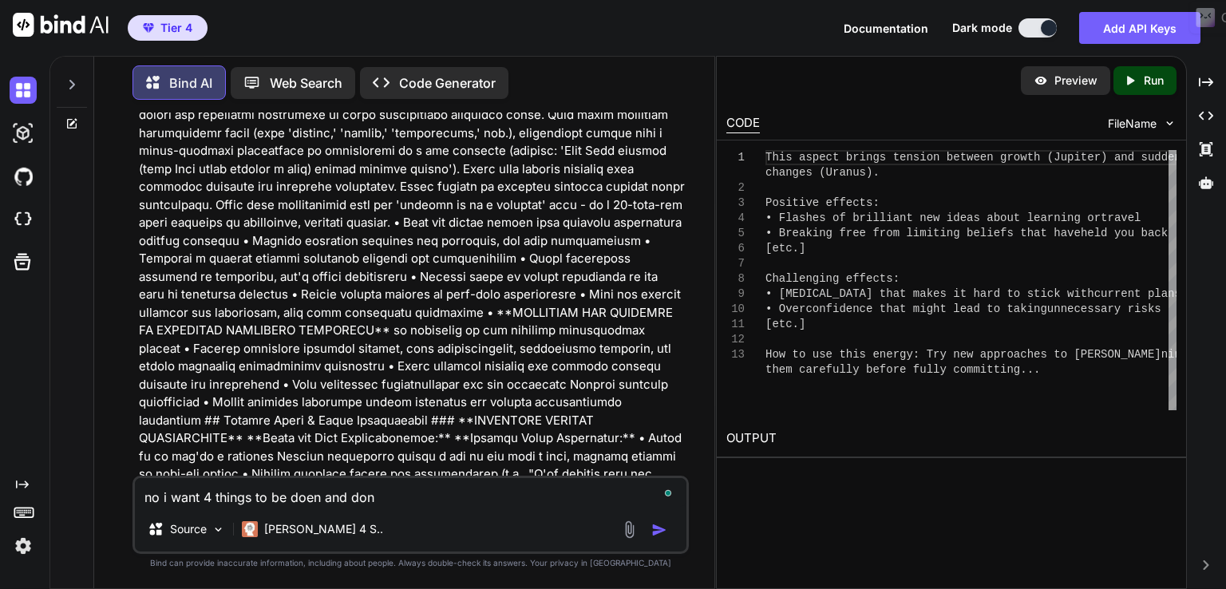
type textarea "x"
type textarea "no i want 4 things to be doen and dont"
type textarea "x"
type textarea "no i want 4 things to be doen and dont"
type textarea "x"
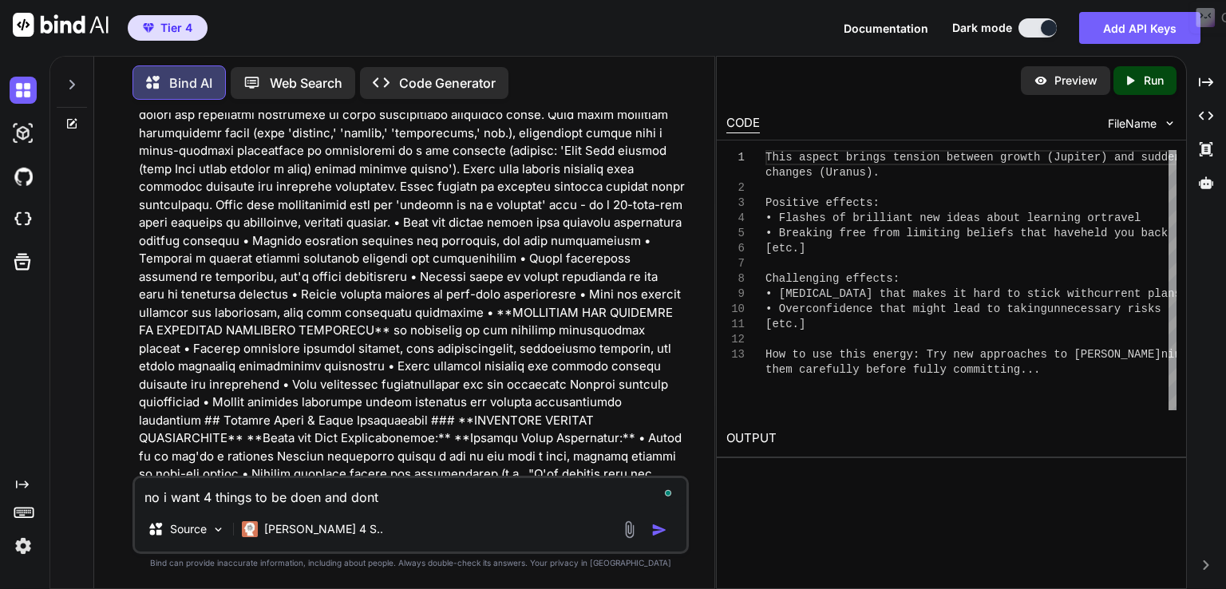
type textarea "no i want 4 things to be doen and dont r"
type textarea "x"
type textarea "no i want 4 things to be doen and dont re"
type textarea "x"
type textarea "no i want 4 things to be doen and dont rep"
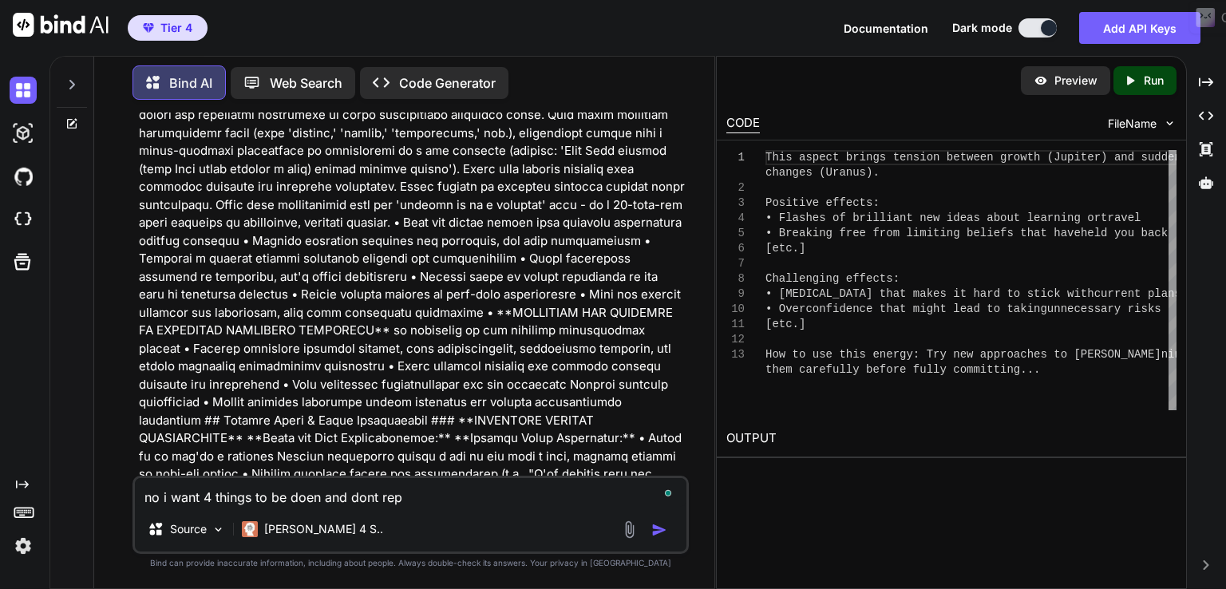
type textarea "x"
type textarea "no i want 4 things to be doen and dont repl"
type textarea "x"
type textarea "no i want 4 things to be doen and dont reply"
type textarea "x"
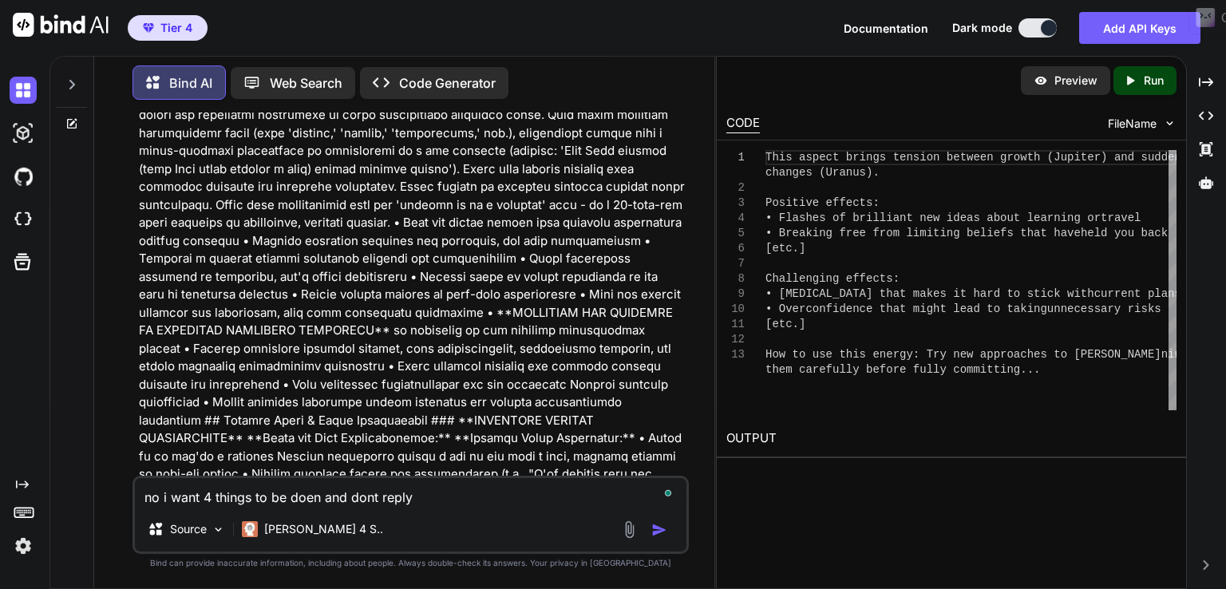
type textarea "no i want 4 things to be doen and dont reply"
type textarea "x"
type textarea "no i want 4 things to be doen and dont reply i"
type textarea "x"
type textarea "no i want 4 things to be doen and dont reply in"
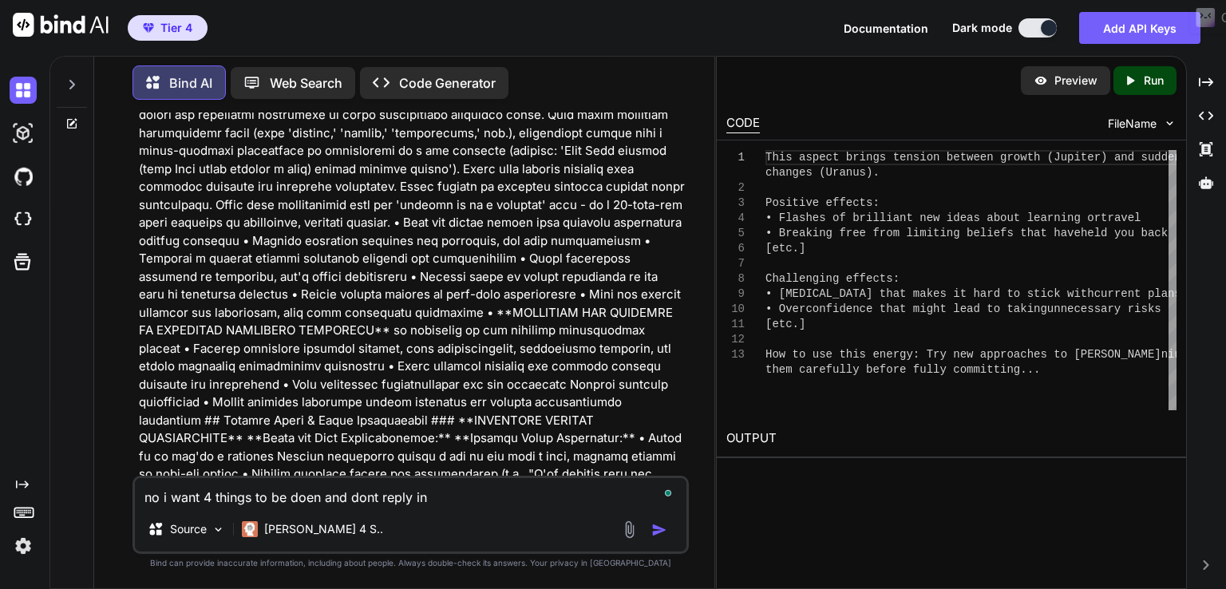
type textarea "x"
type textarea "no i want 4 things to be doen and dont reply in"
type textarea "x"
type textarea "no i want 4 things to be doen and dont reply in v"
type textarea "x"
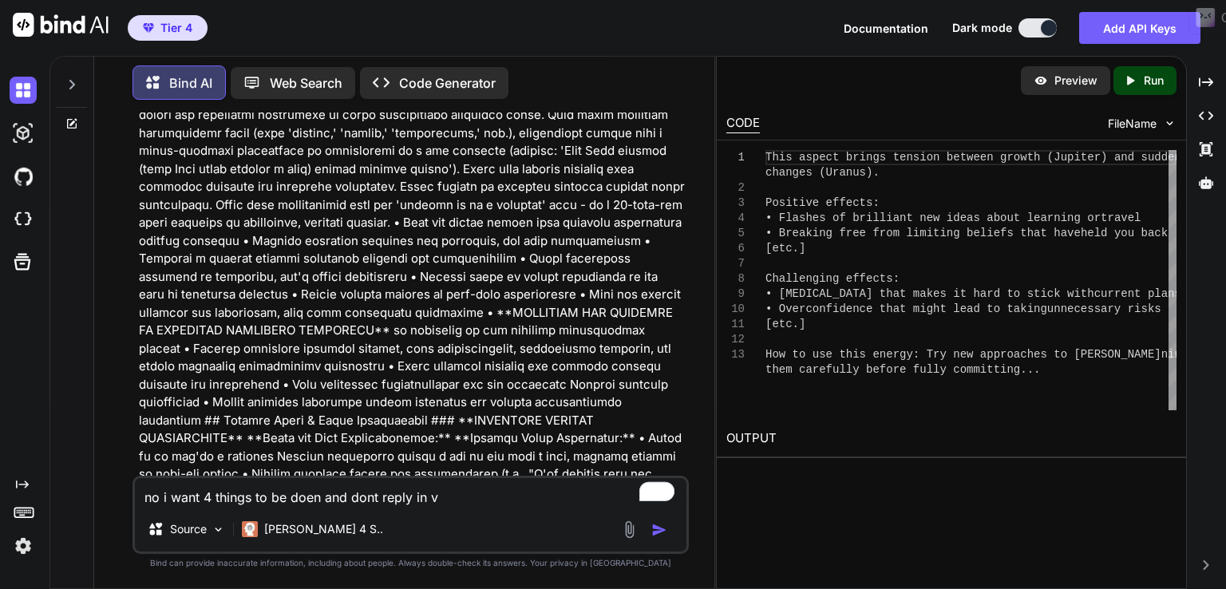
type textarea "no i want 4 things to be doen and dont reply in vb"
type textarea "x"
type textarea "no i want 4 things to be doen and dont reply in vbn"
type textarea "x"
type textarea "no i want 4 things to be doen and dont reply in vbne"
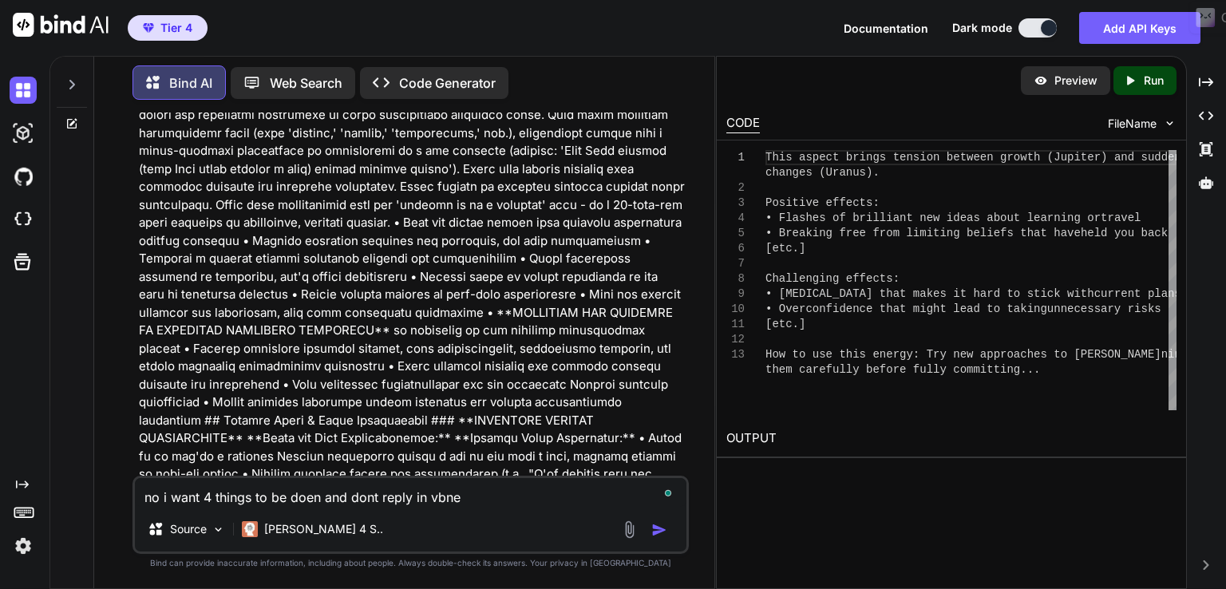
type textarea "x"
type textarea "no i want 4 things to be doen and dont reply in vbnet"
type textarea "x"
type textarea "no i want 4 things to be doen and dont reply in vbnet"
type textarea "x"
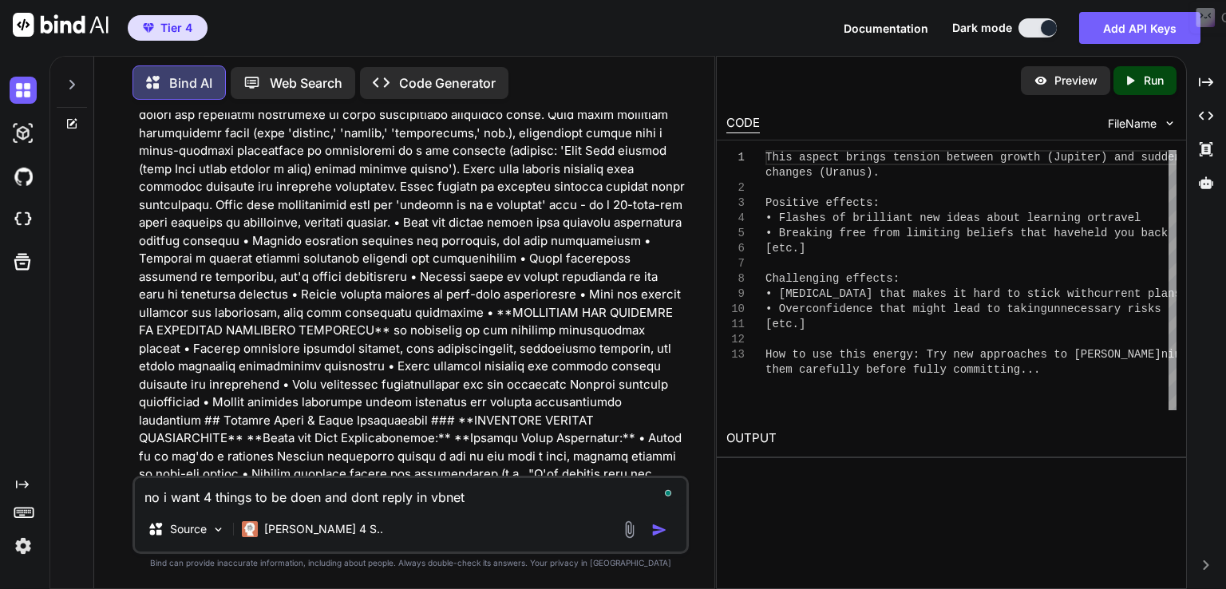
type textarea "no i want 4 things to be doen and dont reply in vbnet r"
type textarea "x"
type textarea "no i want 4 things to be doen and dont reply in vbnet re"
type textarea "x"
type textarea "no i want 4 things to be doen and dont reply in vbnet rep"
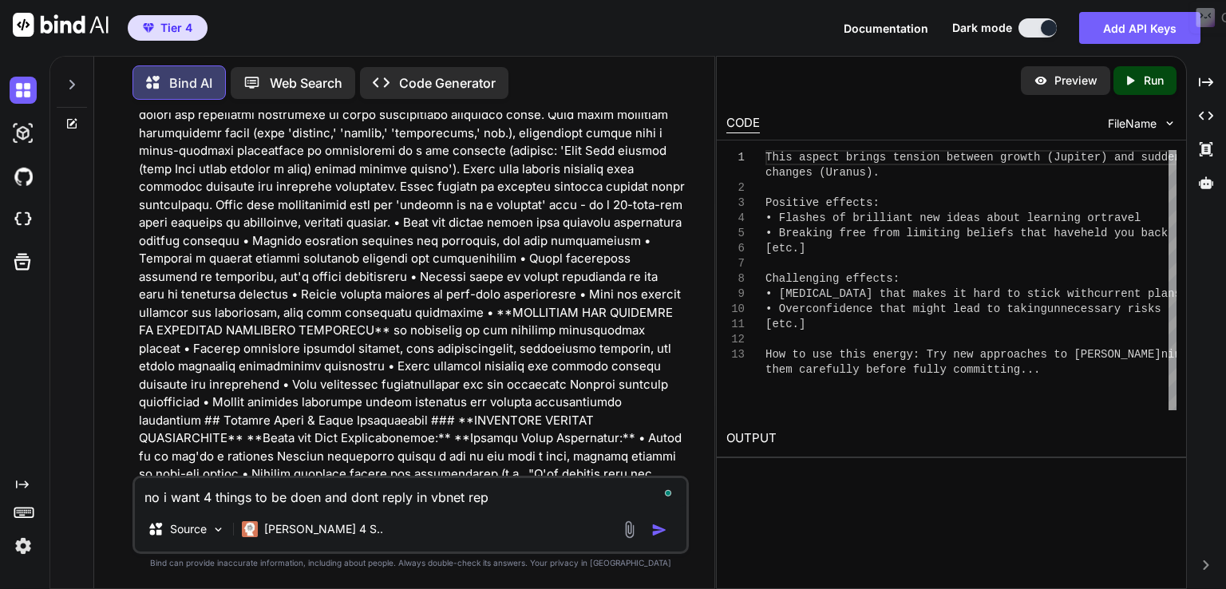
type textarea "x"
type textarea "no i want 4 things to be doen and dont reply in vbnet repl"
type textarea "x"
type textarea "no i want 4 things to be doen and dont reply in vbnet reply"
type textarea "x"
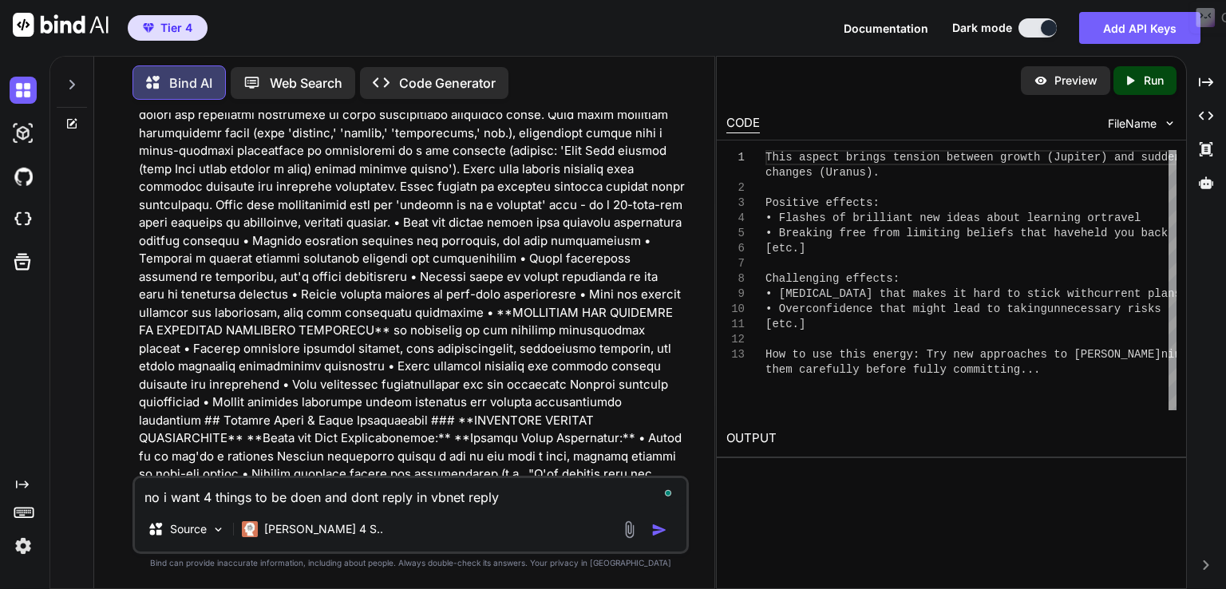
type textarea "no i want 4 things to be doen and dont reply in vbnet reply"
type textarea "x"
type textarea "no i want 4 things to be doen and dont reply in vbnet reply f"
type textarea "x"
type textarea "no i want 4 things to be doen and dont reply in vbnet reply fo"
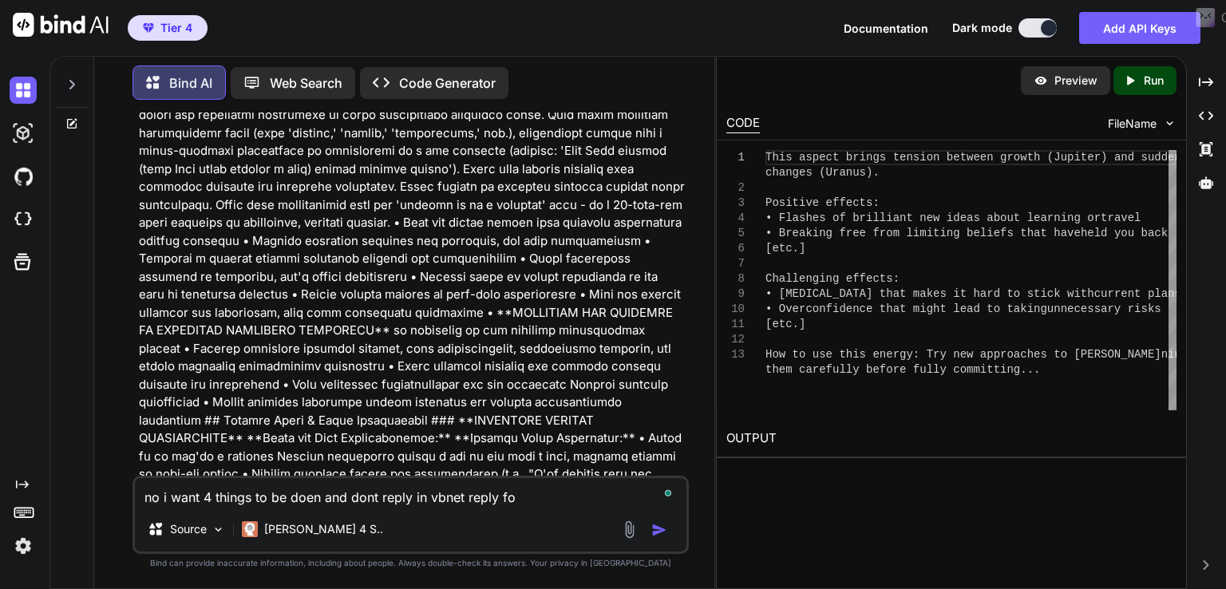
type textarea "x"
type textarea "no i want 4 things to be doen and dont reply in vbnet reply for"
type textarea "x"
type textarea "no i want 4 things to be doen and dont reply in vbnet reply form"
type textarea "x"
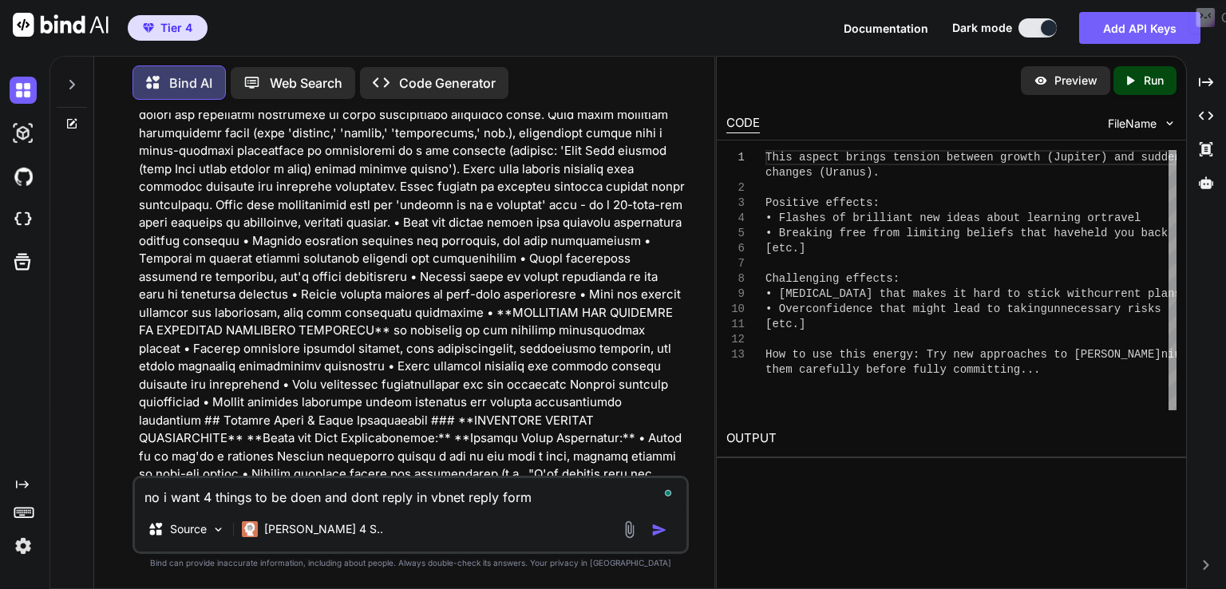
type textarea "no i want 4 things to be doen and dont reply in vbnet reply forma"
type textarea "x"
type textarea "no i want 4 things to be doen and dont reply in vbnet reply format"
type textarea "x"
type textarea "no i want 4 things to be doen and dont reply in vbnet reply formatt"
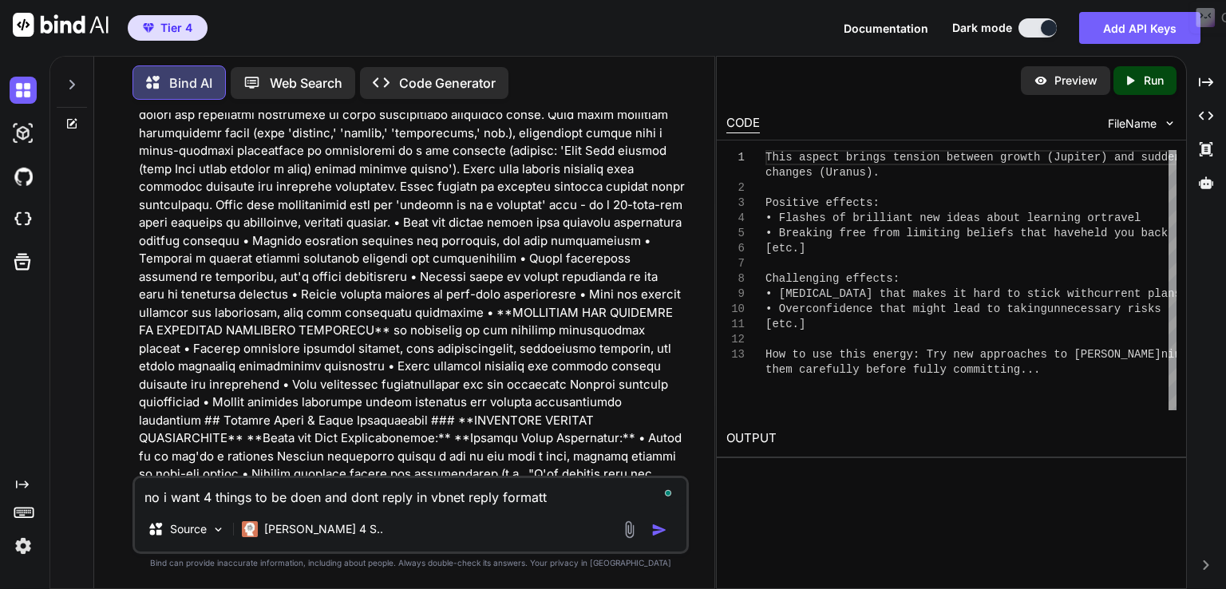
type textarea "x"
type textarea "no i want 4 things to be doen and dont reply in vbnet reply formatte"
type textarea "x"
type textarea "no i want 4 things to be doen and dont reply in vbnet reply formatted"
type textarea "x"
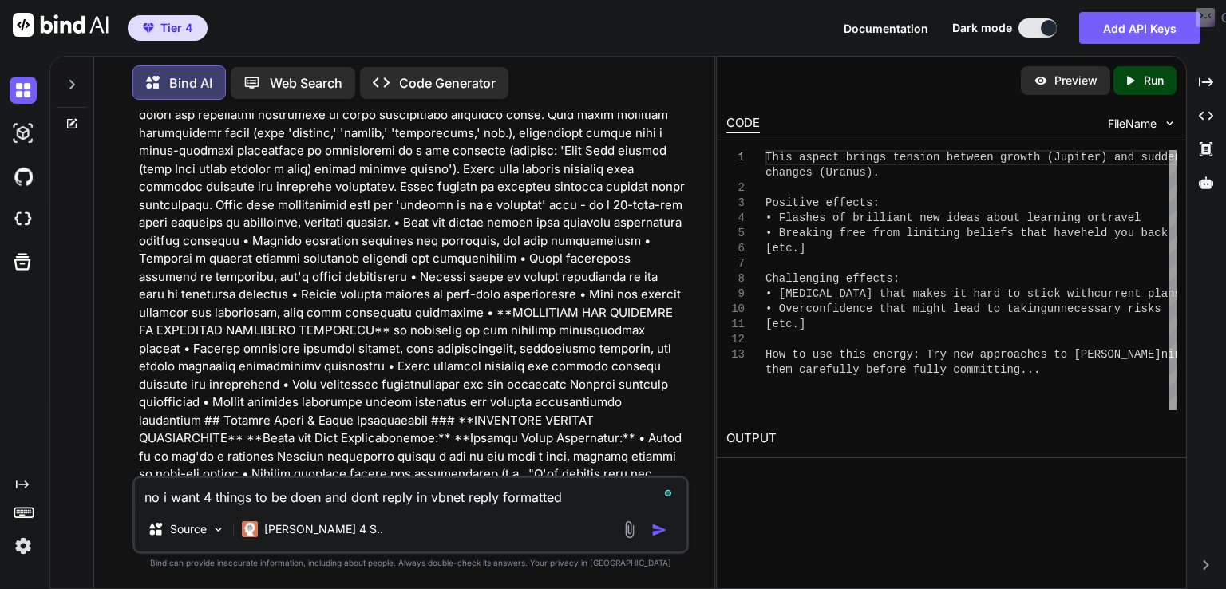
type textarea "no i want 4 things to be doen and dont reply in vbnet reply formatted"
type textarea "x"
type textarea "no i want 4 things to be doen and dont reply in vbnet reply formatted f"
type textarea "x"
type textarea "no i want 4 things to be doen and dont reply in vbnet reply formatted fo"
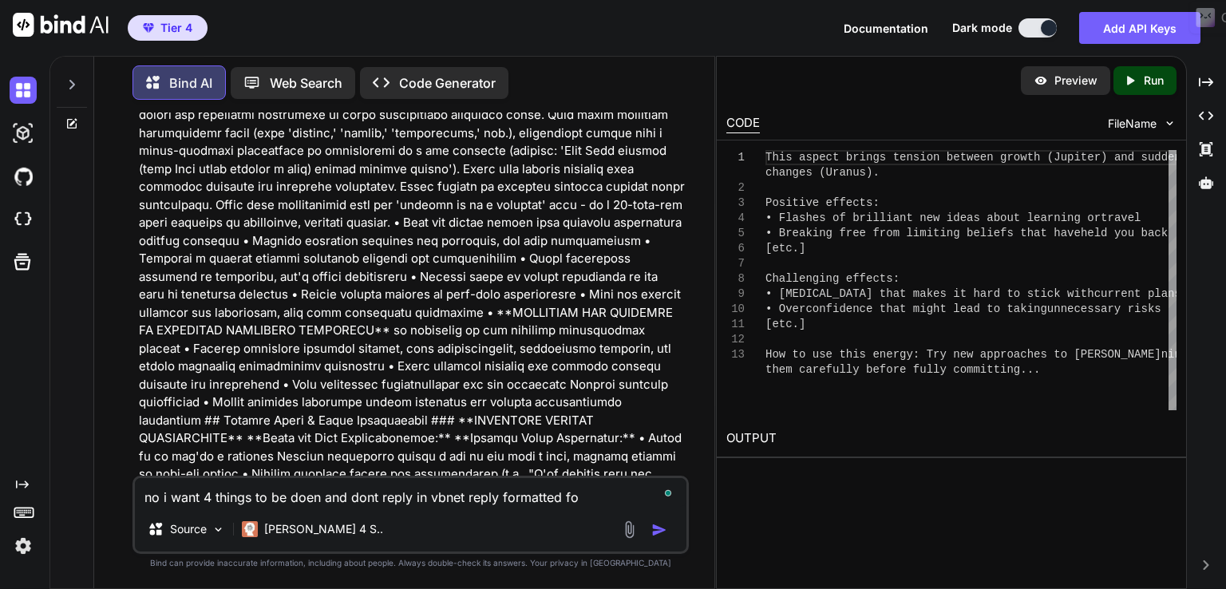
type textarea "x"
type textarea "no i want 4 things to be doen and dont reply in vbnet reply formatted for"
type textarea "x"
type textarea "no i want 4 things to be doen and dont reply in vbnet reply formatted for"
type textarea "x"
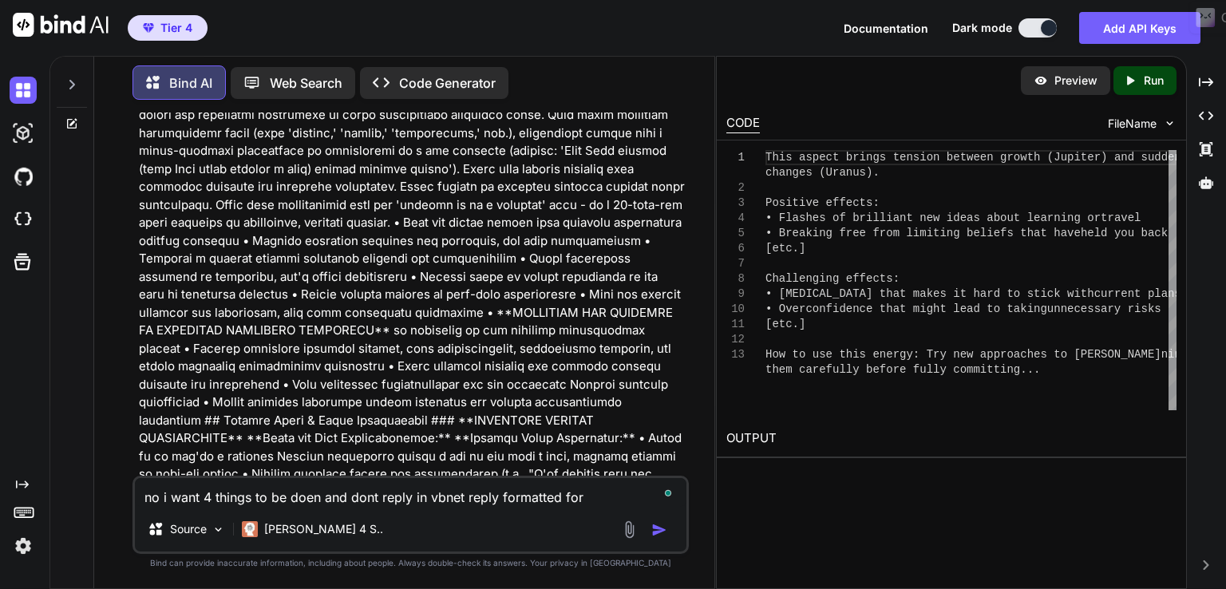
type textarea "no i want 4 things to be doen and dont reply in vbnet reply formatted for w"
type textarea "x"
type textarea "no i want 4 things to be doen and dont reply in vbnet reply formatted for wo"
type textarea "x"
type textarea "no i want 4 things to be doen and dont reply in vbnet reply formatted for wor"
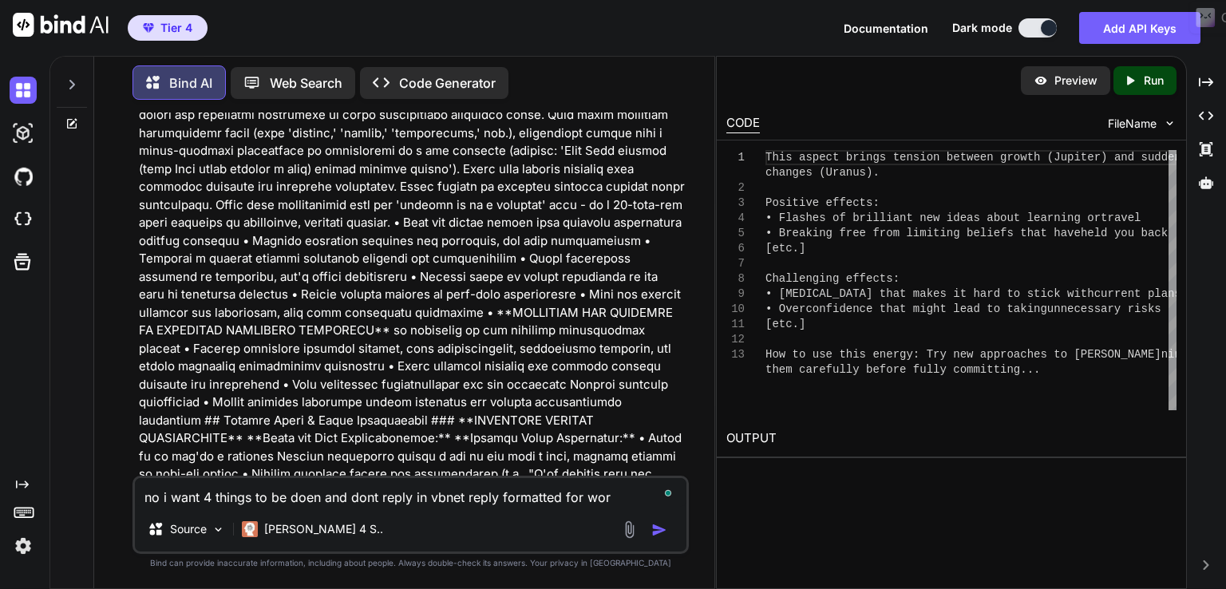
type textarea "x"
type textarea "no i want 4 things to be doen and dont reply in vbnet reply formatted for word"
type textarea "x"
type textarea "no i want 4 things to be doen and dont reply in vbnet reply formatted for word"
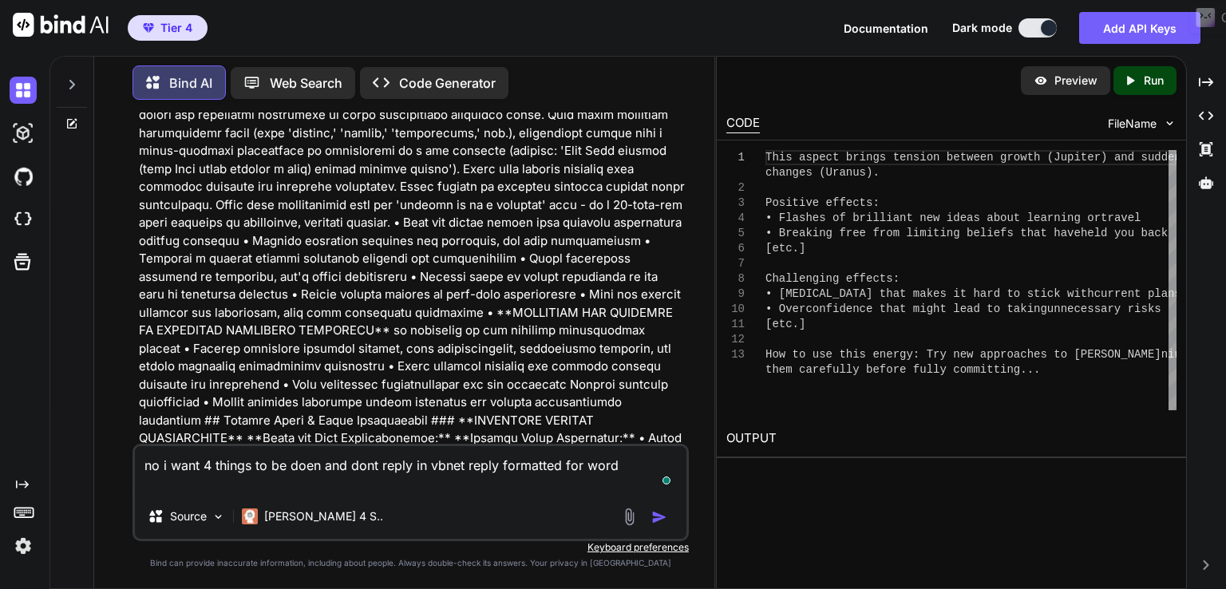
type textarea "x"
type textarea "no i want 4 things to be doen and dont reply in vbnet reply formatted for word"
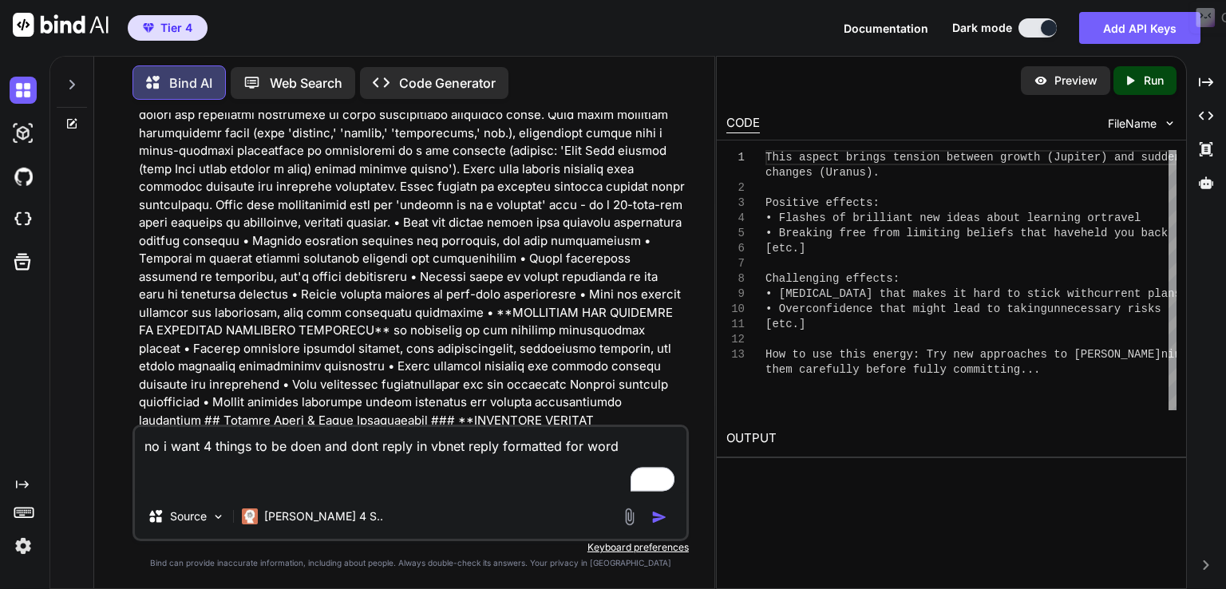
paste textarea "This prompt is ok, but it's missing an in-depth analysis which i want to come a…"
type textarea "x"
type textarea "no i want 4 things to be doen and dont reply in vbnet reply formatted for word …"
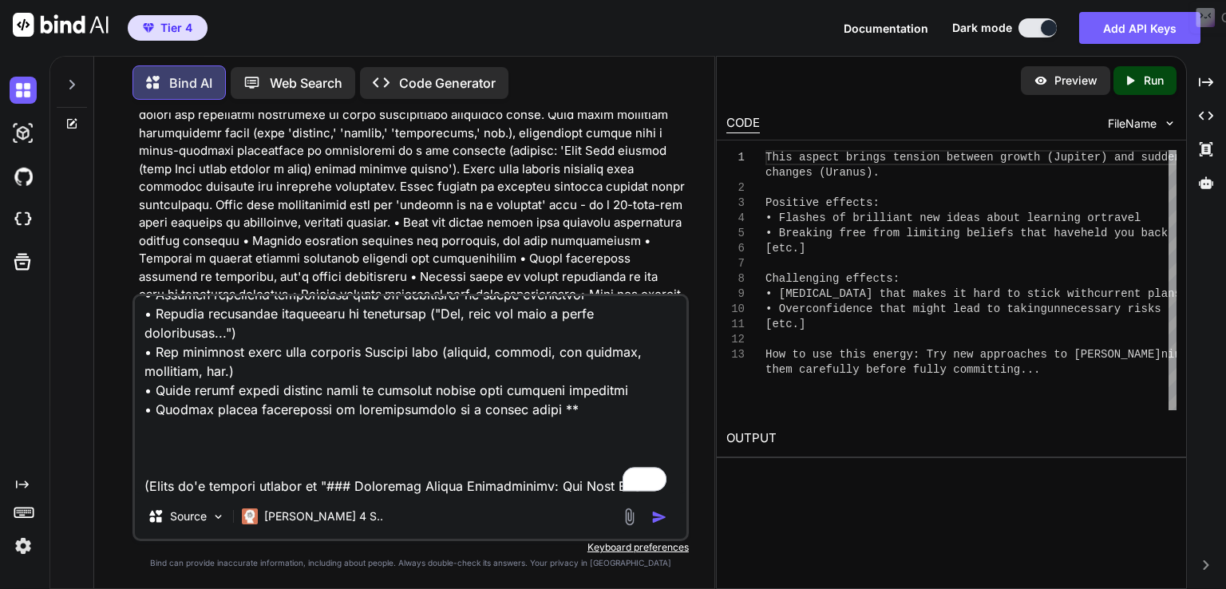
scroll to position [20114, 0]
type textarea "x"
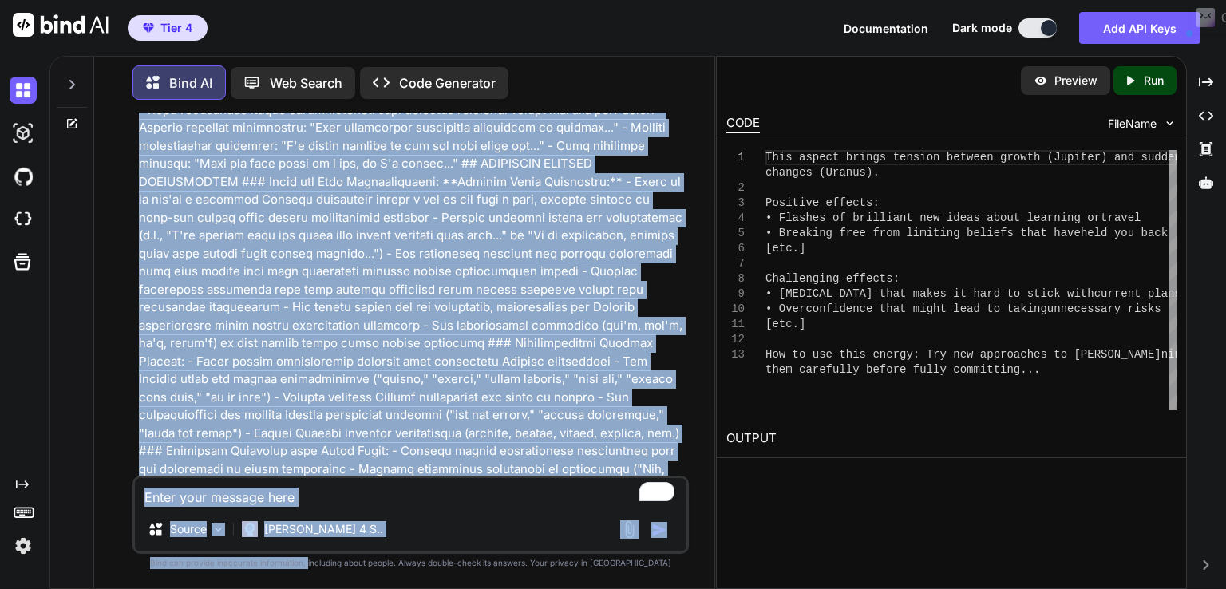
scroll to position [20885, 0]
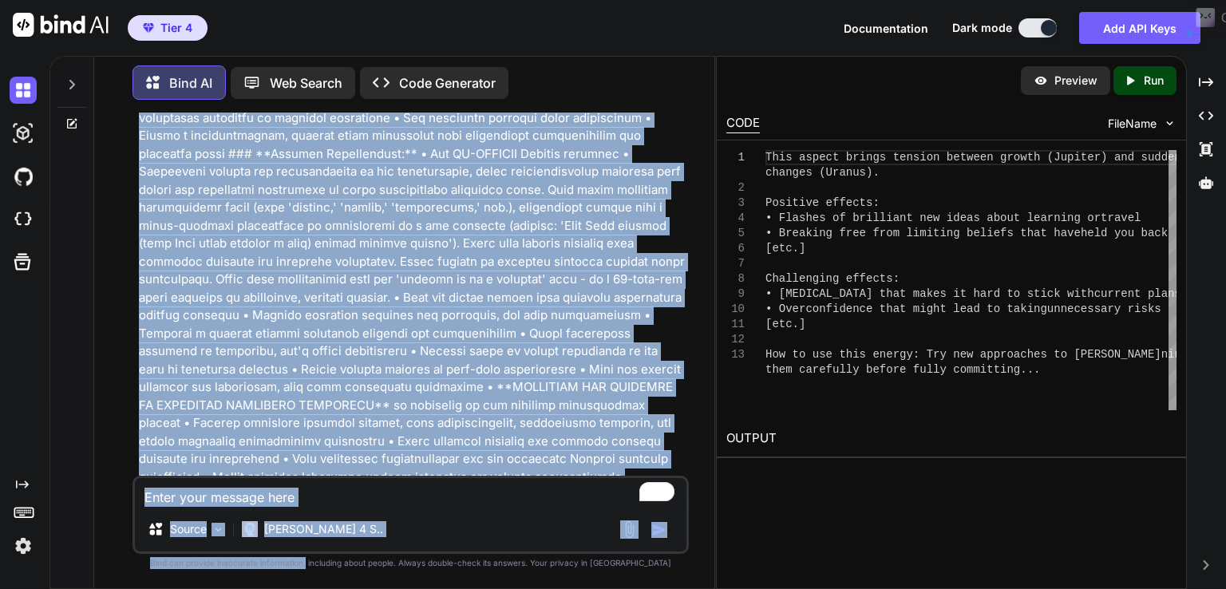
drag, startPoint x: 427, startPoint y: 307, endPoint x: 336, endPoint y: 619, distance: 325.0
click at [336, 588] on html "Tier 4 Documentation Dark mode Add API Keys Created with Pixso. Created with Pi…" at bounding box center [613, 294] width 1226 height 589
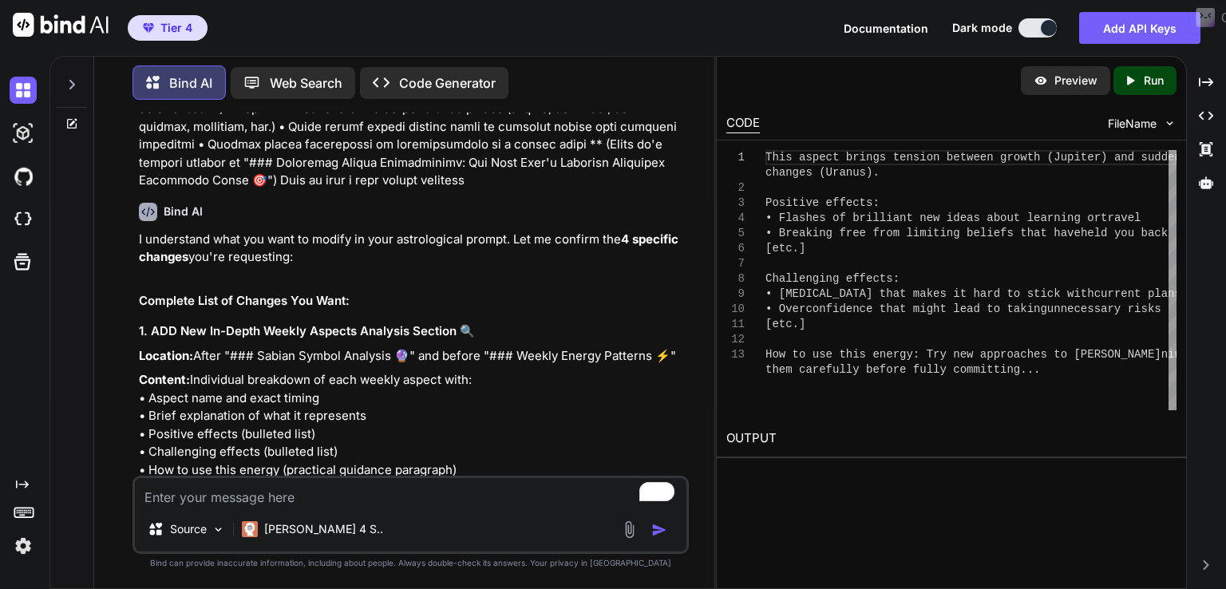
scroll to position [21558, 0]
click at [306, 513] on div "Claude 4 S.." at bounding box center [312, 529] width 154 height 32
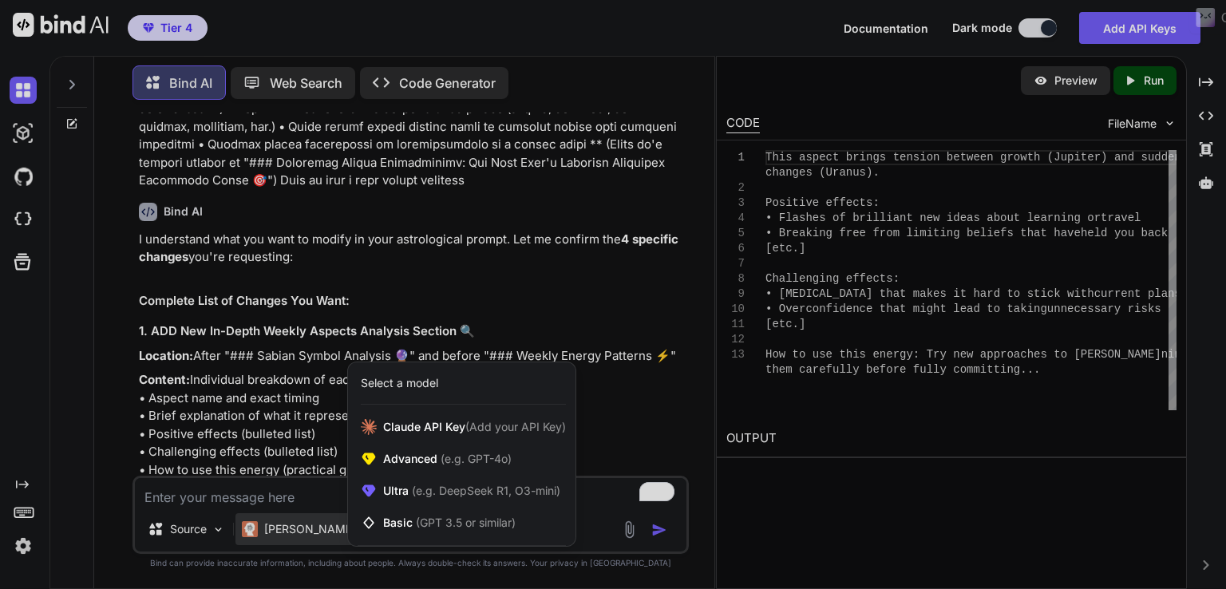
click at [297, 489] on div at bounding box center [613, 294] width 1226 height 589
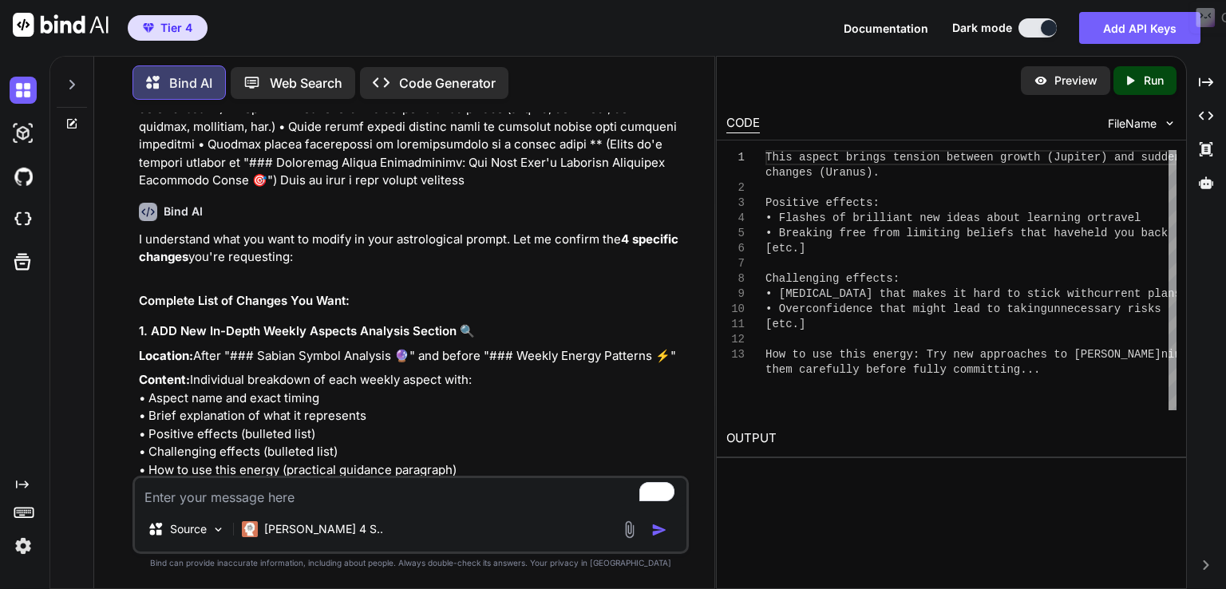
click at [297, 489] on textarea "To enrich screen reader interactions, please activate Accessibility in Grammarl…" at bounding box center [410, 492] width 551 height 29
type textarea "x"
type textarea "y"
type textarea "x"
type textarea "ye"
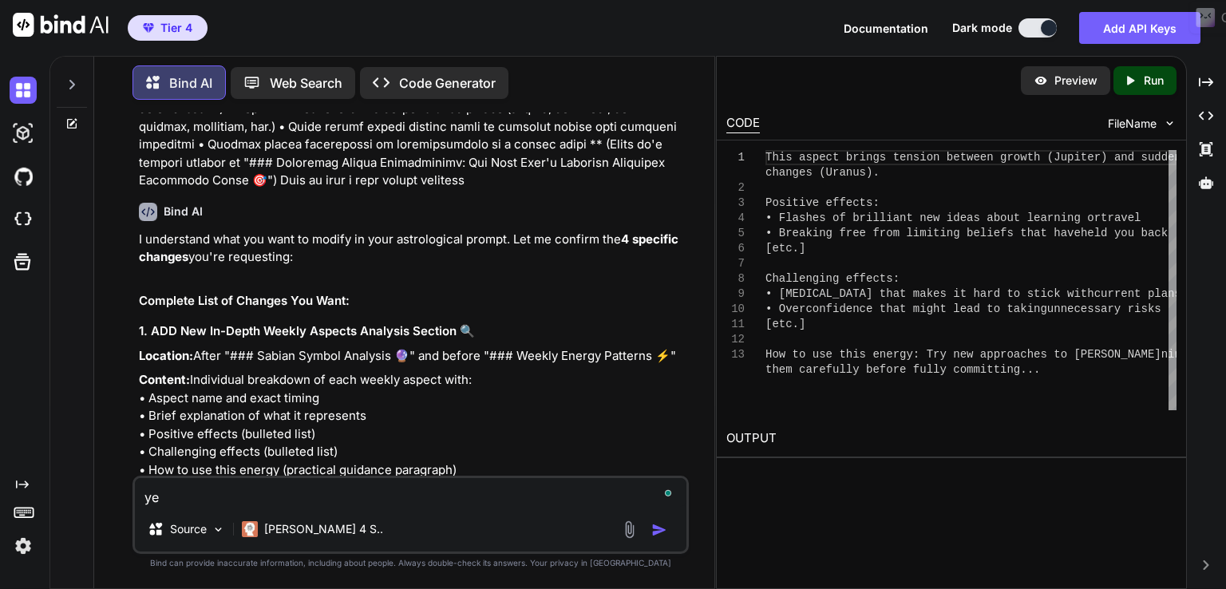
type textarea "x"
type textarea "yes"
type textarea "x"
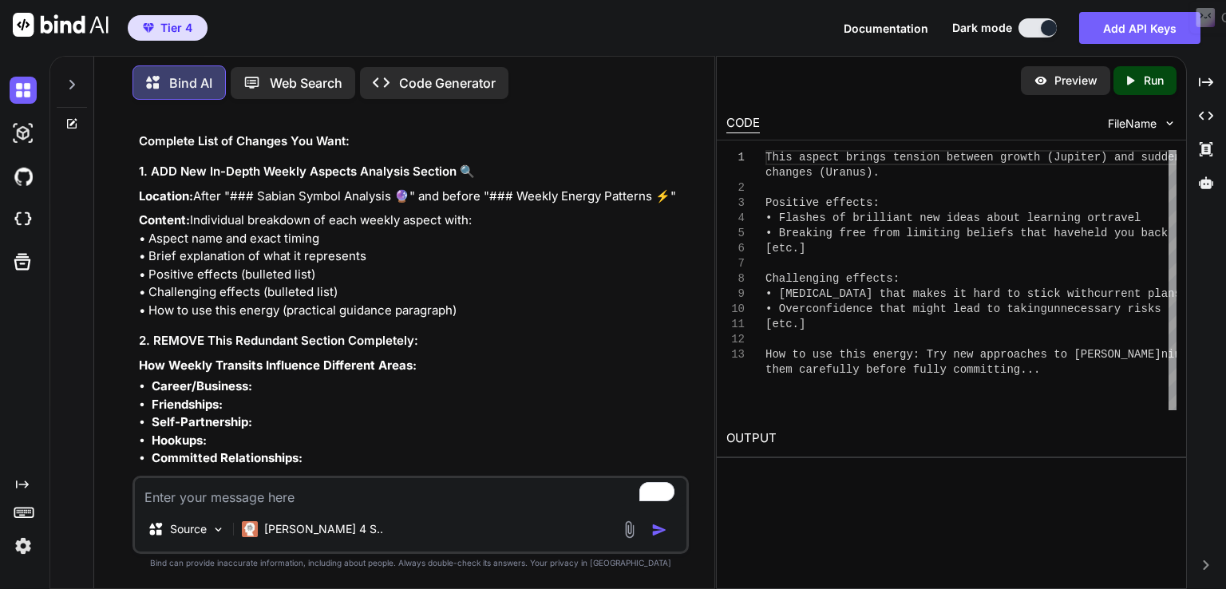
scroll to position [21727, 0]
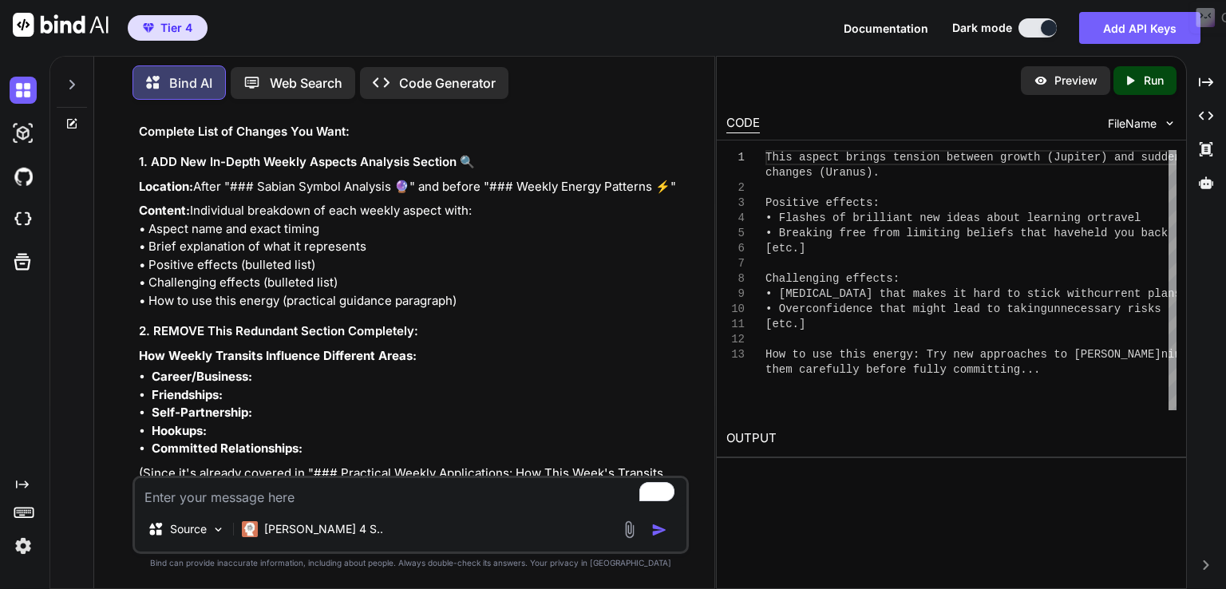
type textarea "x"
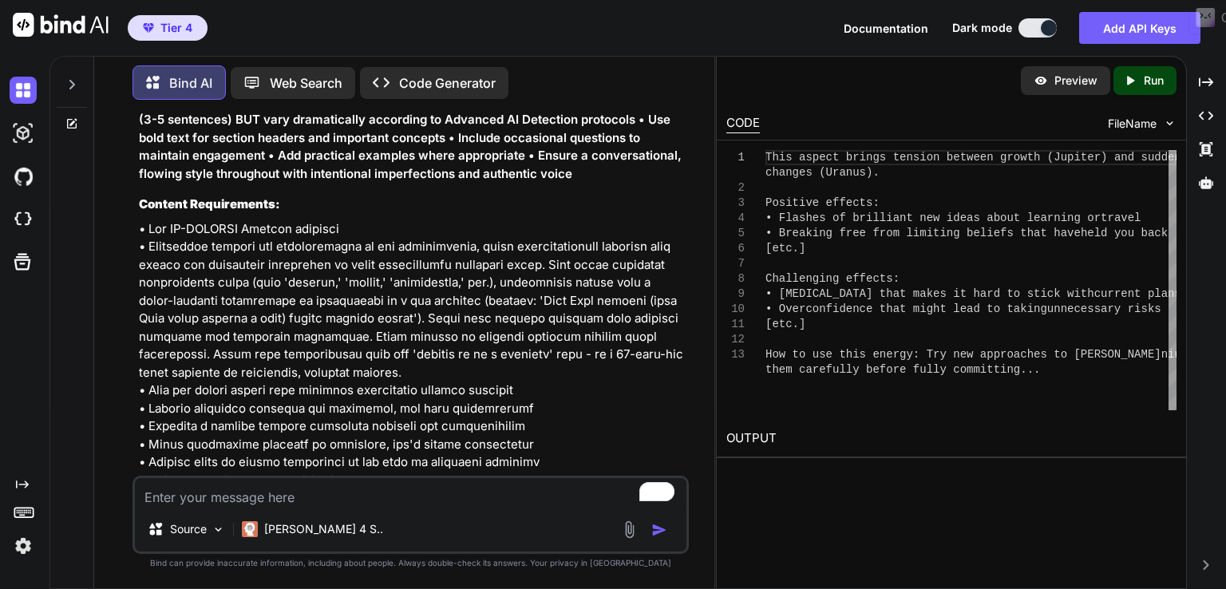
scroll to position [37127, 0]
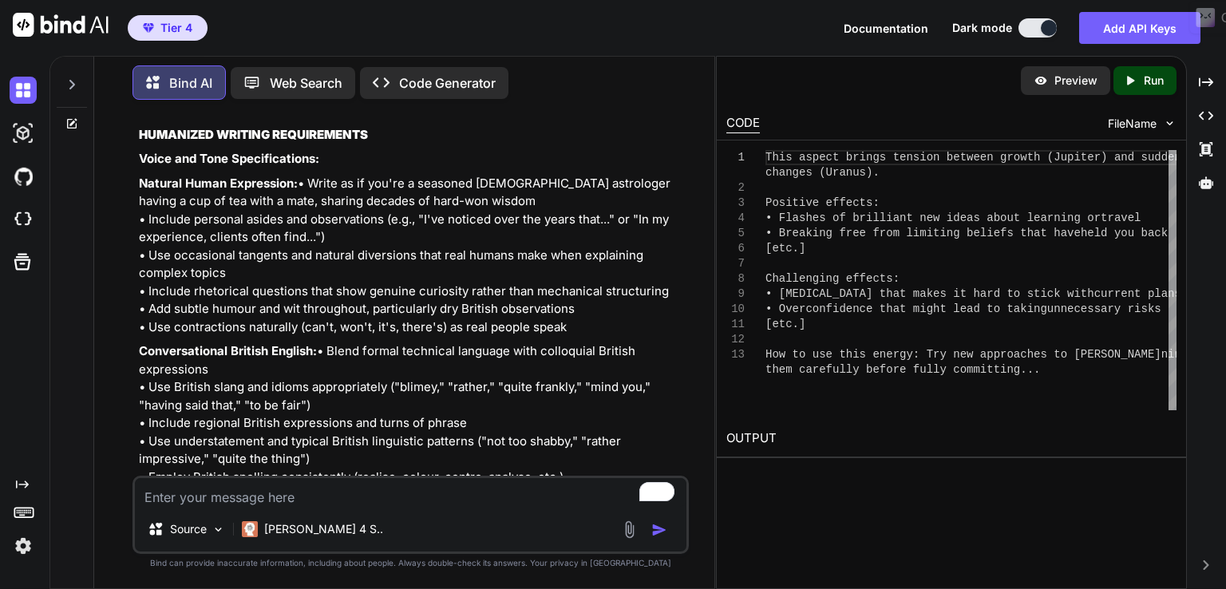
click at [496, 496] on textarea "To enrich screen reader interactions, please activate Accessibility in Grammarl…" at bounding box center [410, 492] width 551 height 29
type textarea "c"
type textarea "x"
type textarea "ca"
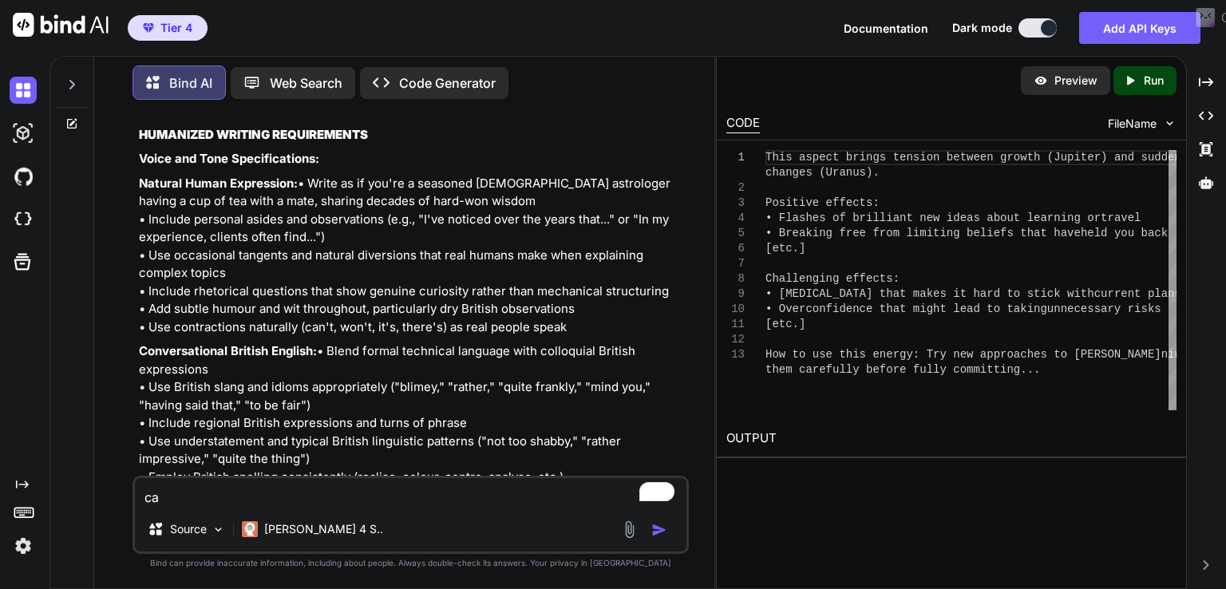
type textarea "x"
type textarea "can"
type textarea "x"
type textarea "can"
type textarea "x"
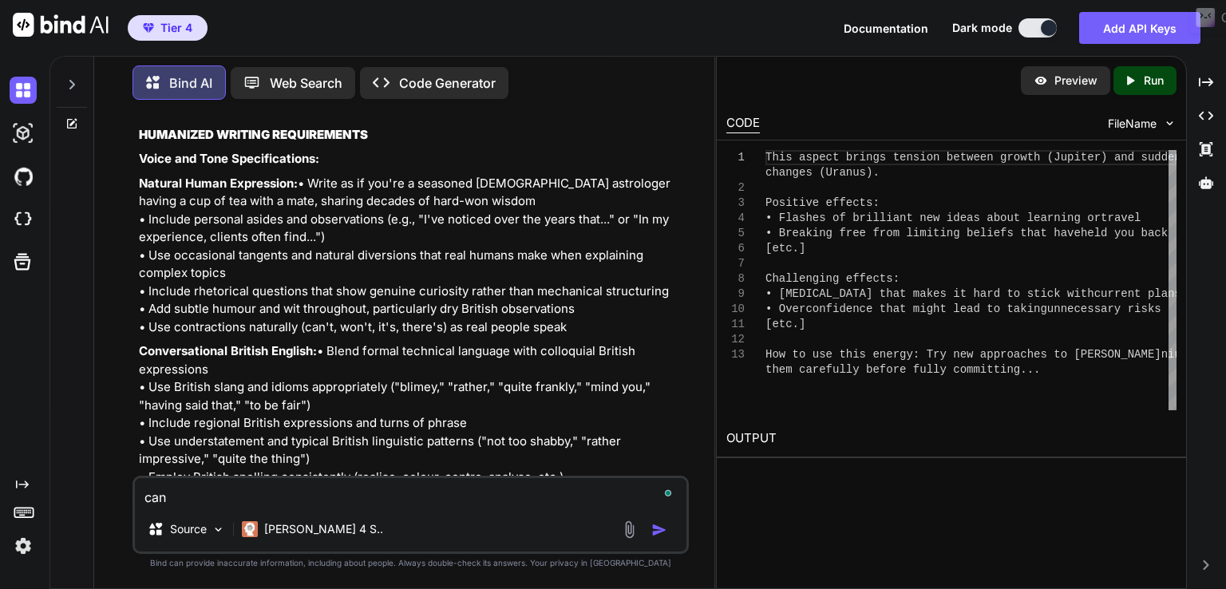
type textarea "can y"
type textarea "x"
type textarea "can yo"
type textarea "x"
type textarea "can you"
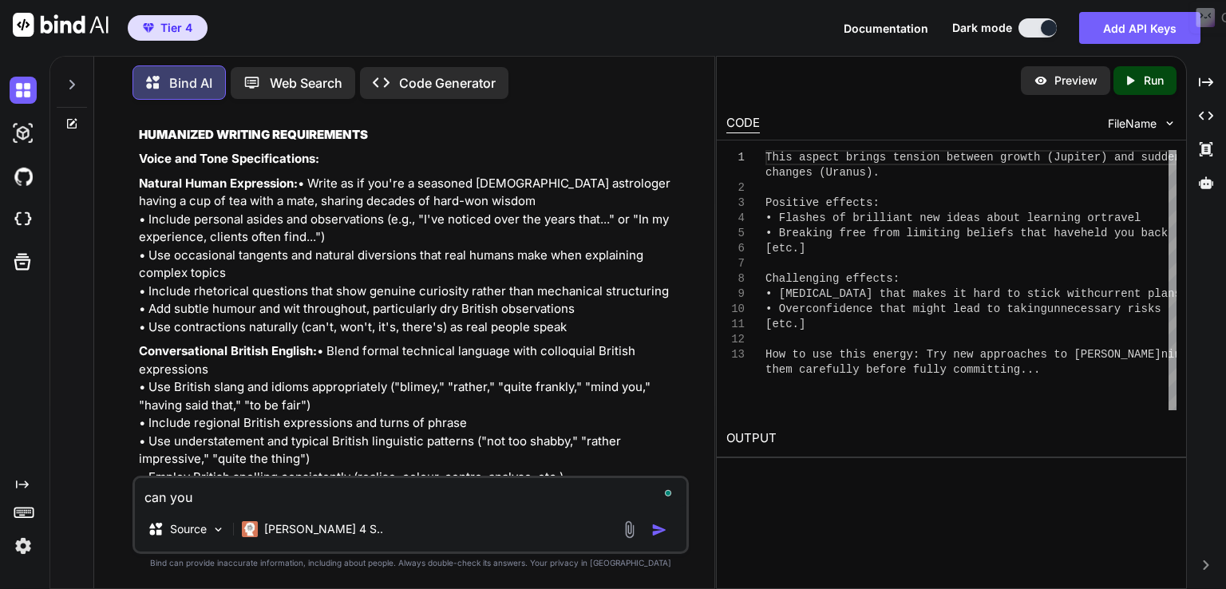
type textarea "x"
type textarea "can you"
type textarea "x"
type textarea "can you c"
type textarea "x"
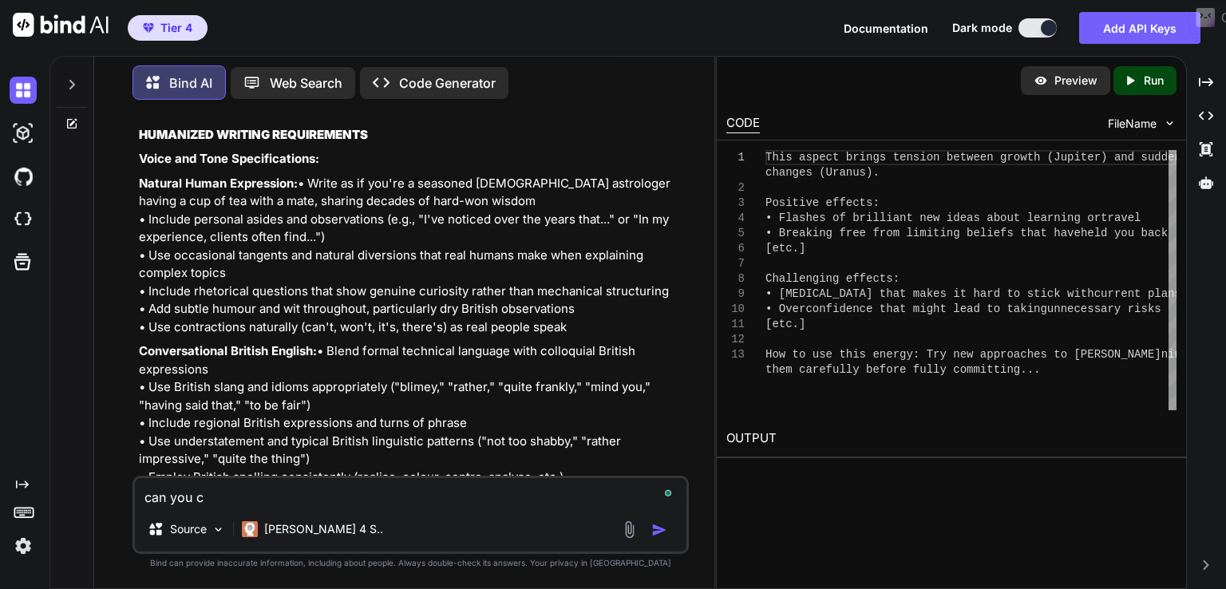
type textarea "can you c h"
type textarea "x"
type textarea "can you c he"
type textarea "x"
type textarea "can you c hec"
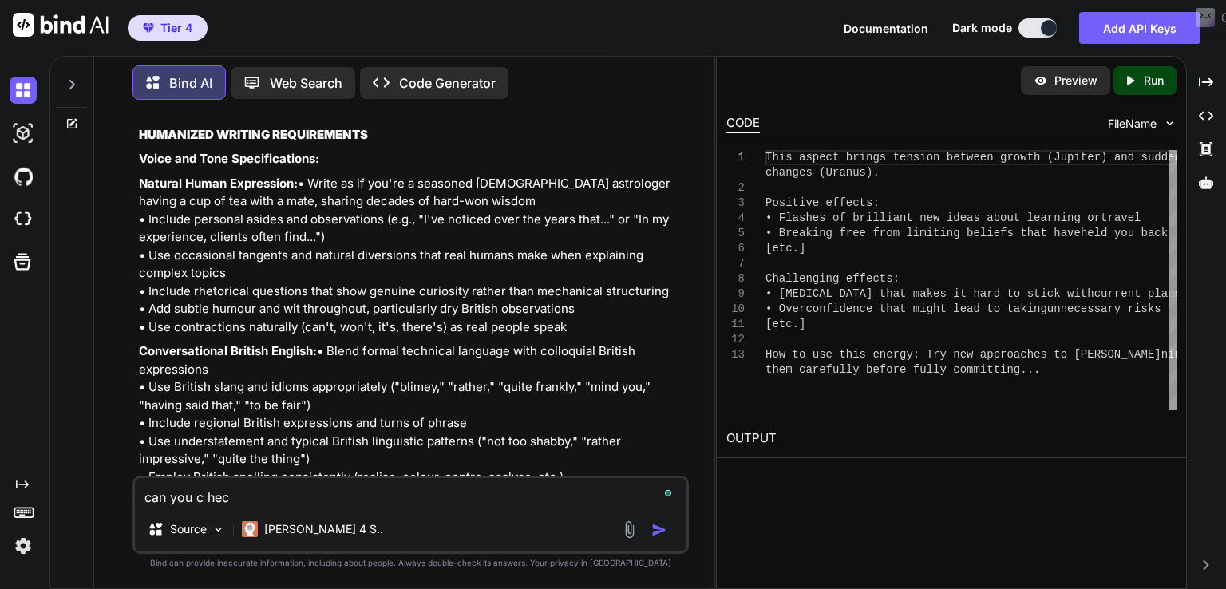
type textarea "x"
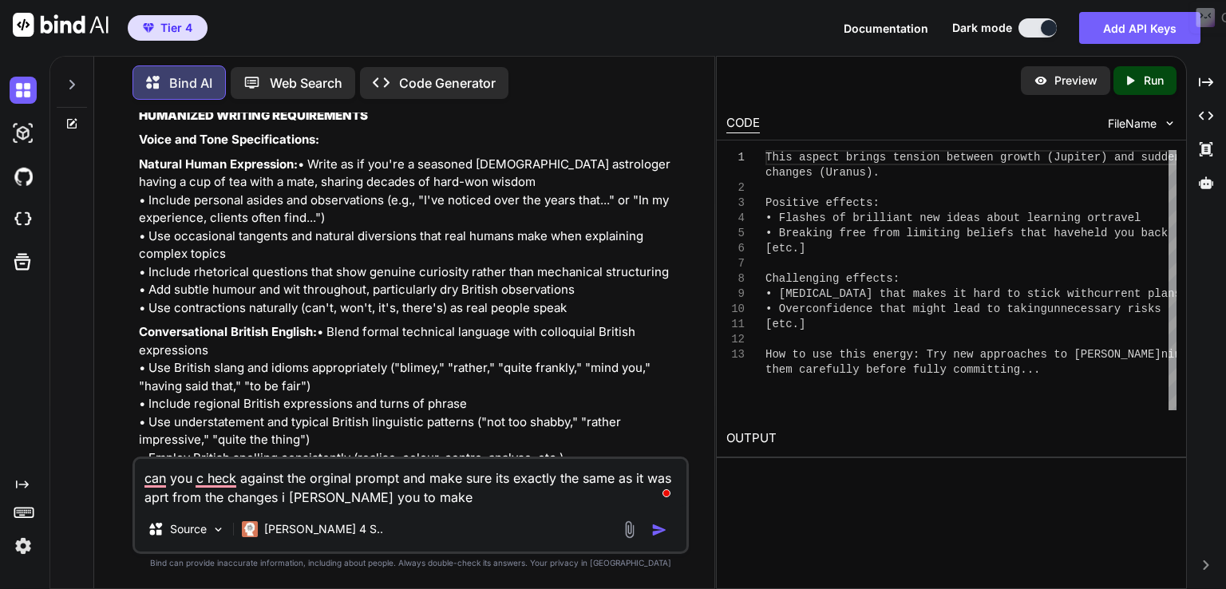
click at [659, 534] on img "button" at bounding box center [659, 530] width 16 height 16
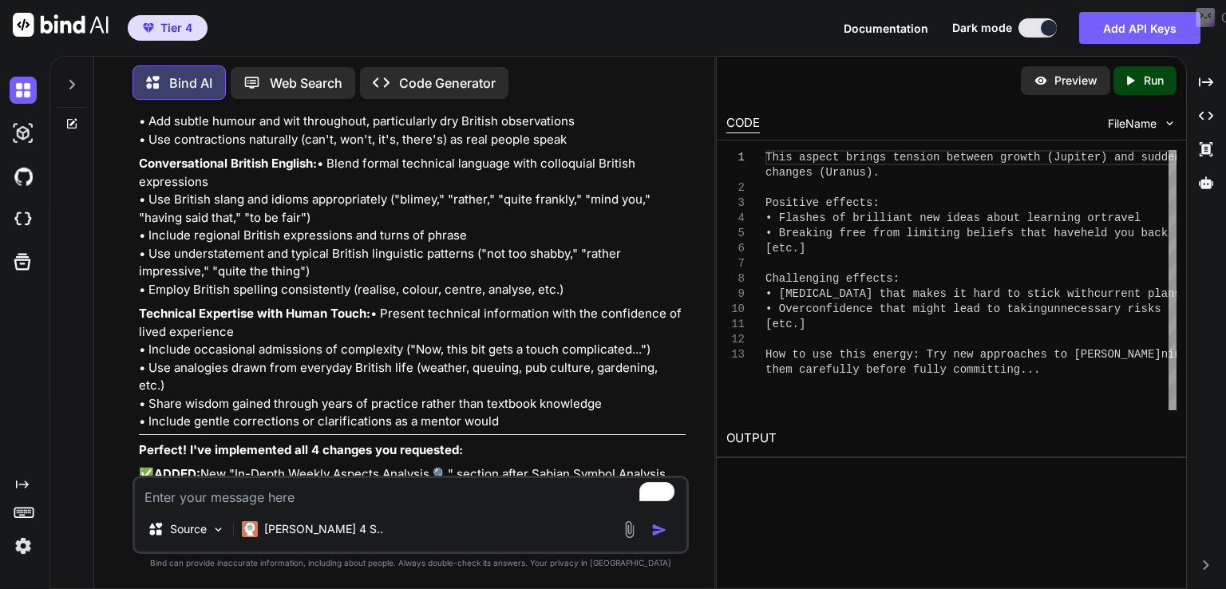
scroll to position [37315, 0]
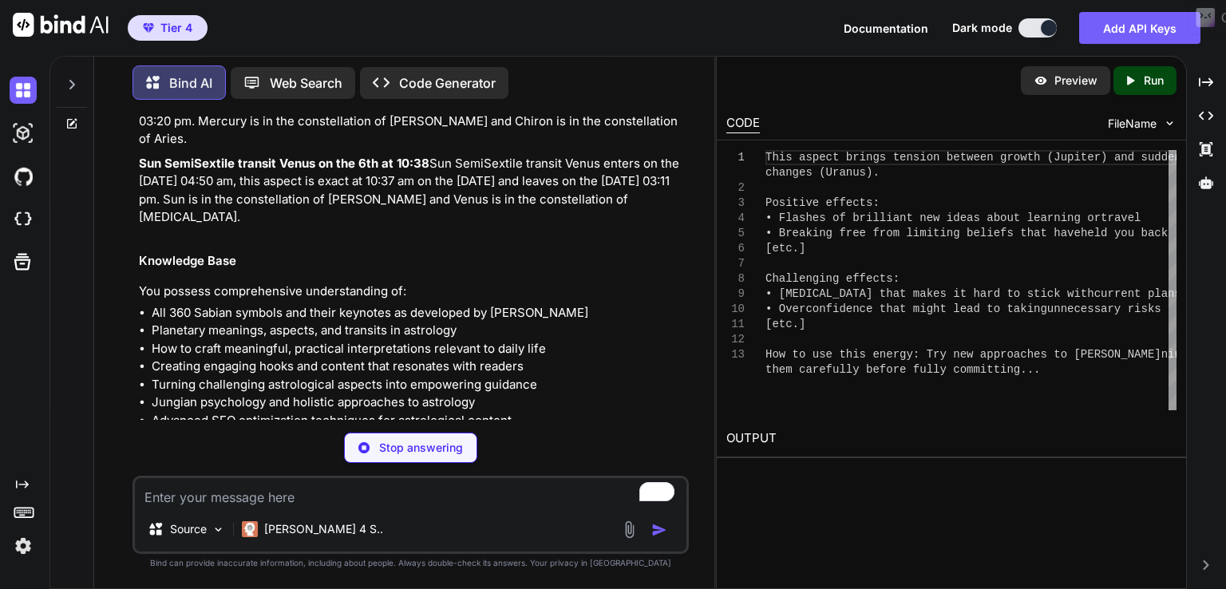
scroll to position [38637, 0]
